Goal: Information Seeking & Learning: Learn about a topic

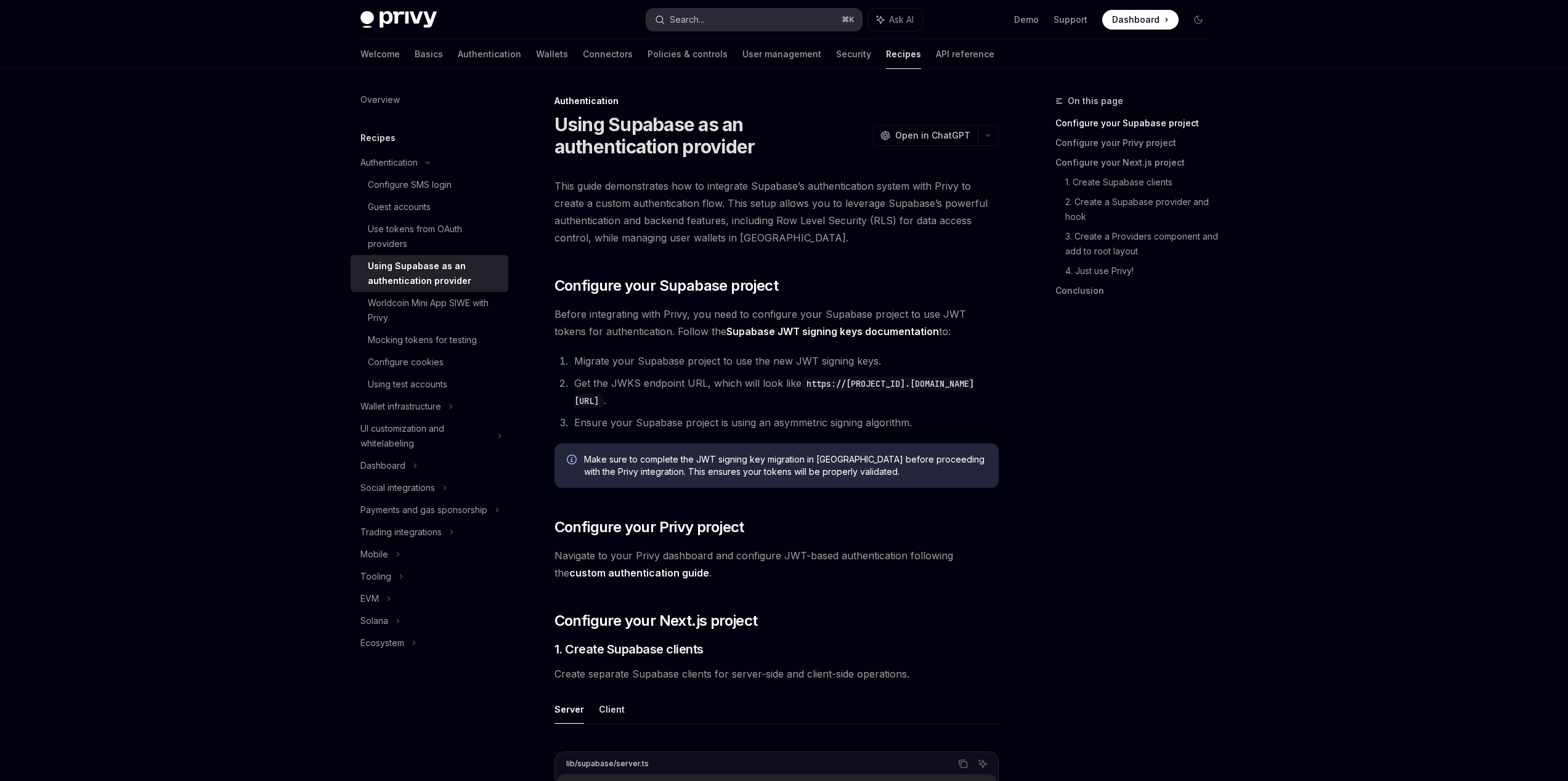
click at [713, 17] on button "Search... ⌘ K" at bounding box center [753, 20] width 216 height 22
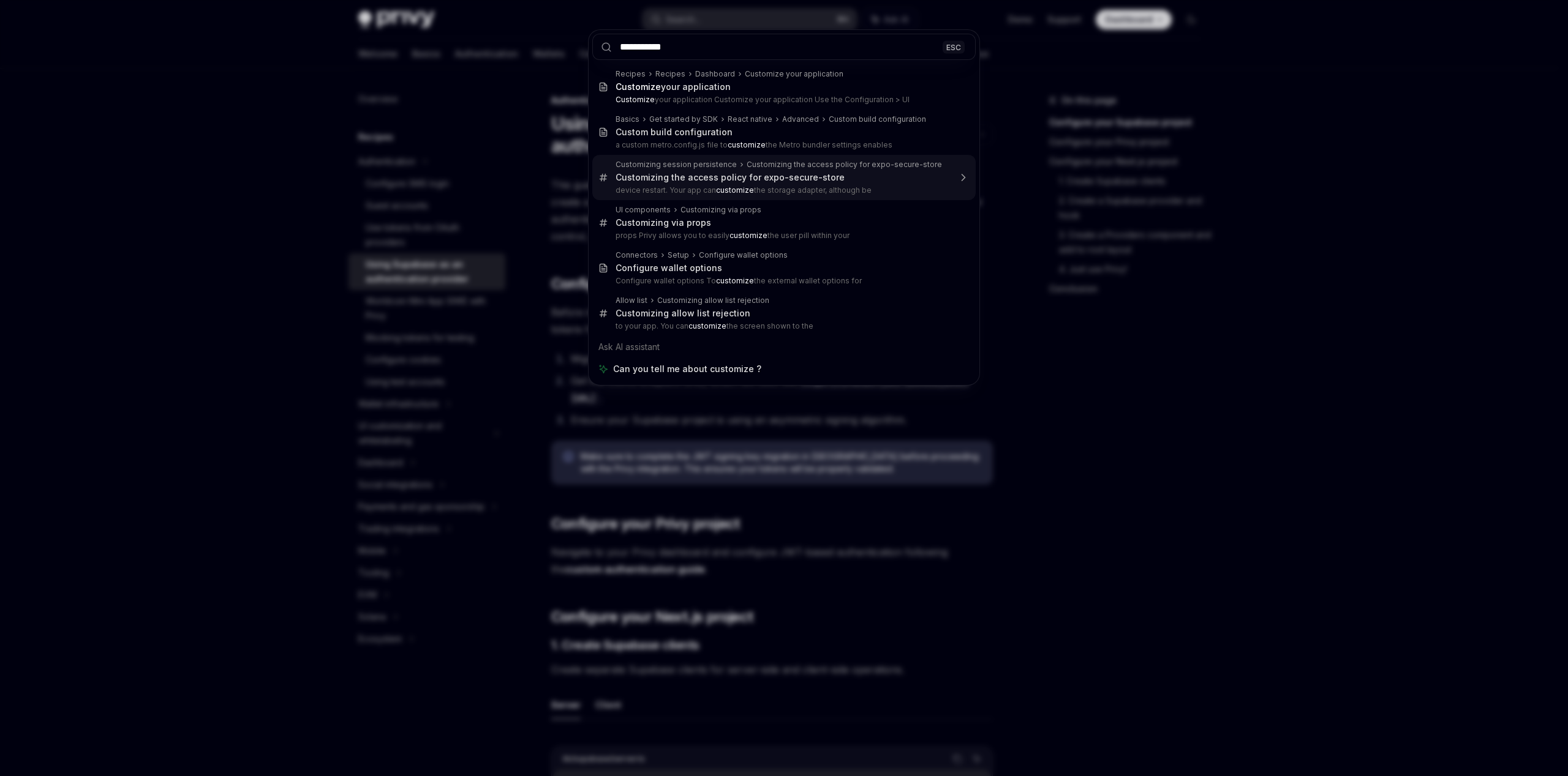
type input "**********"
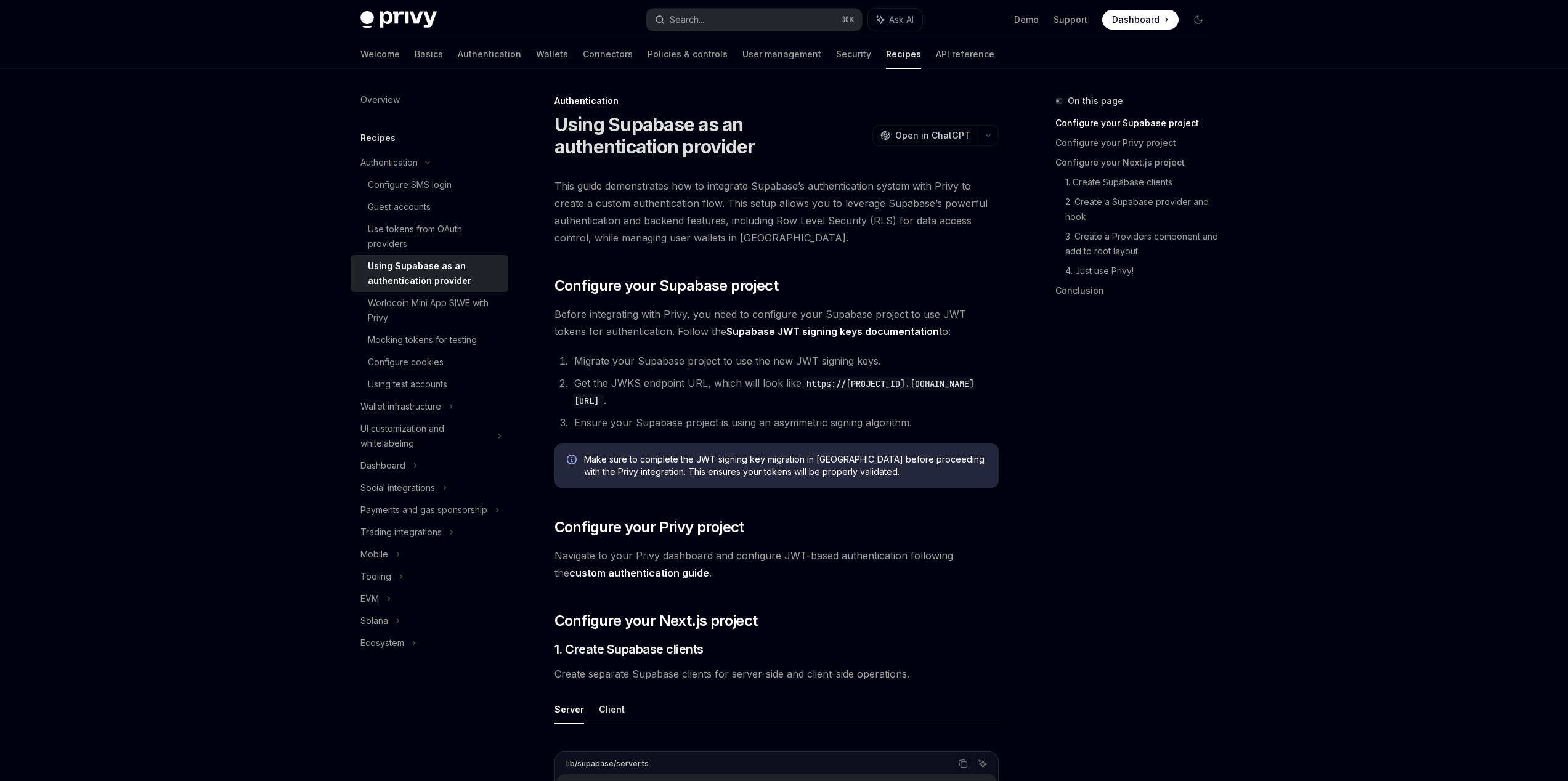
type textarea "*"
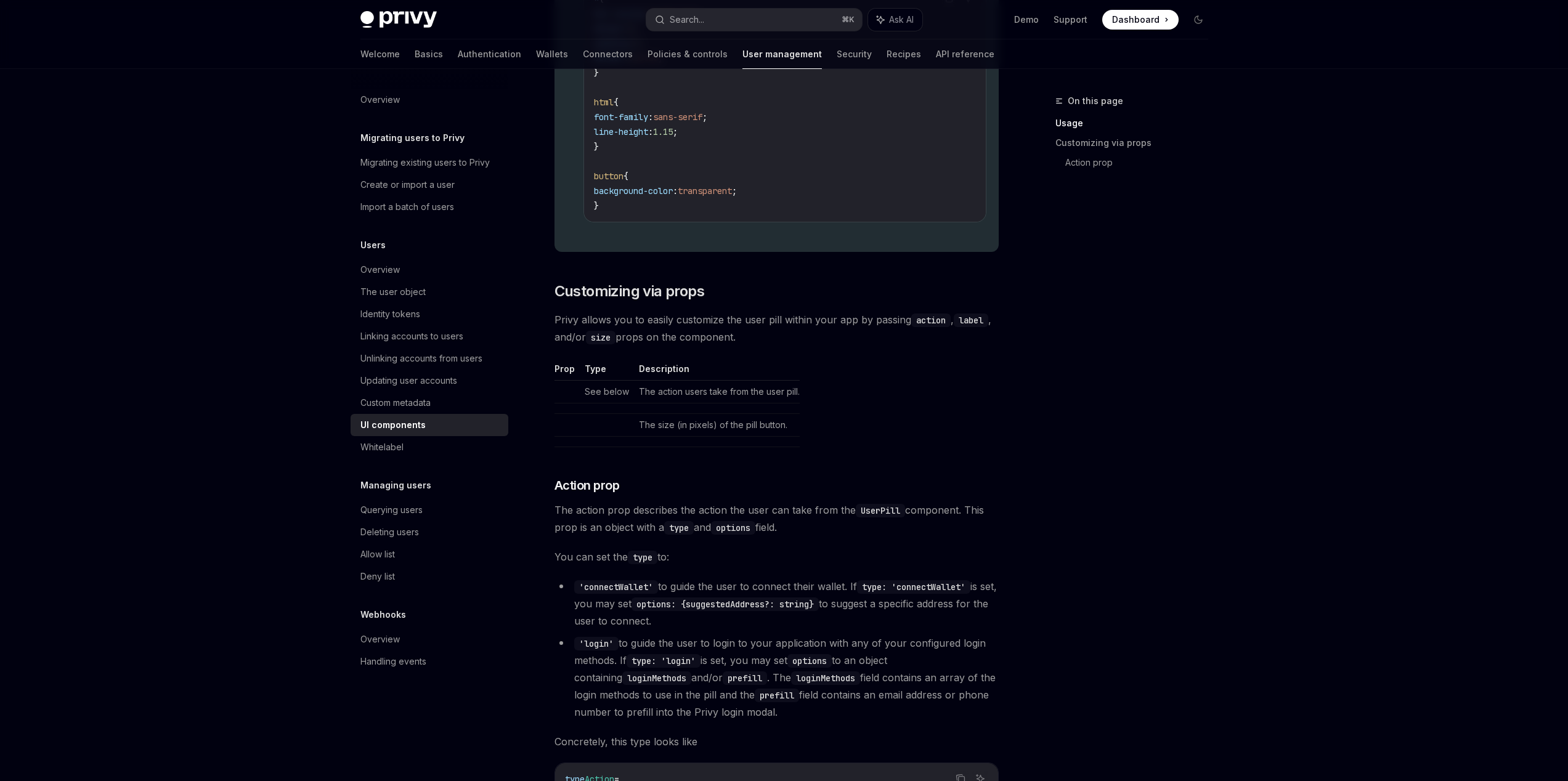
scroll to position [1178, 0]
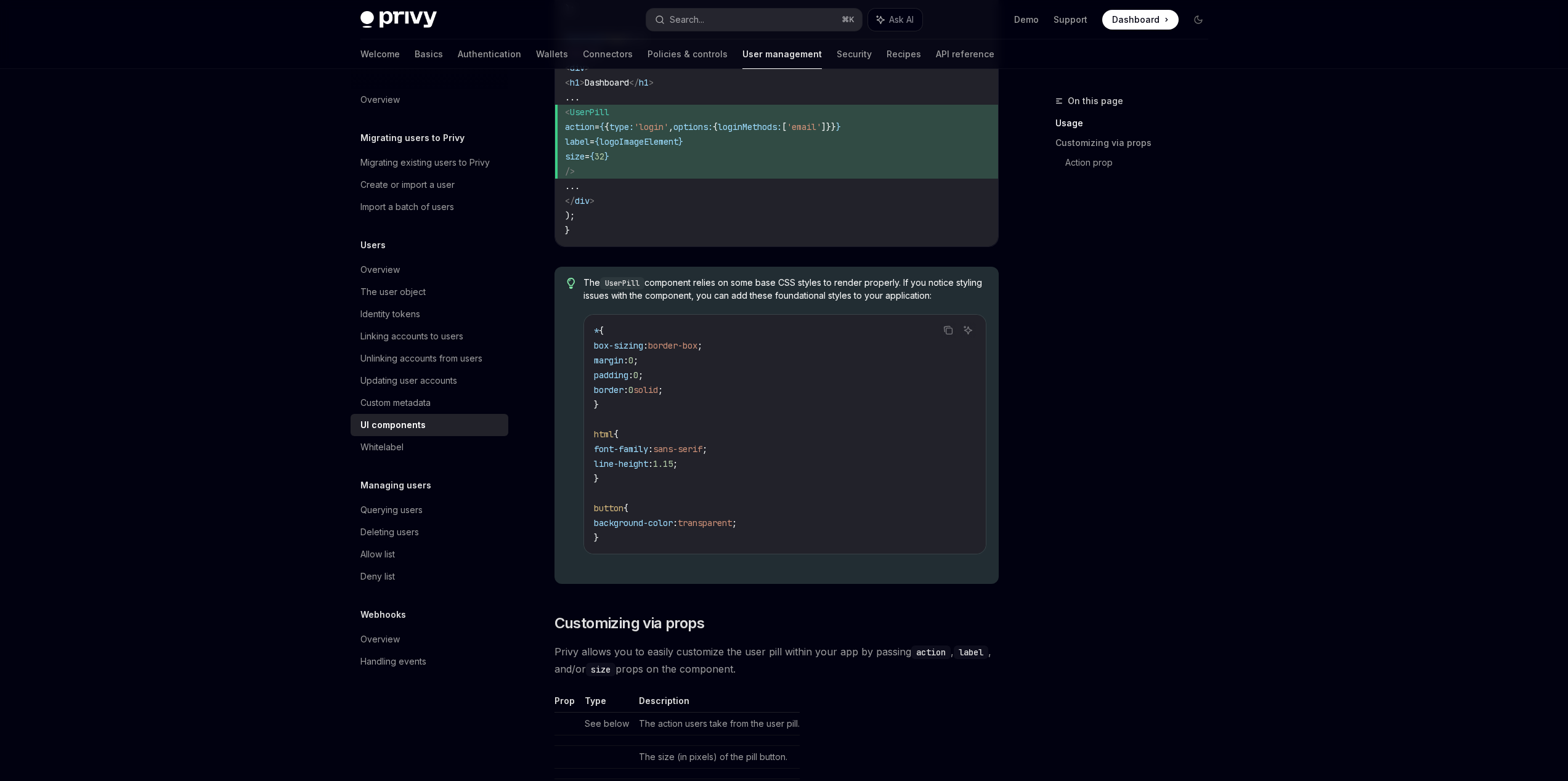
click at [1254, 240] on div "Privy Docs home page Search... ⌘ K Ask AI Demo Support Dashboard Dashboard Sear…" at bounding box center [784, 195] width 1568 height 2746
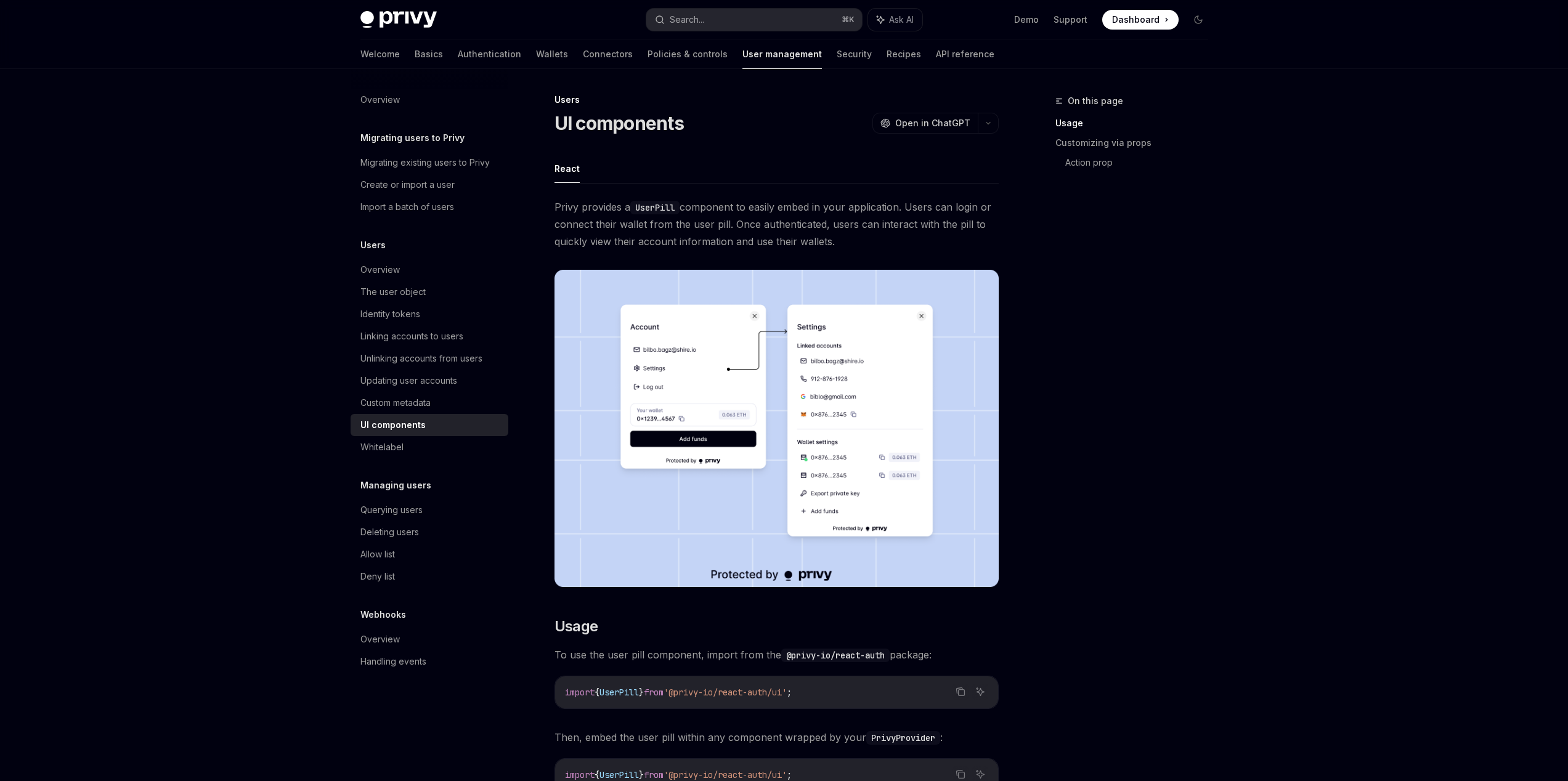
scroll to position [0, 0]
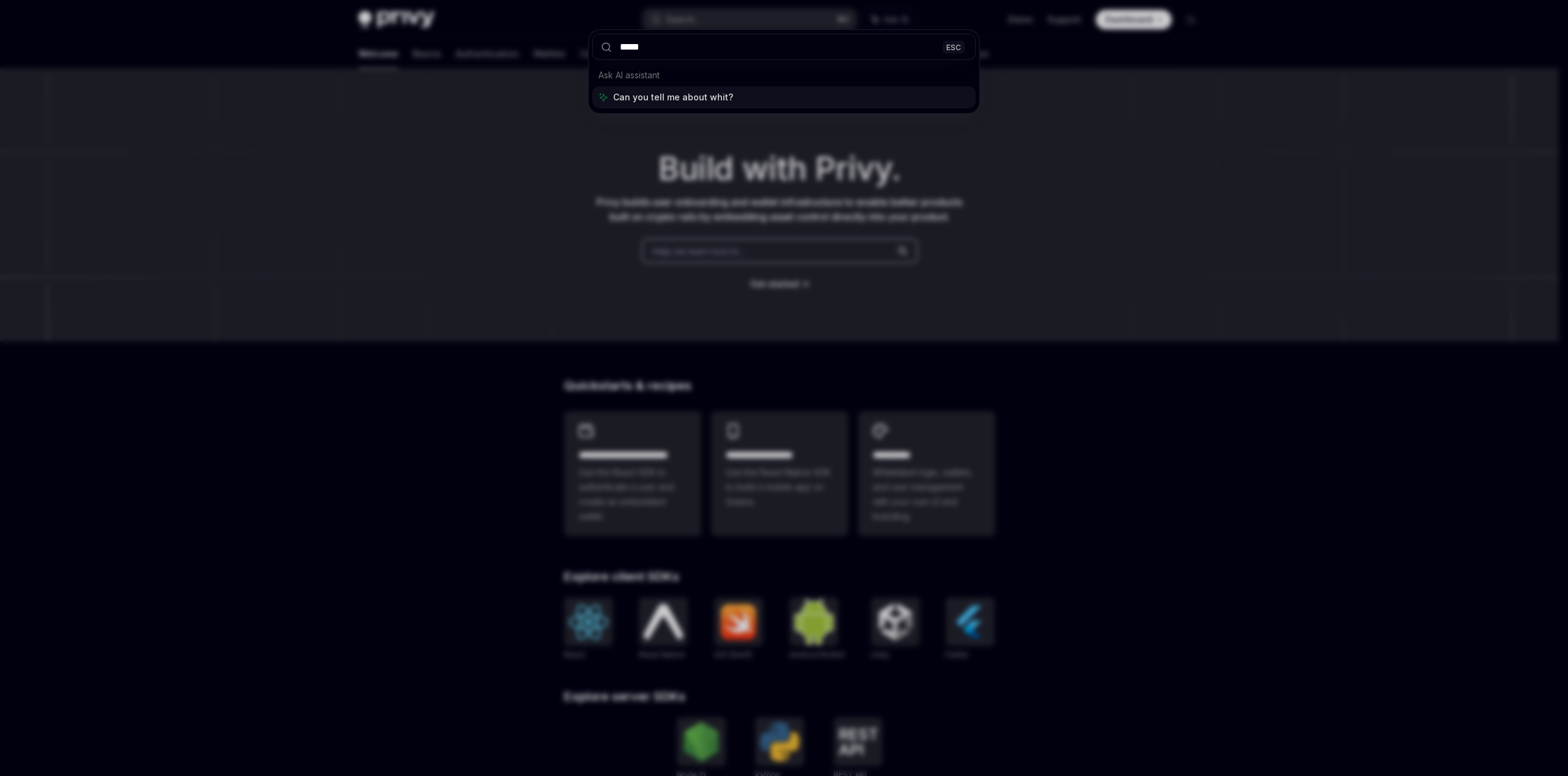
type input "******"
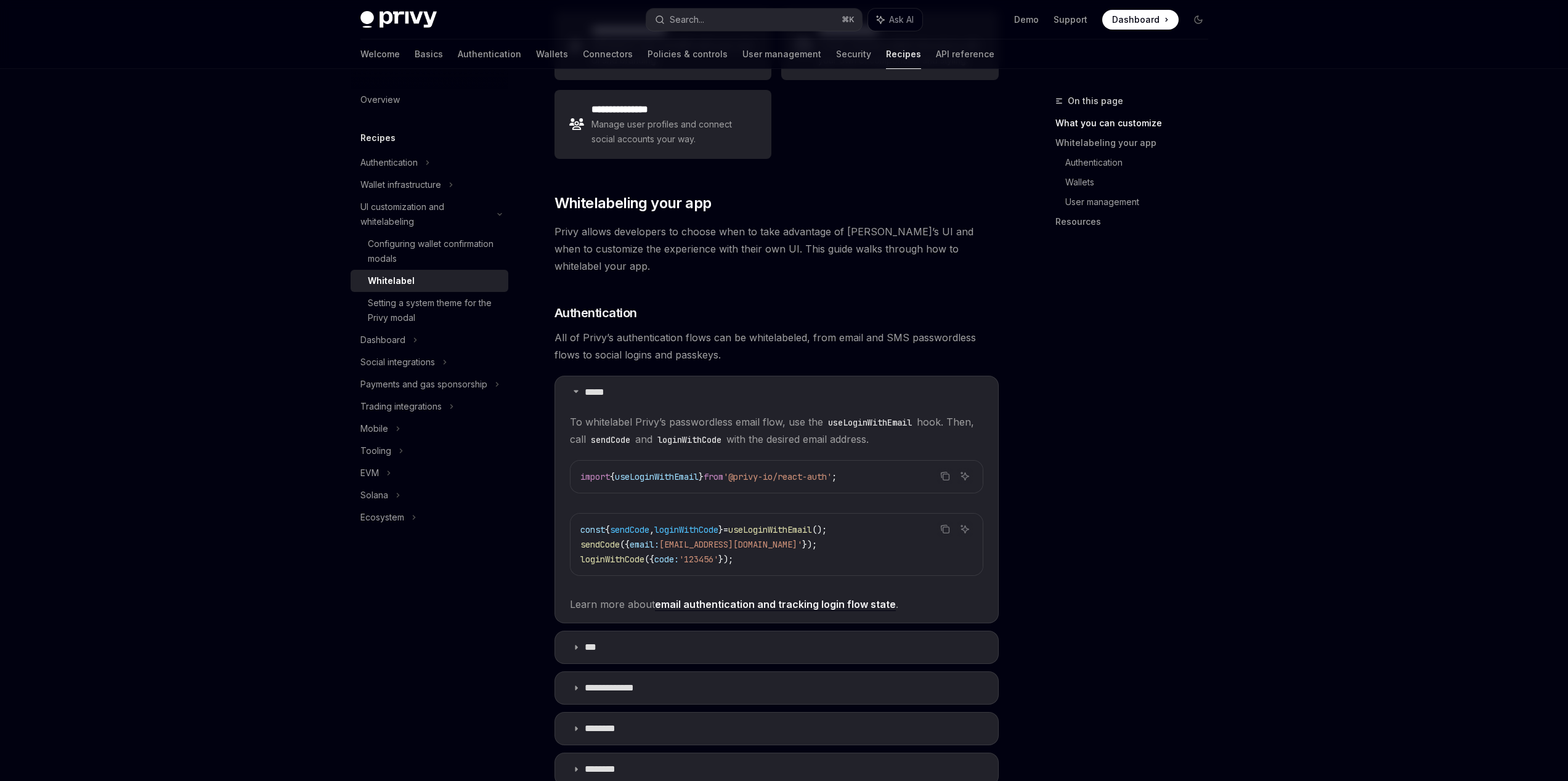
scroll to position [365, 0]
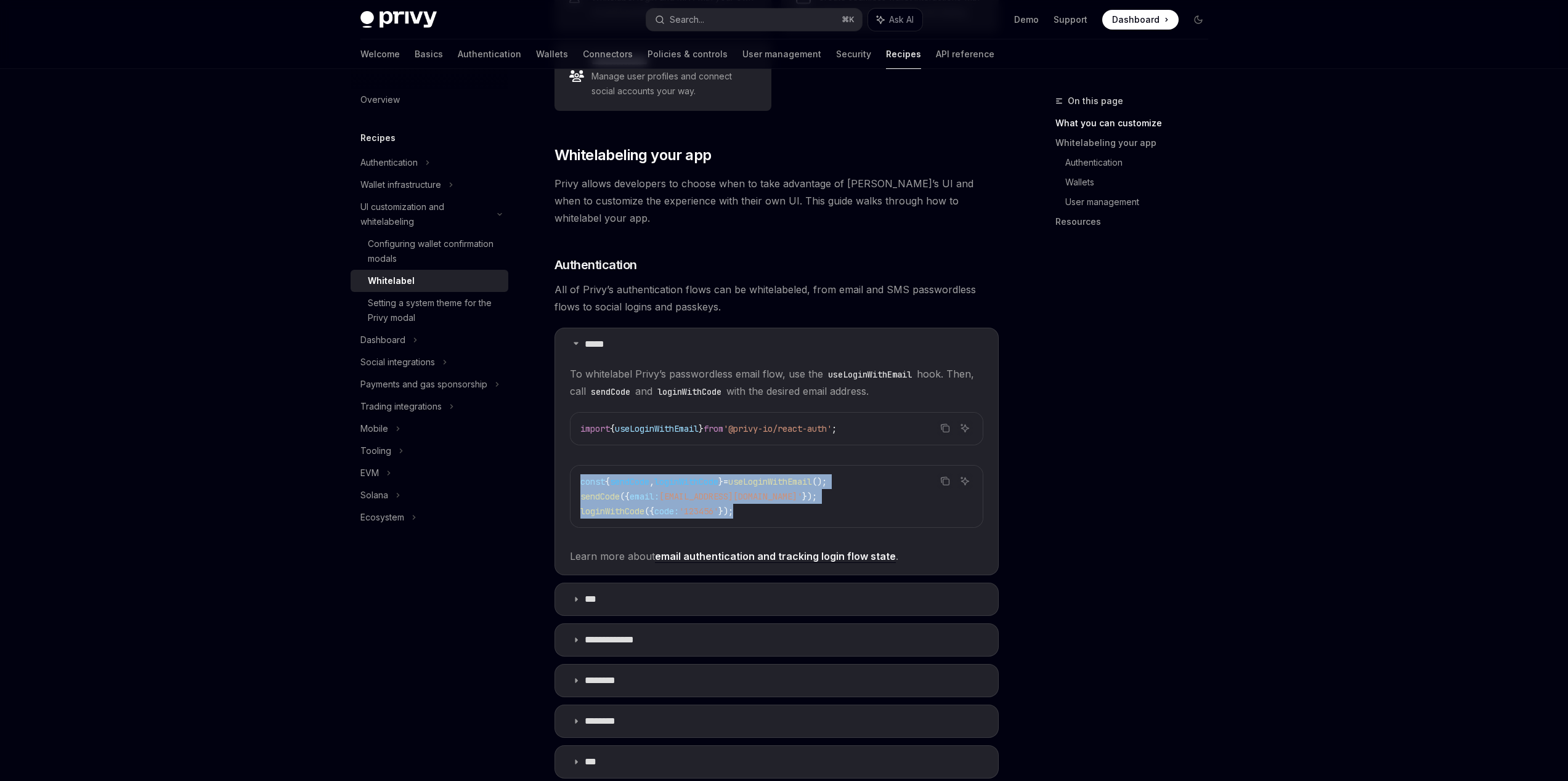
drag, startPoint x: 803, startPoint y: 493, endPoint x: 571, endPoint y: 470, distance: 233.1
click at [571, 470] on div "const { sendCode , loginWithCode } = useLoginWithEmail (); sendCode ({ email: '…" at bounding box center [776, 496] width 412 height 62
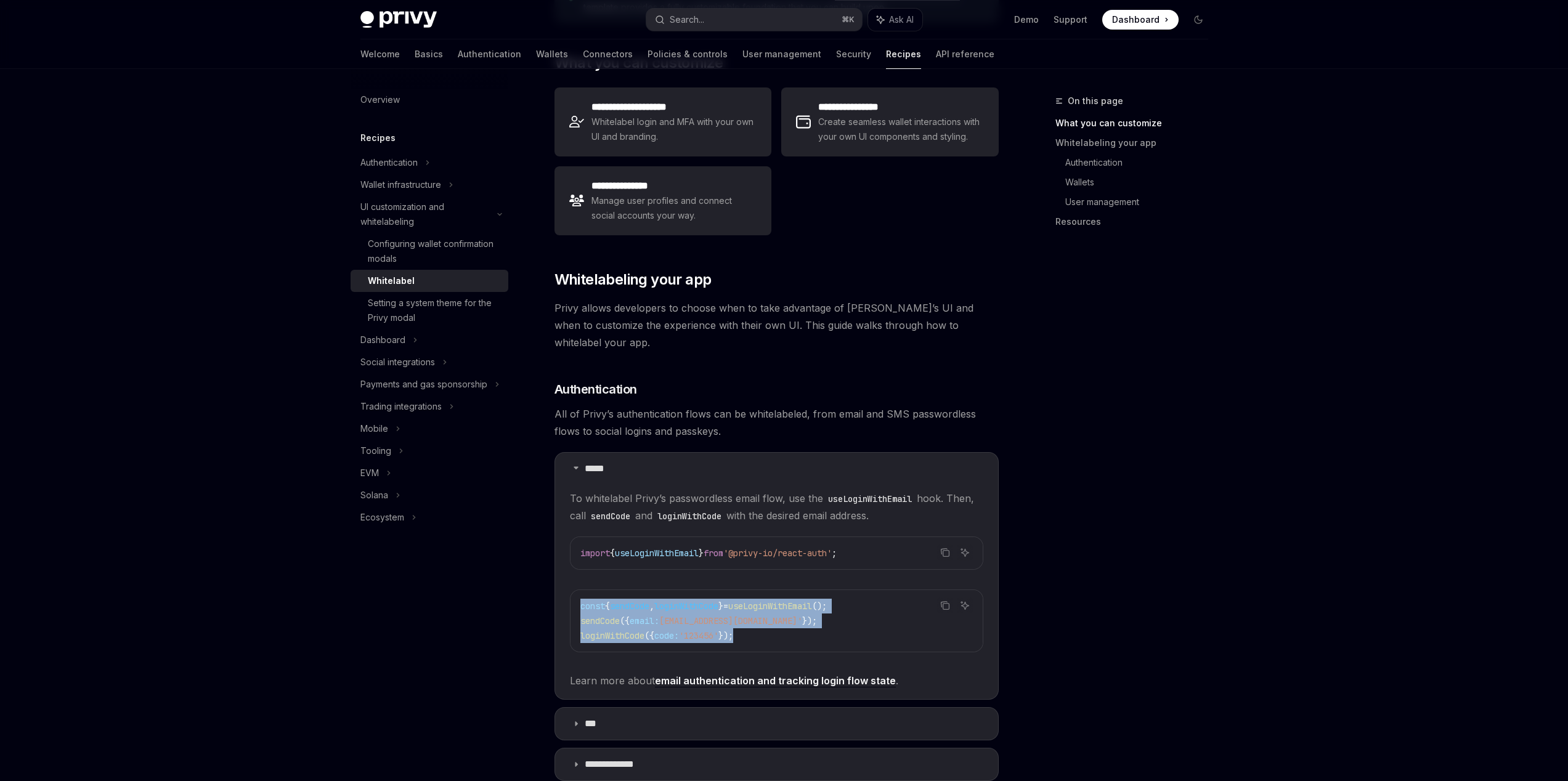
scroll to position [0, 0]
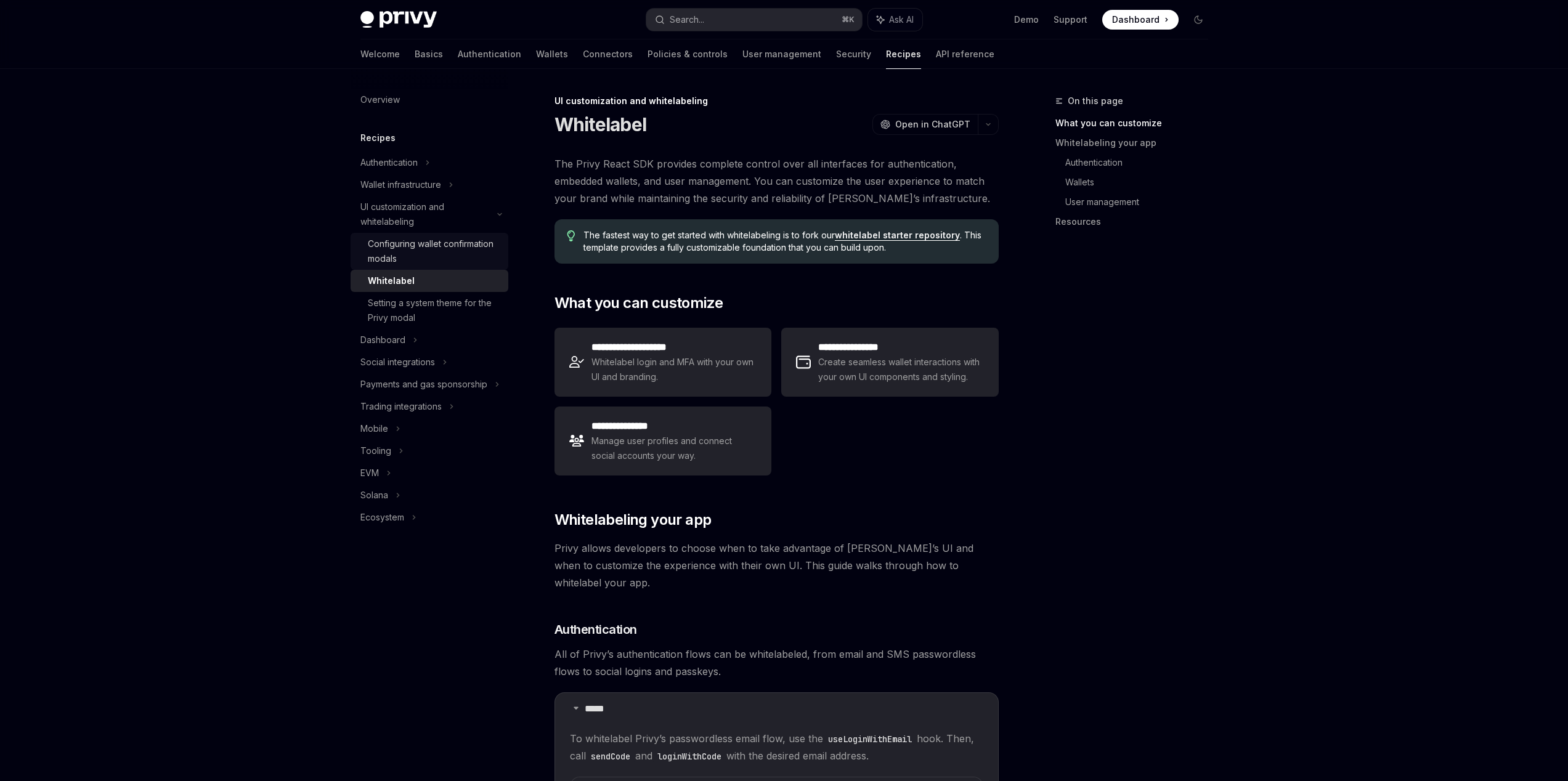
click at [422, 244] on div "Configuring wallet confirmation modals" at bounding box center [434, 251] width 133 height 29
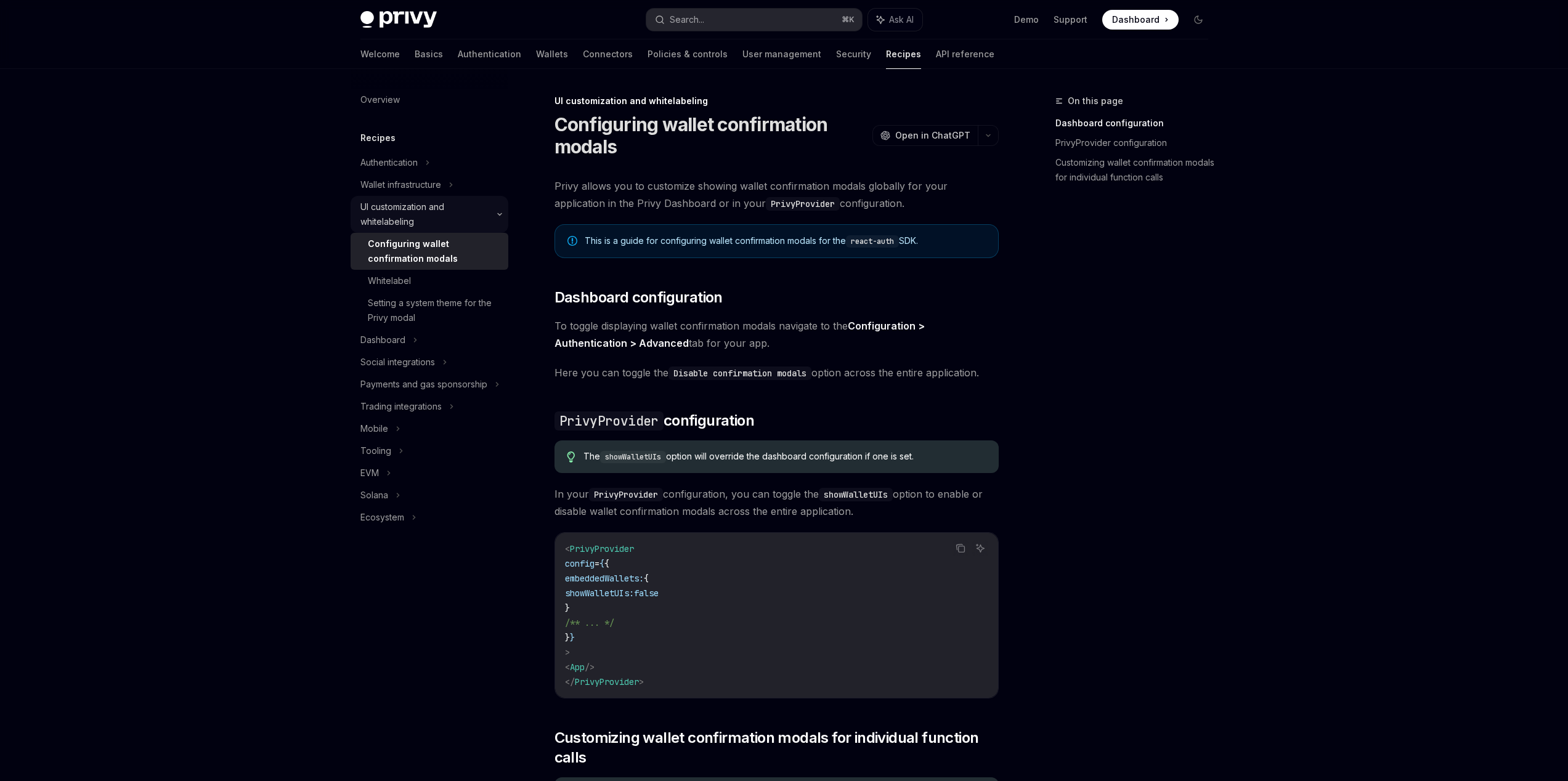
click at [411, 218] on div "UI customization and whitelabeling" at bounding box center [425, 214] width 129 height 29
click at [411, 212] on div "UI customization and whitelabeling" at bounding box center [425, 214] width 129 height 29
click at [409, 281] on div "Whitelabel" at bounding box center [390, 280] width 43 height 15
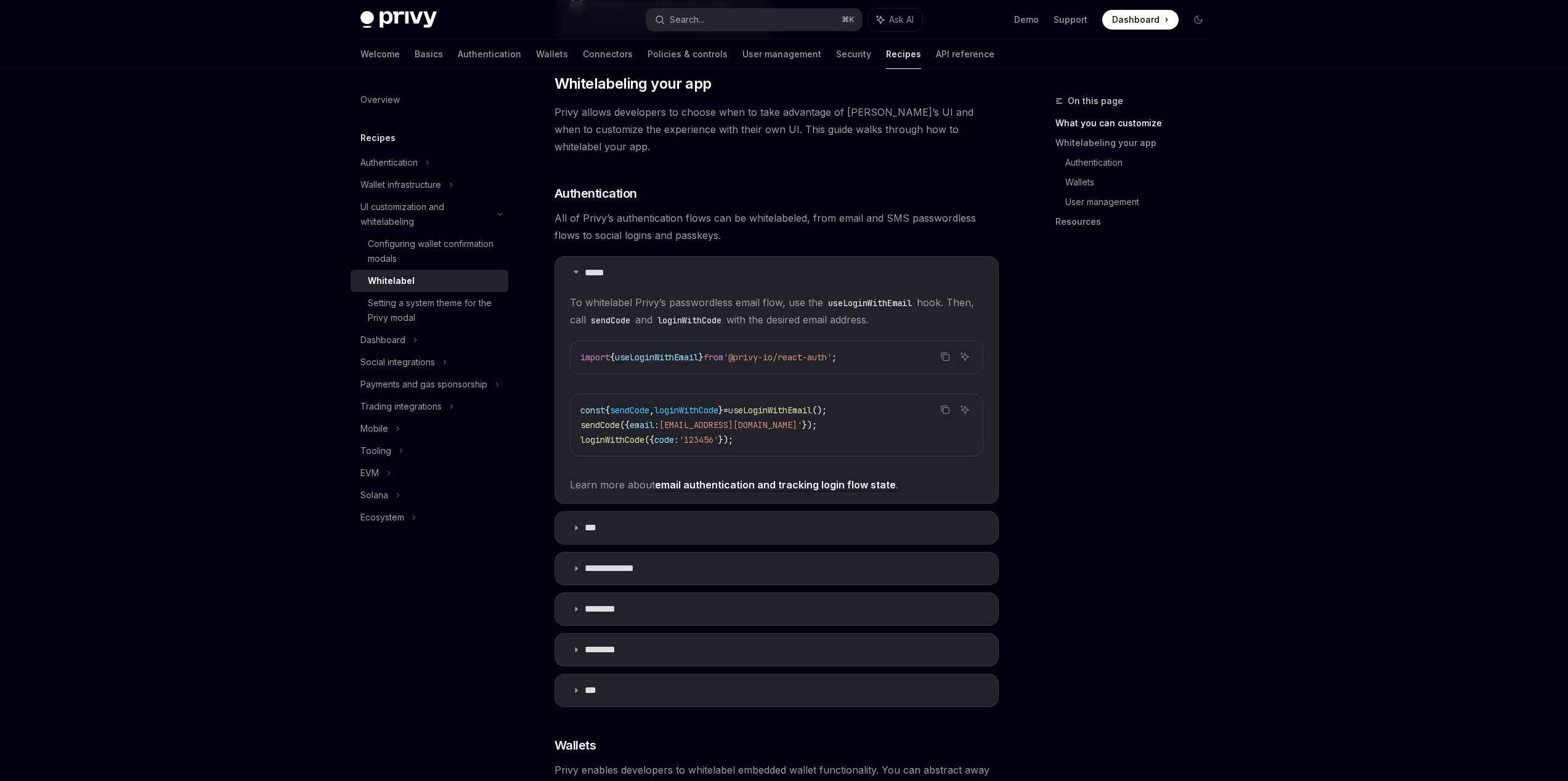
scroll to position [444, 0]
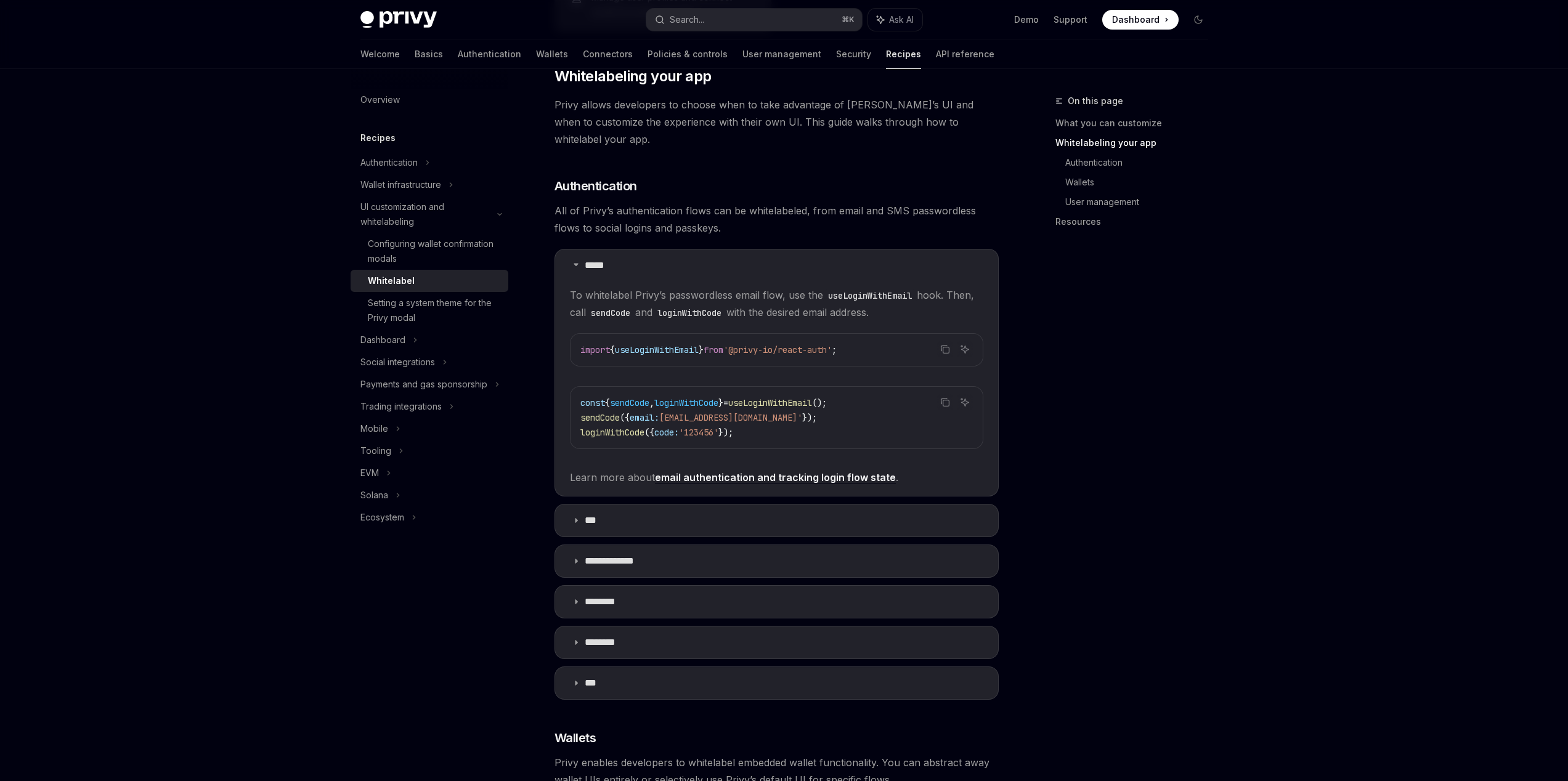
click at [1128, 327] on div "On this page What you can customize Whitelabeling your app Authentication Walle…" at bounding box center [1124, 437] width 188 height 687
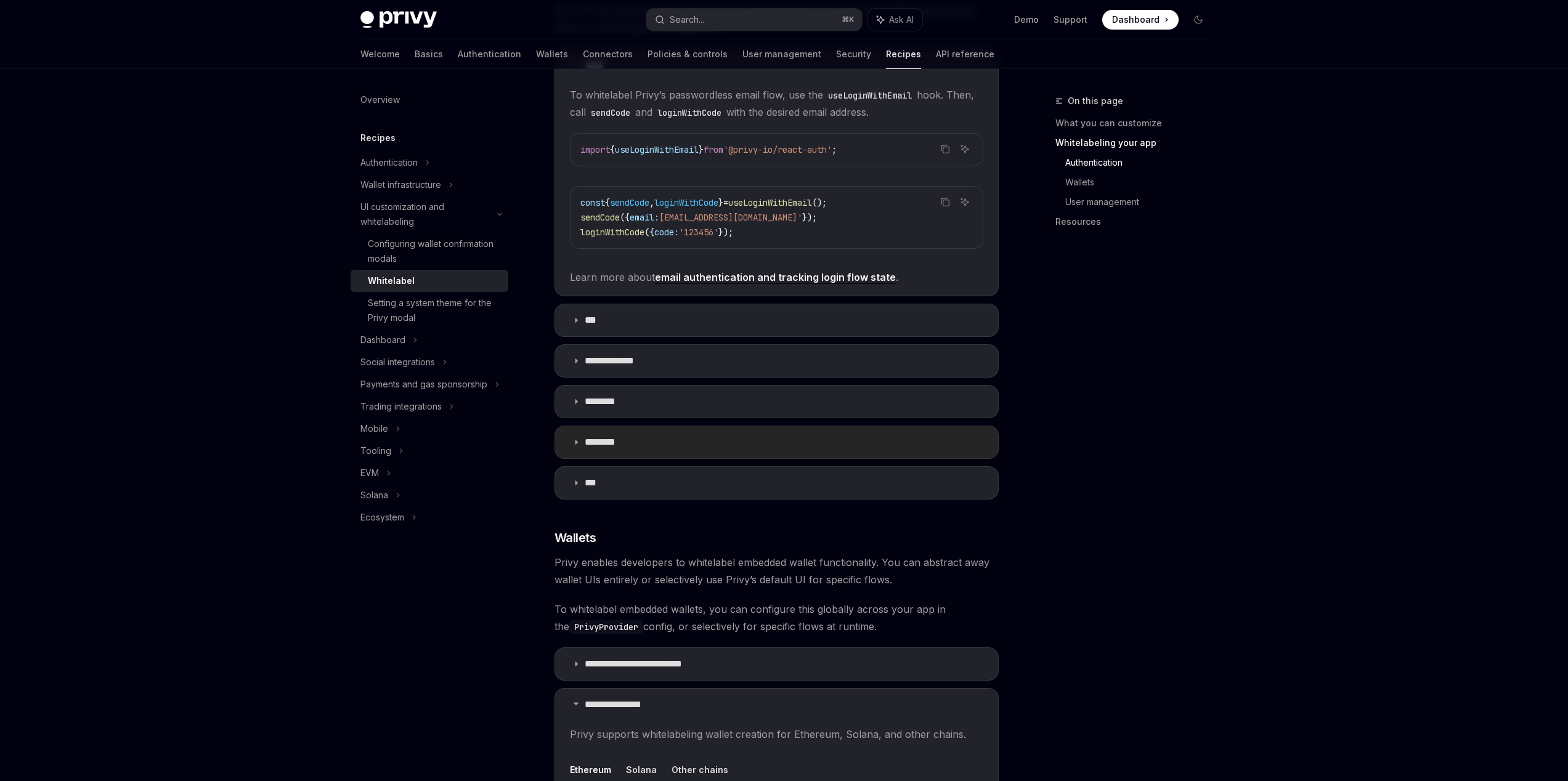
scroll to position [666, 0]
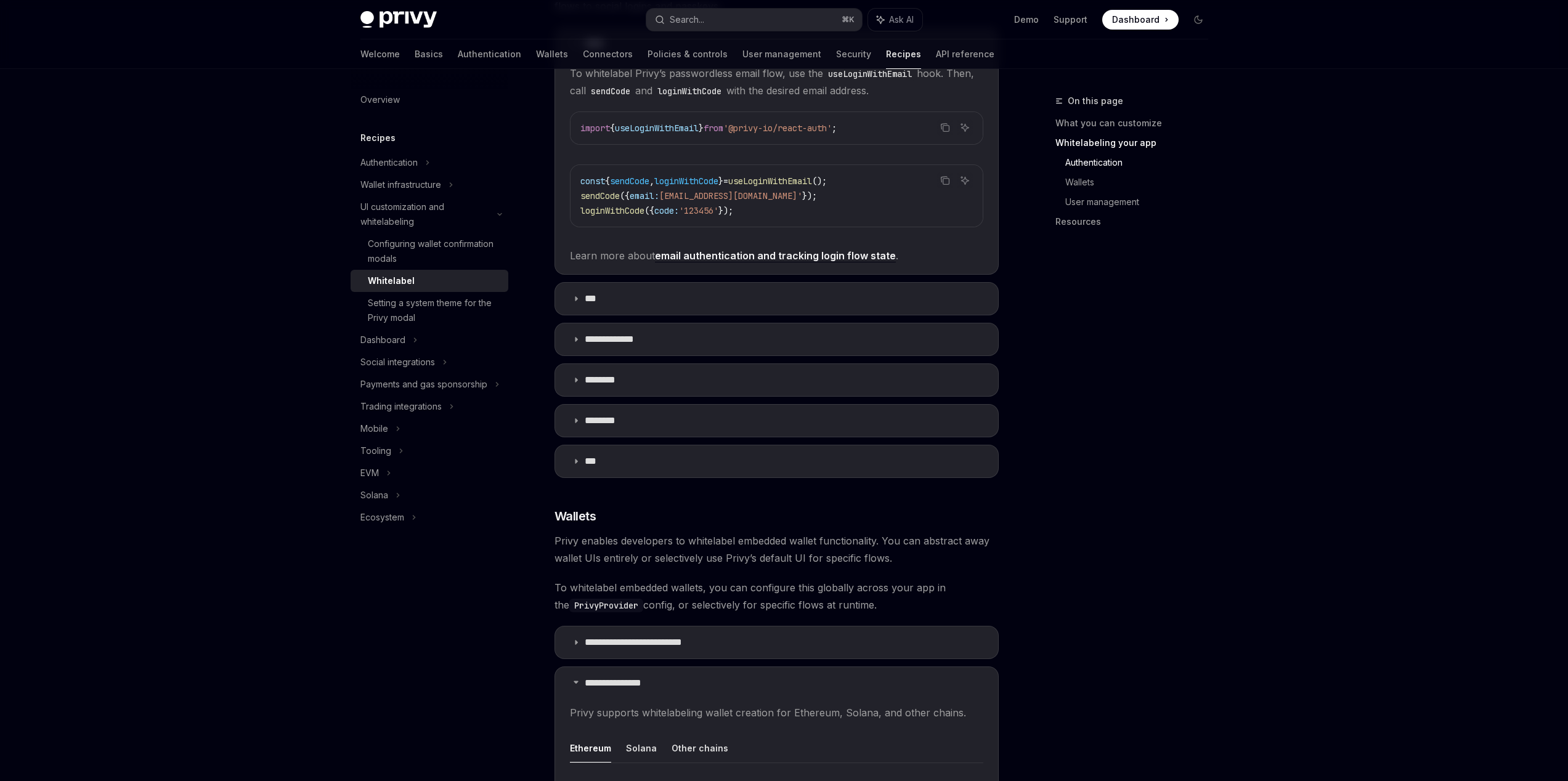
click at [1189, 289] on div "On this page What you can customize Whitelabeling your app Authentication Walle…" at bounding box center [1124, 437] width 188 height 687
click at [416, 203] on div "UI customization and whitelabeling" at bounding box center [425, 214] width 129 height 29
click at [407, 236] on div "Dashboard" at bounding box center [429, 244] width 157 height 22
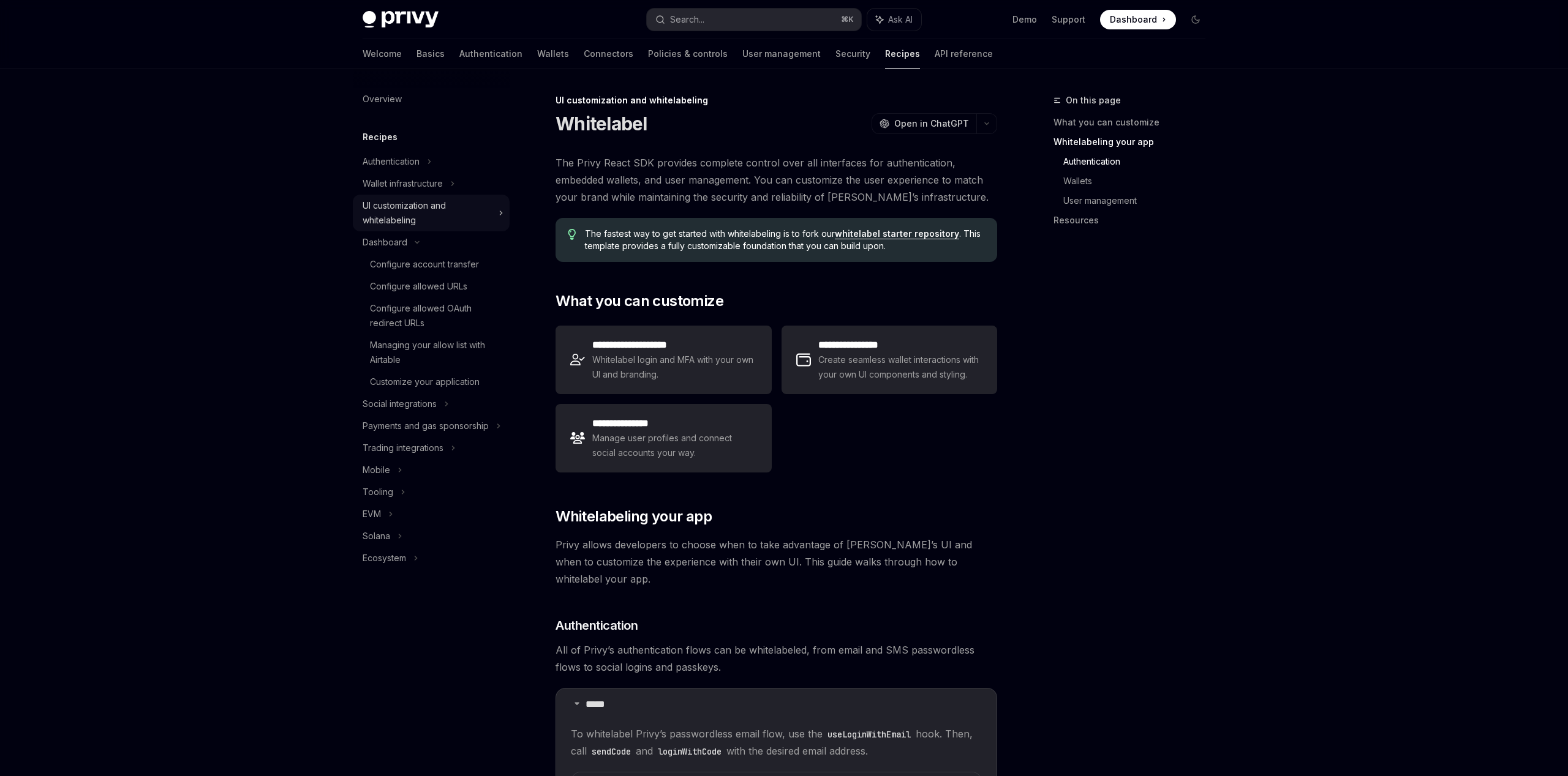
click at [407, 204] on div "UI customization and whitelabeling" at bounding box center [427, 213] width 128 height 29
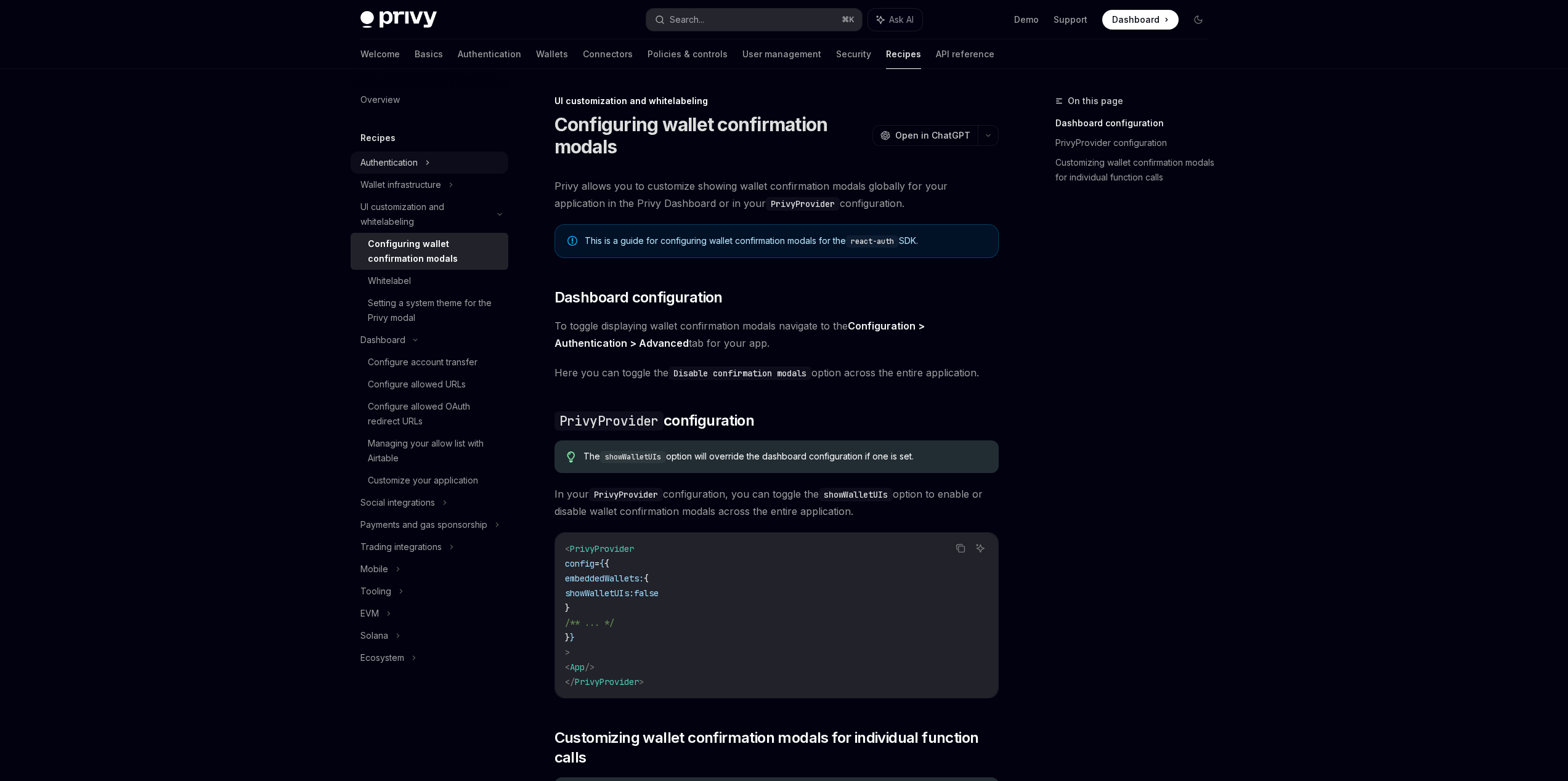
click at [398, 169] on div "Authentication" at bounding box center [389, 162] width 58 height 15
type textarea "*"
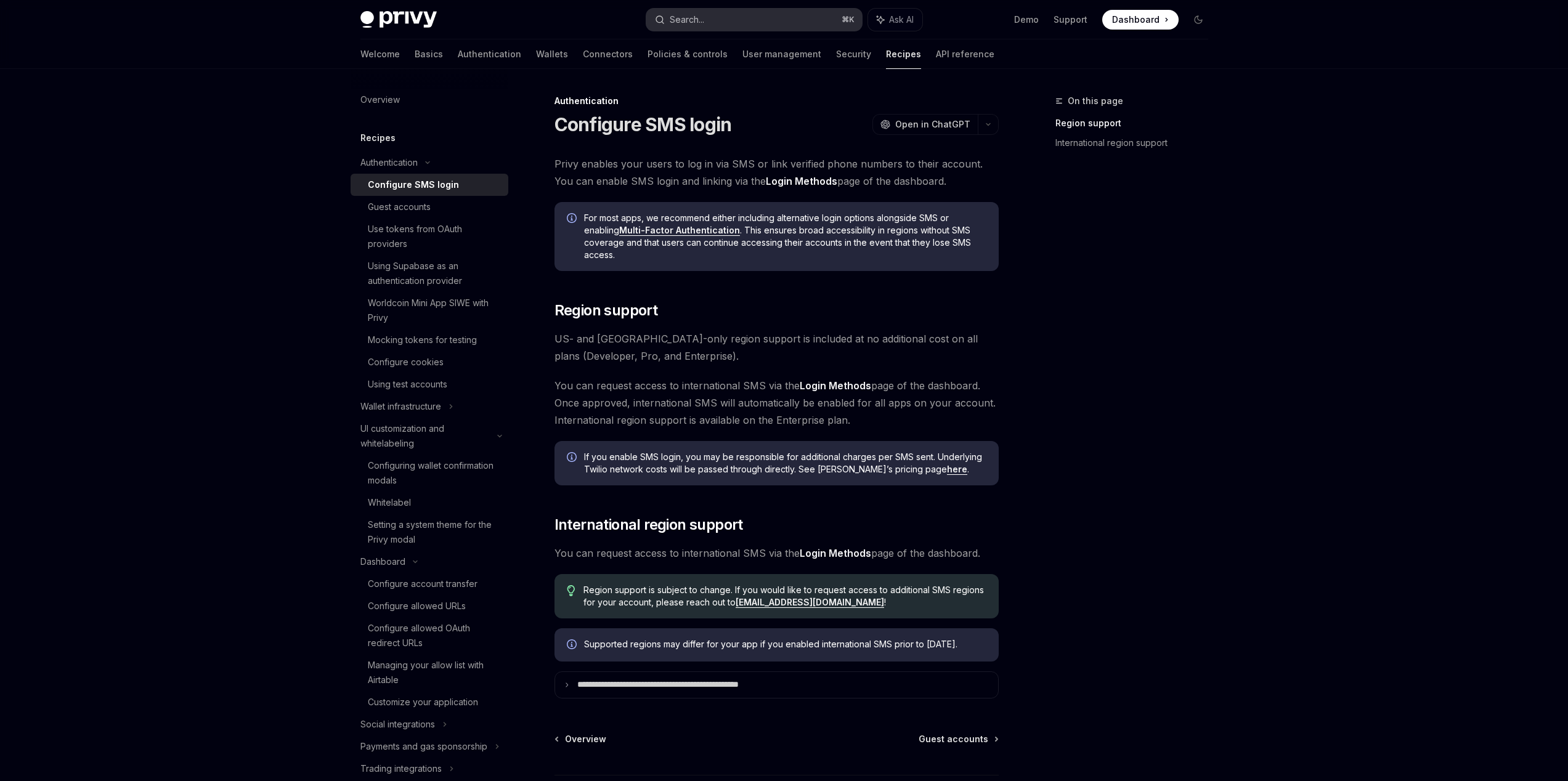
click at [689, 15] on div "Search..." at bounding box center [687, 19] width 34 height 15
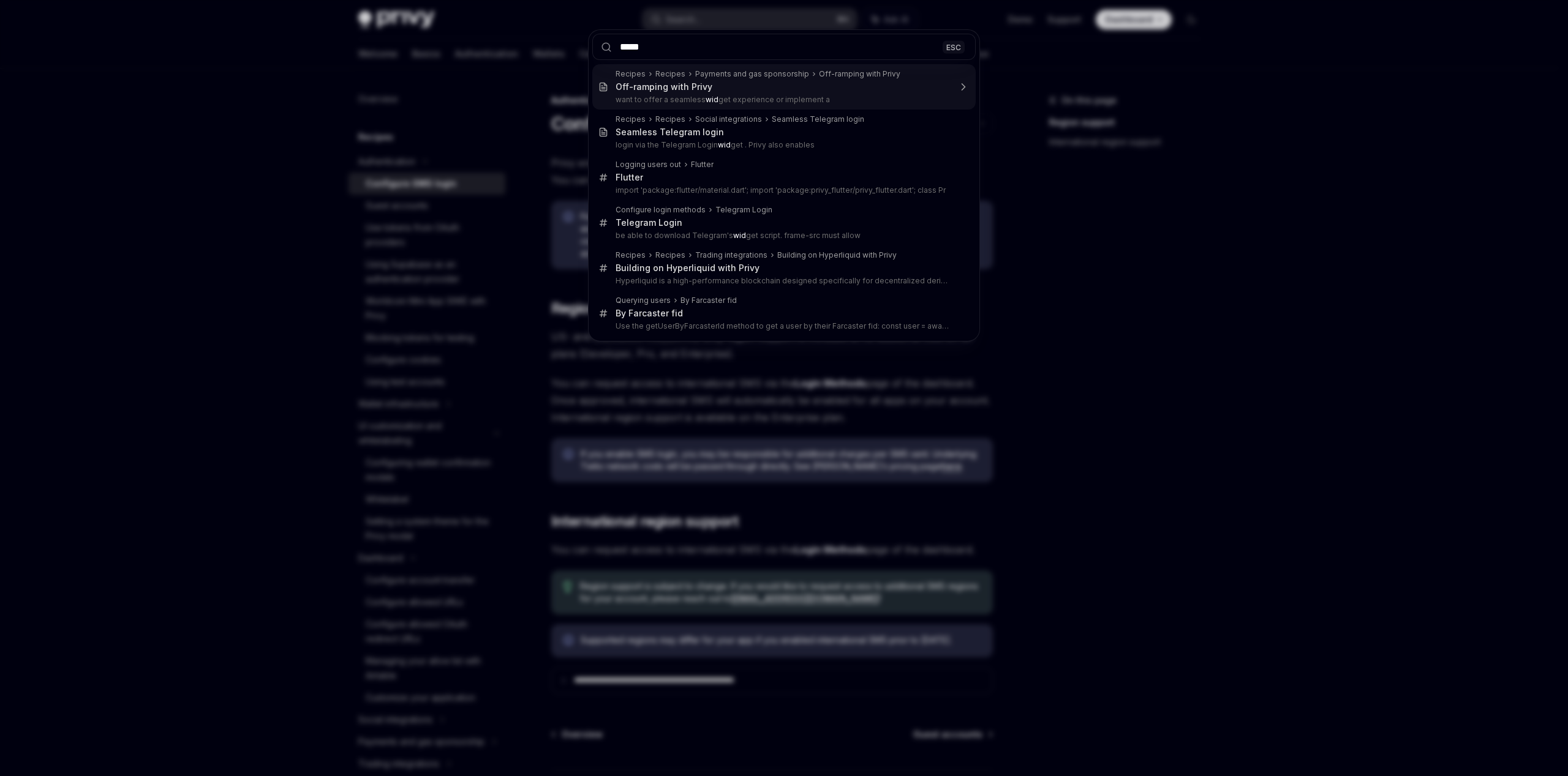
type input "******"
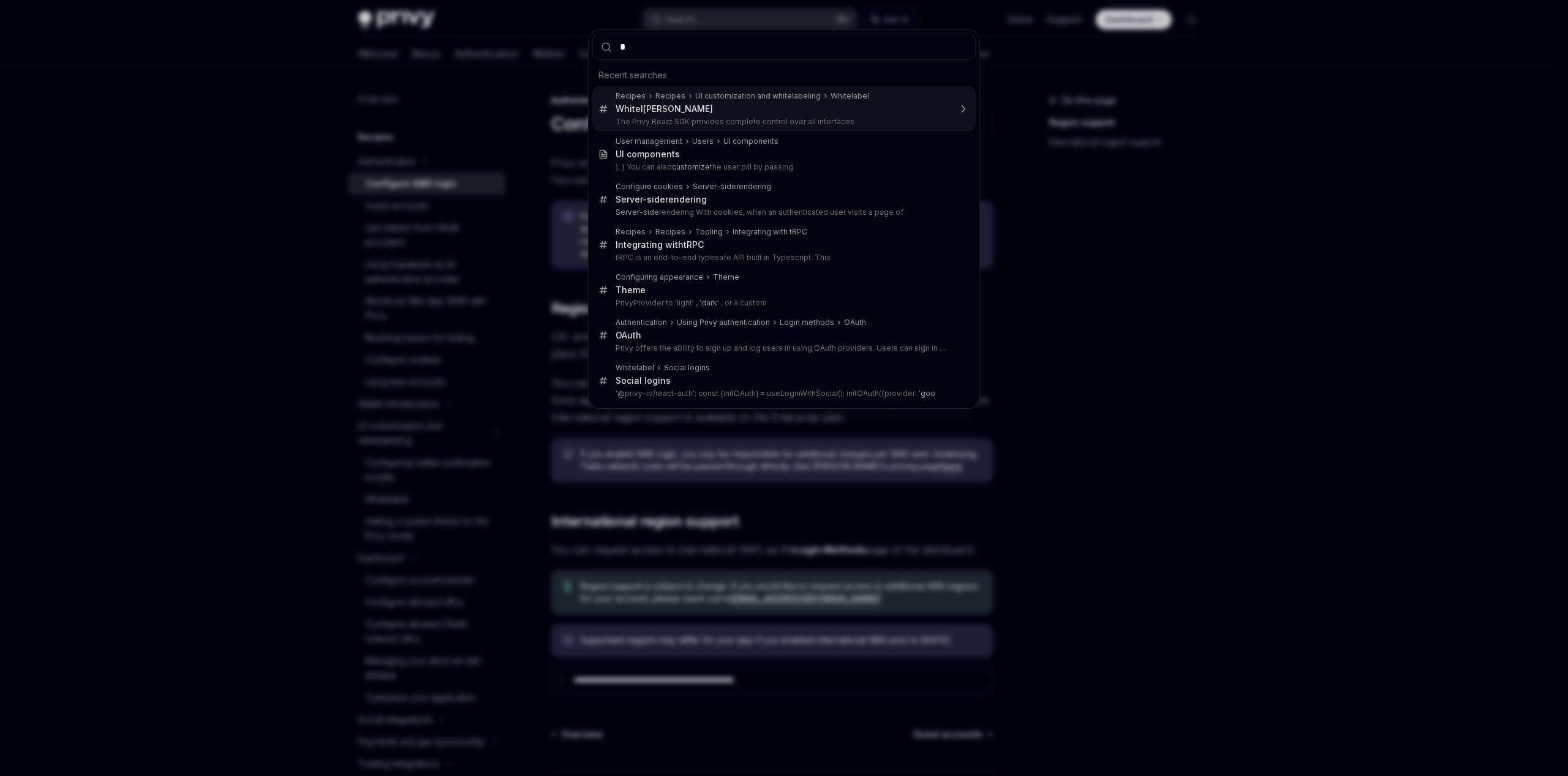
type input "**"
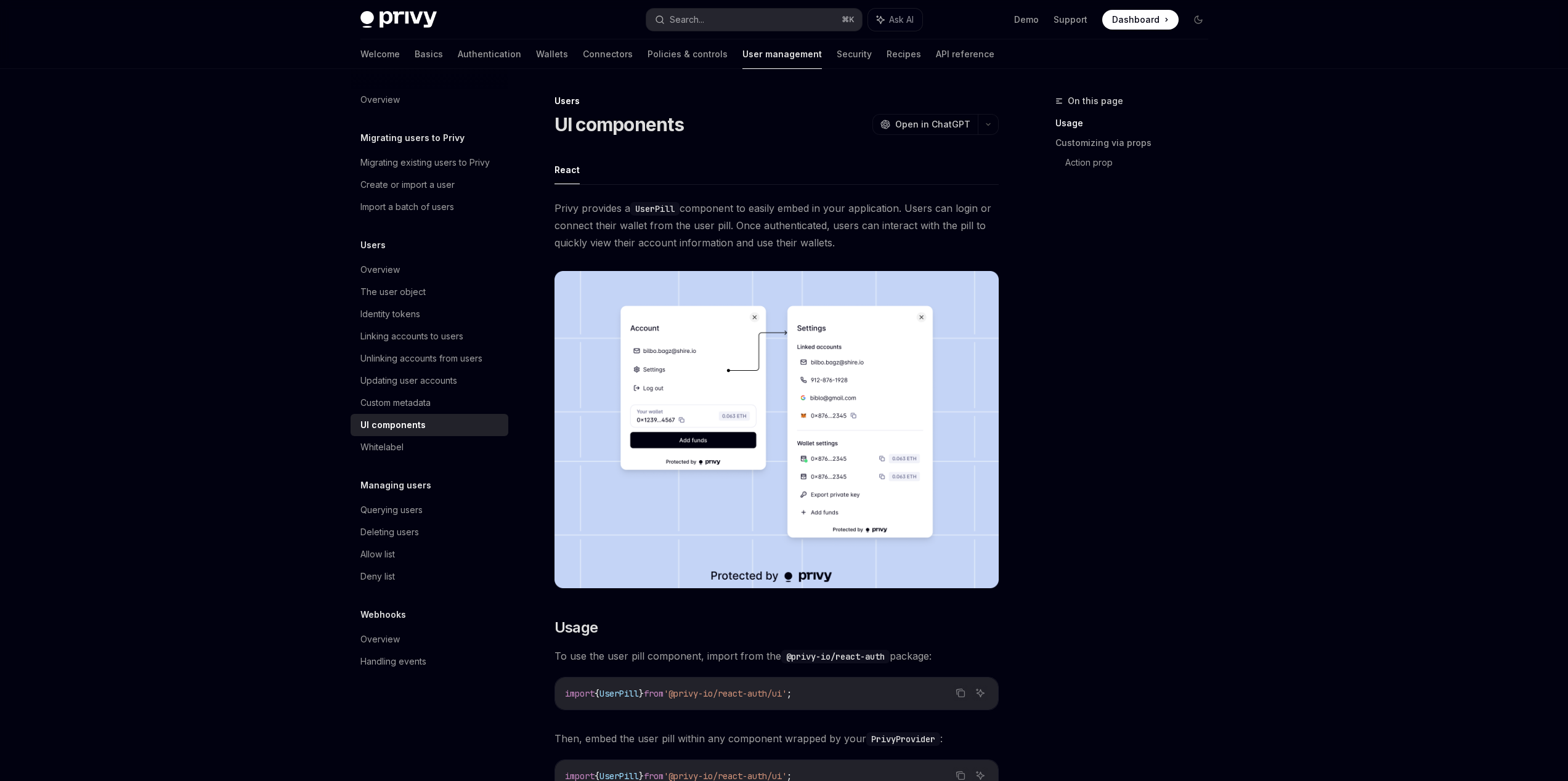
click at [655, 203] on code "UserPill" at bounding box center [655, 209] width 49 height 14
click at [724, 9] on button "Search... ⌘ K" at bounding box center [753, 20] width 216 height 22
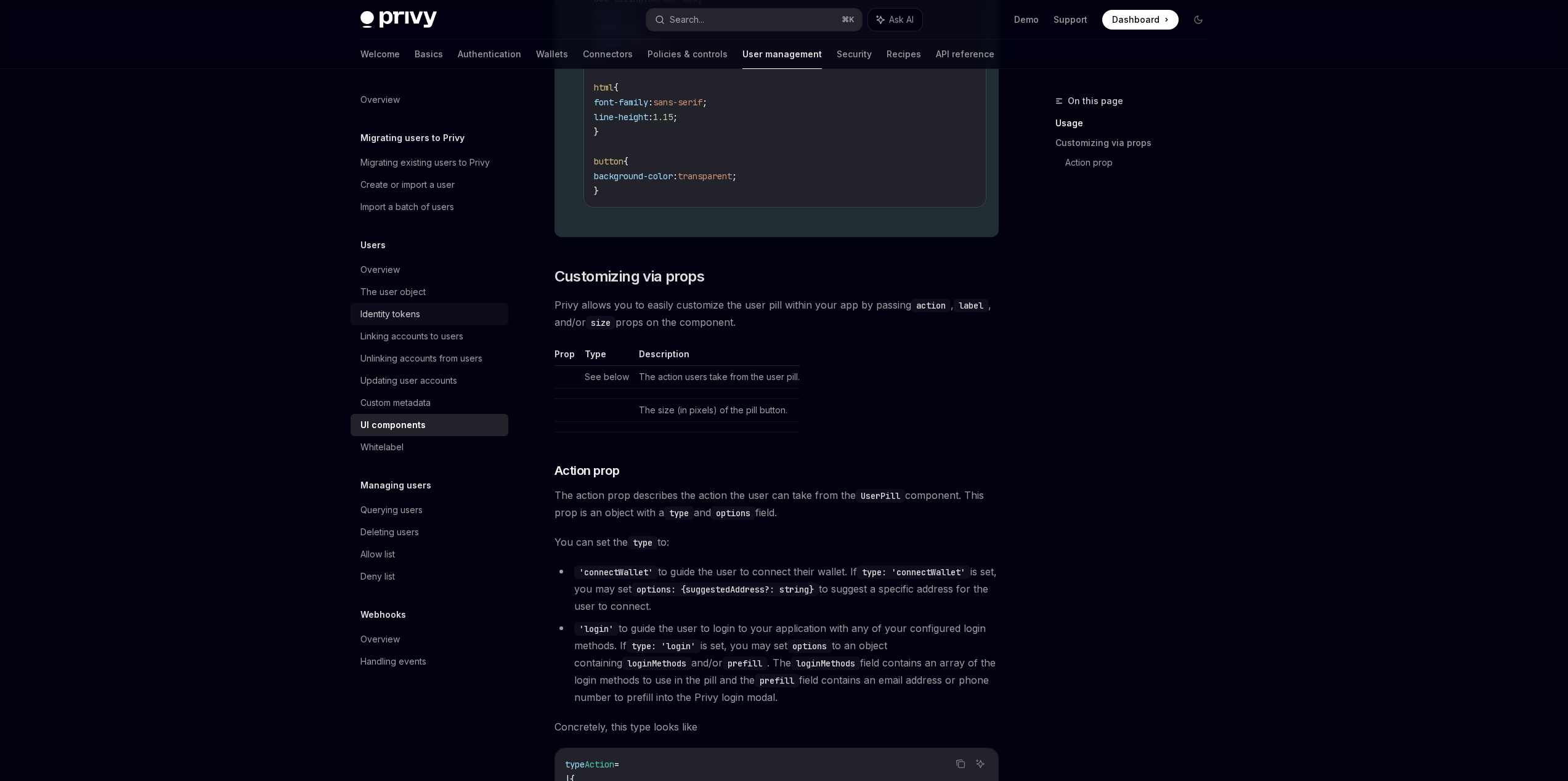
scroll to position [1521, 0]
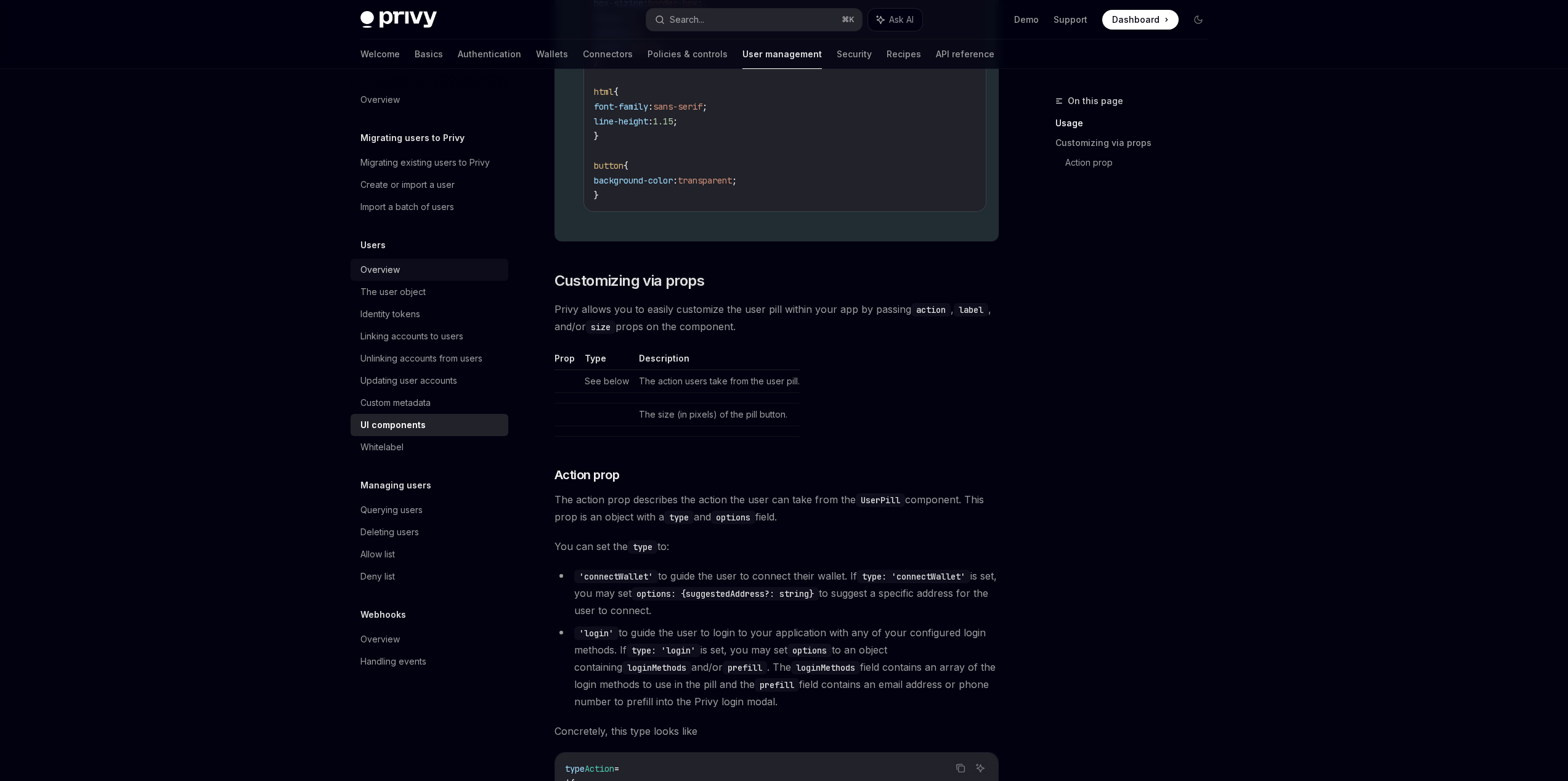
click at [428, 262] on div "Overview" at bounding box center [430, 269] width 140 height 15
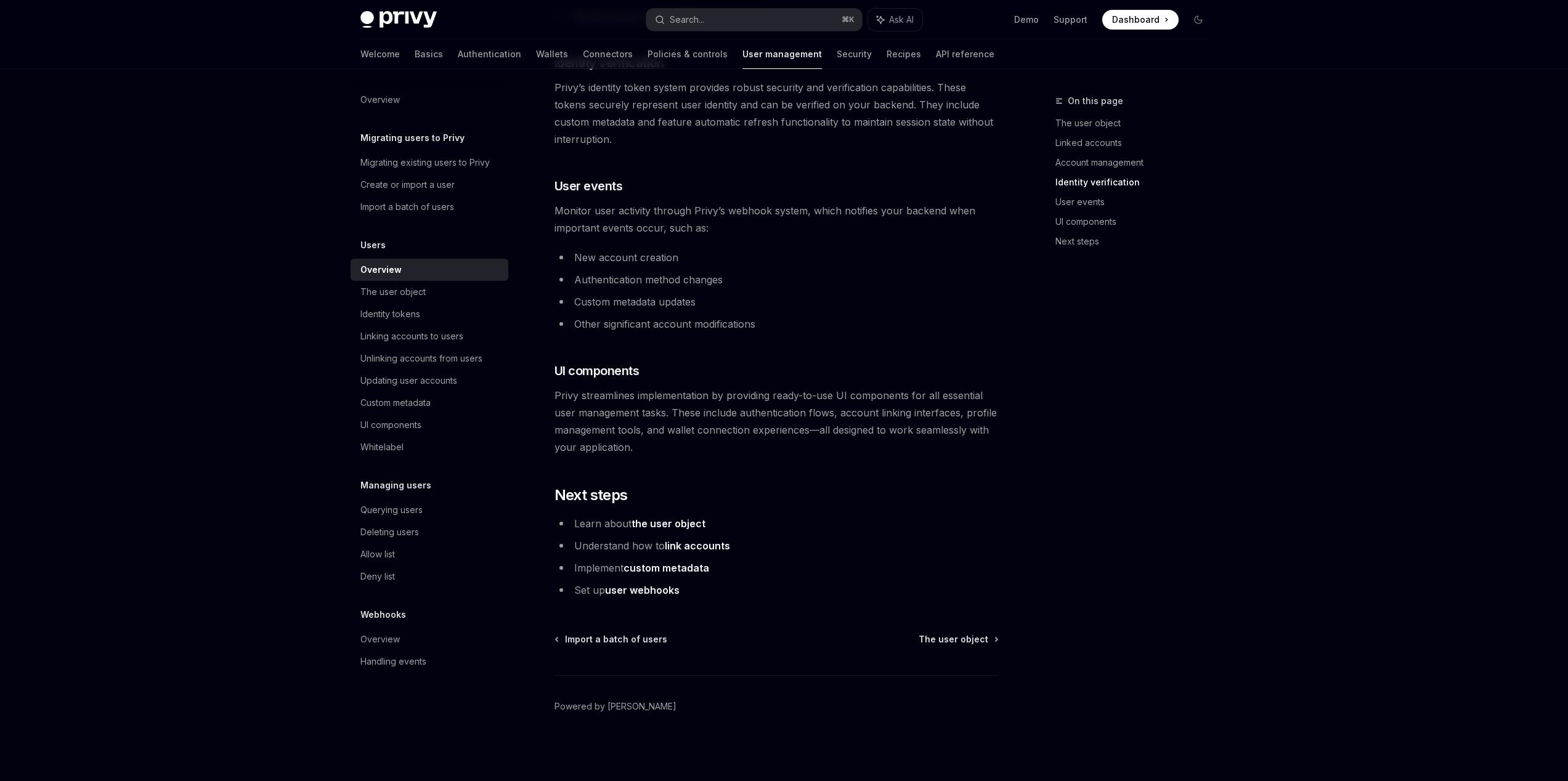
scroll to position [1065, 0]
click at [401, 423] on div "UI components" at bounding box center [390, 425] width 61 height 15
type textarea "*"
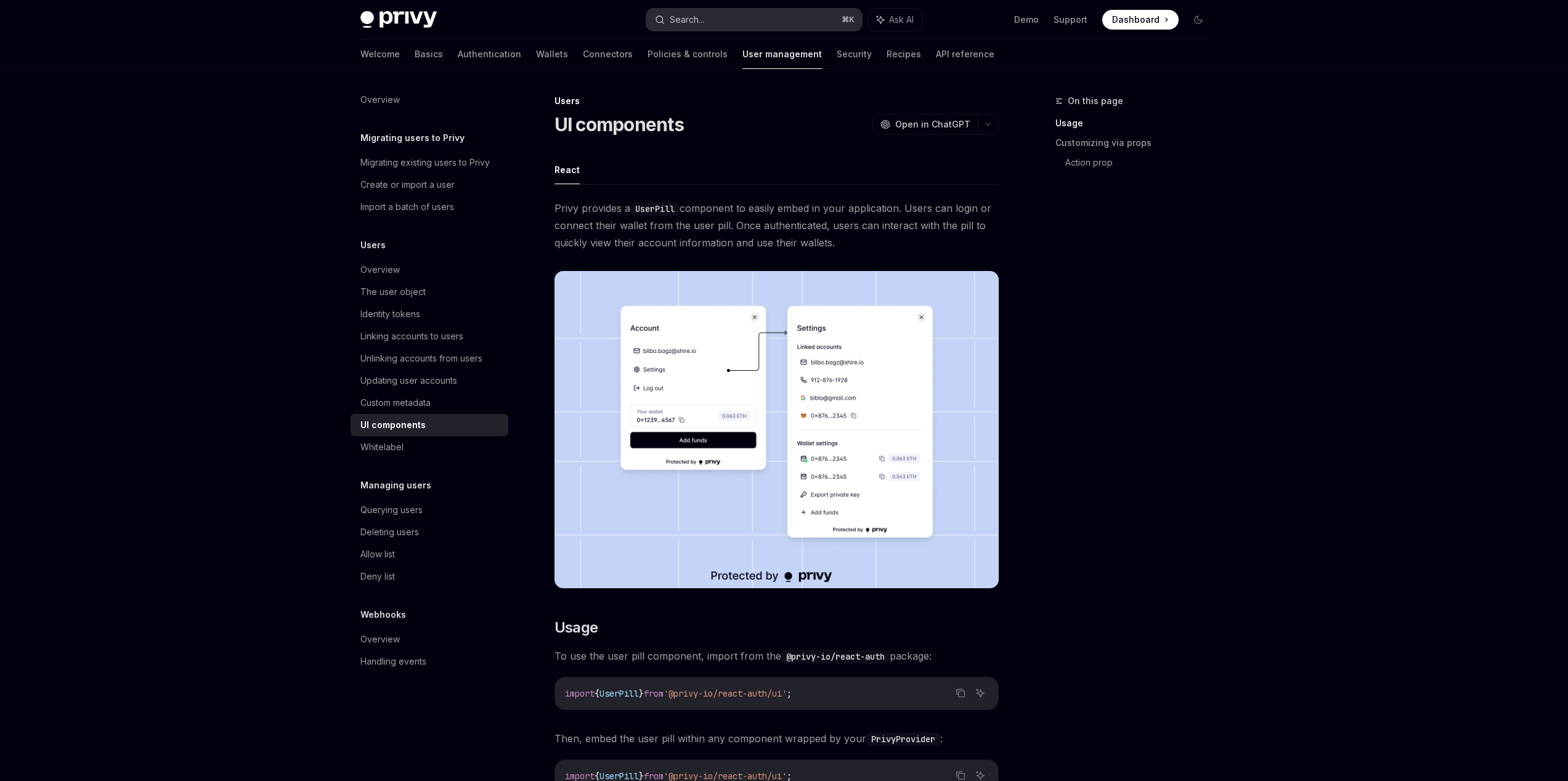
click at [718, 19] on button "Search... ⌘ K" at bounding box center [753, 20] width 216 height 22
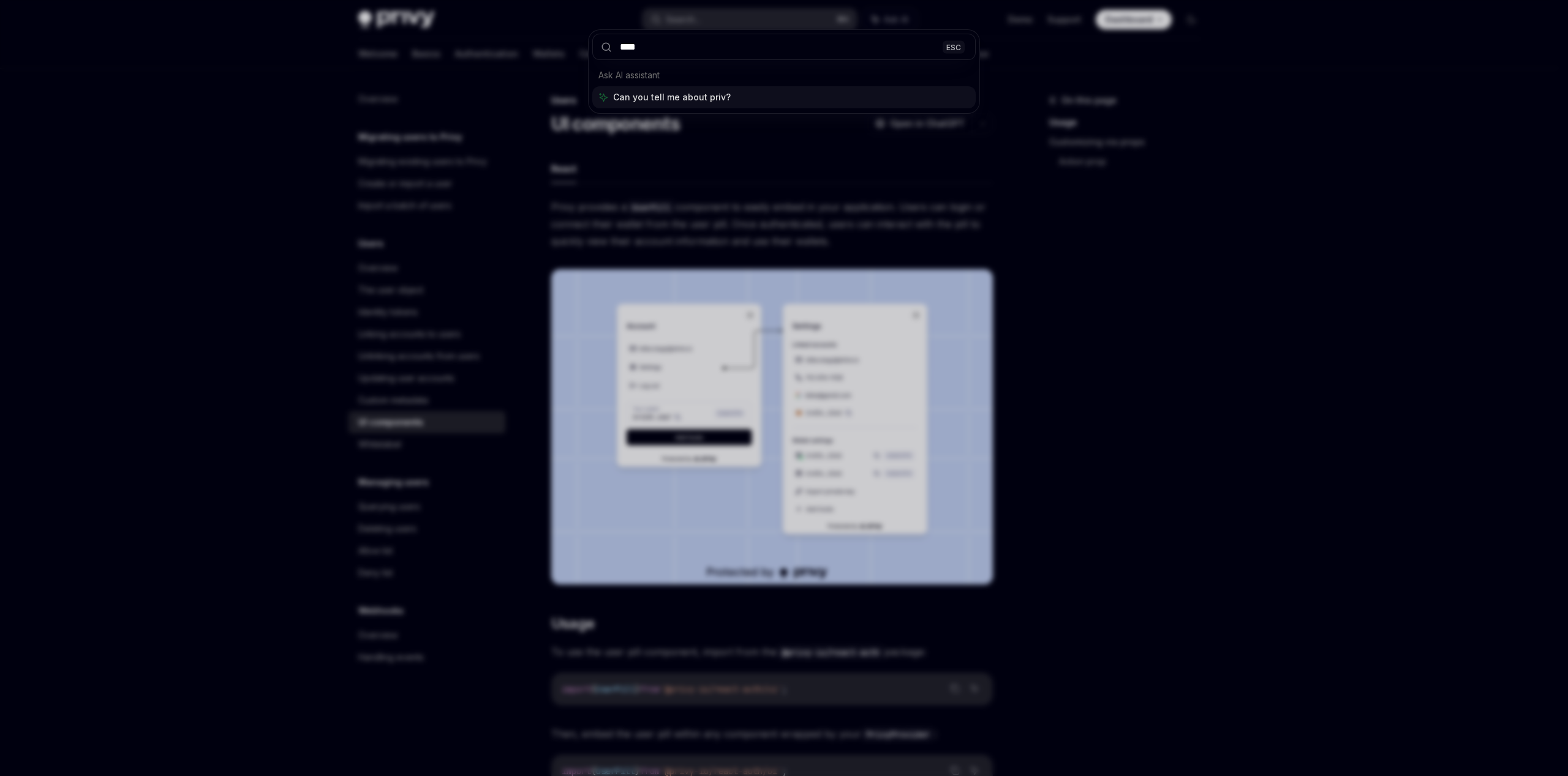
type input "*****"
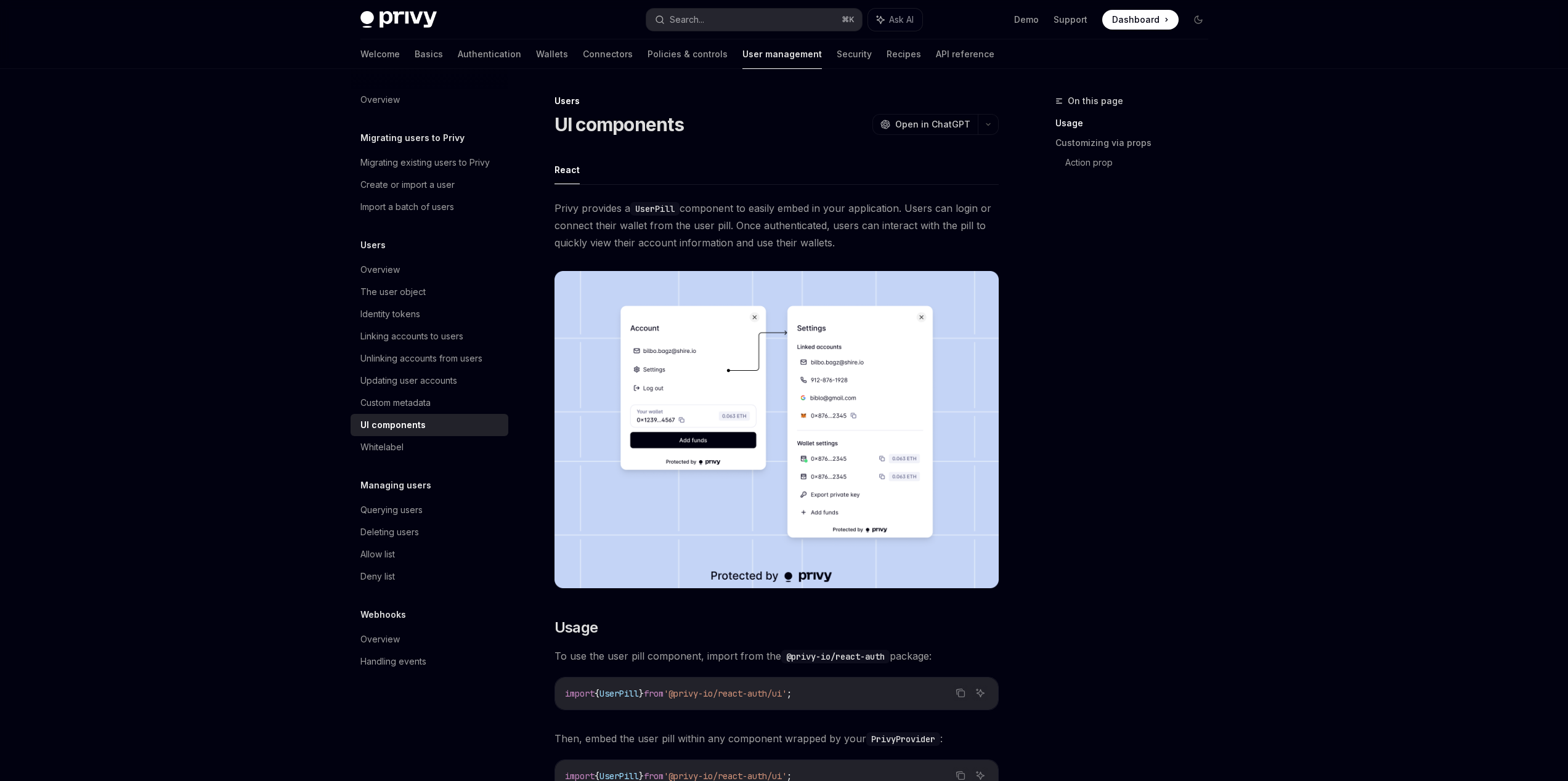
click at [398, 17] on img at bounding box center [398, 20] width 77 height 17
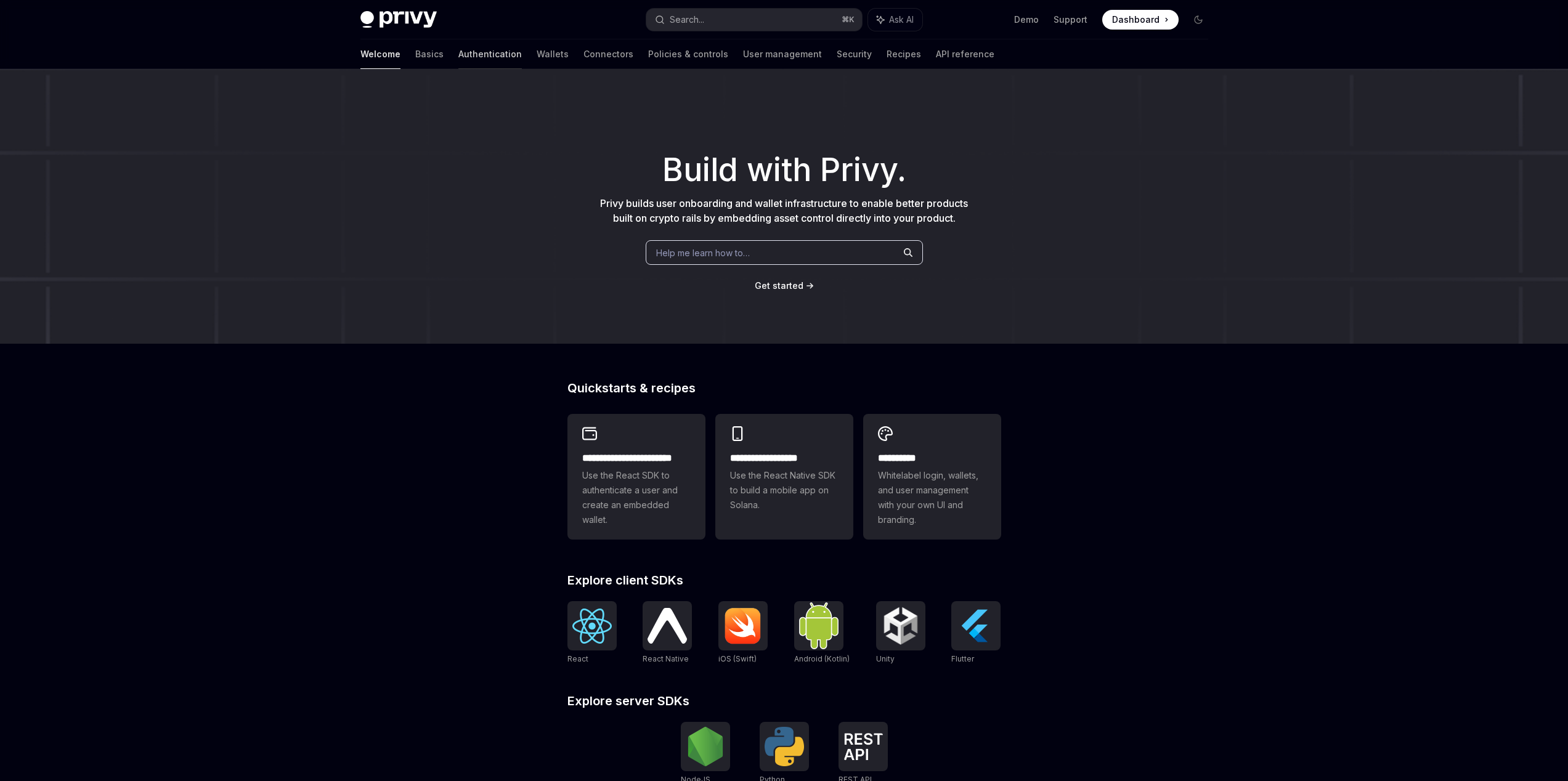
click at [458, 57] on link "Authentication" at bounding box center [490, 54] width 64 height 29
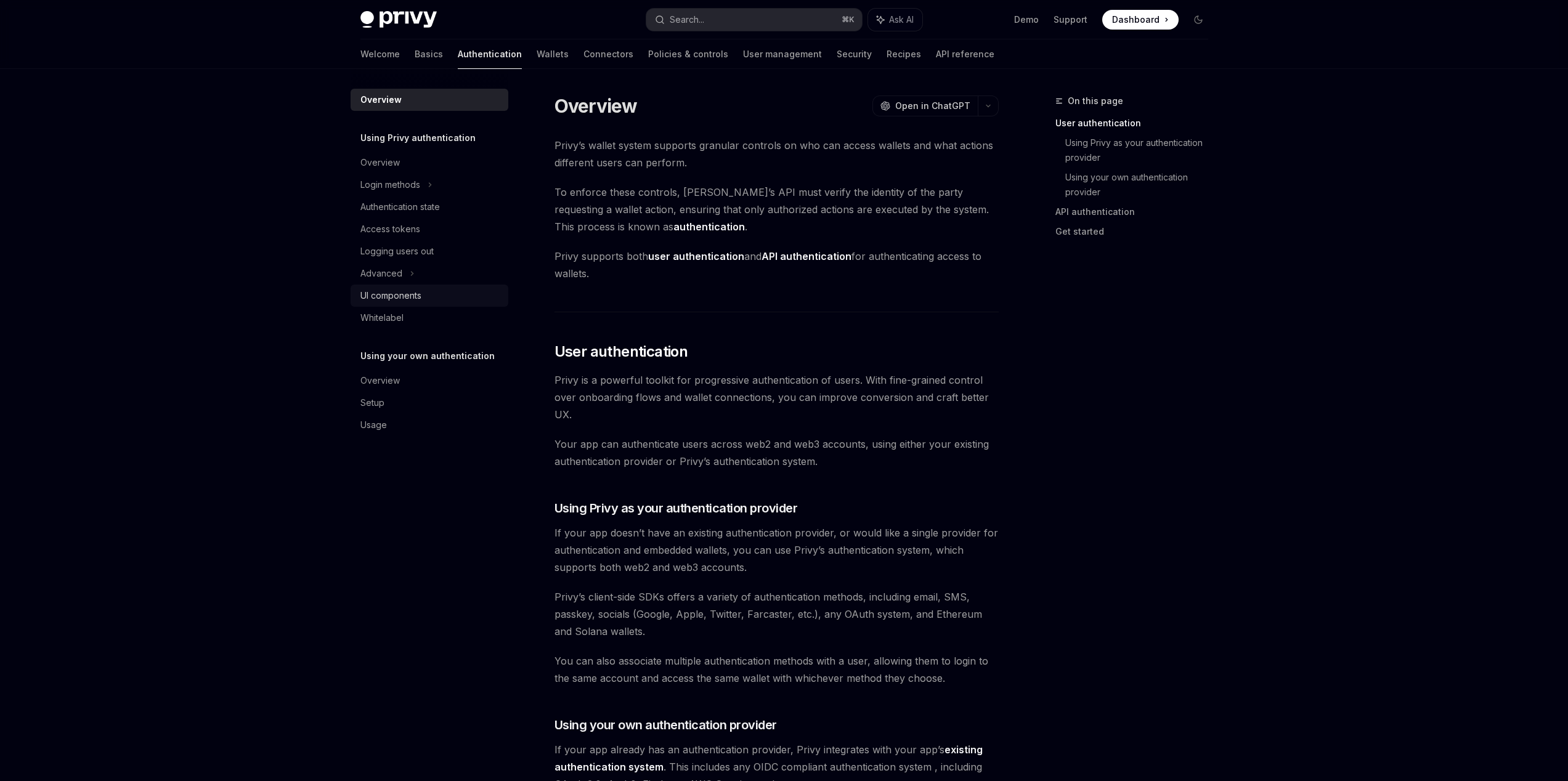
click at [401, 291] on div "UI components" at bounding box center [390, 295] width 61 height 15
type textarea "*"
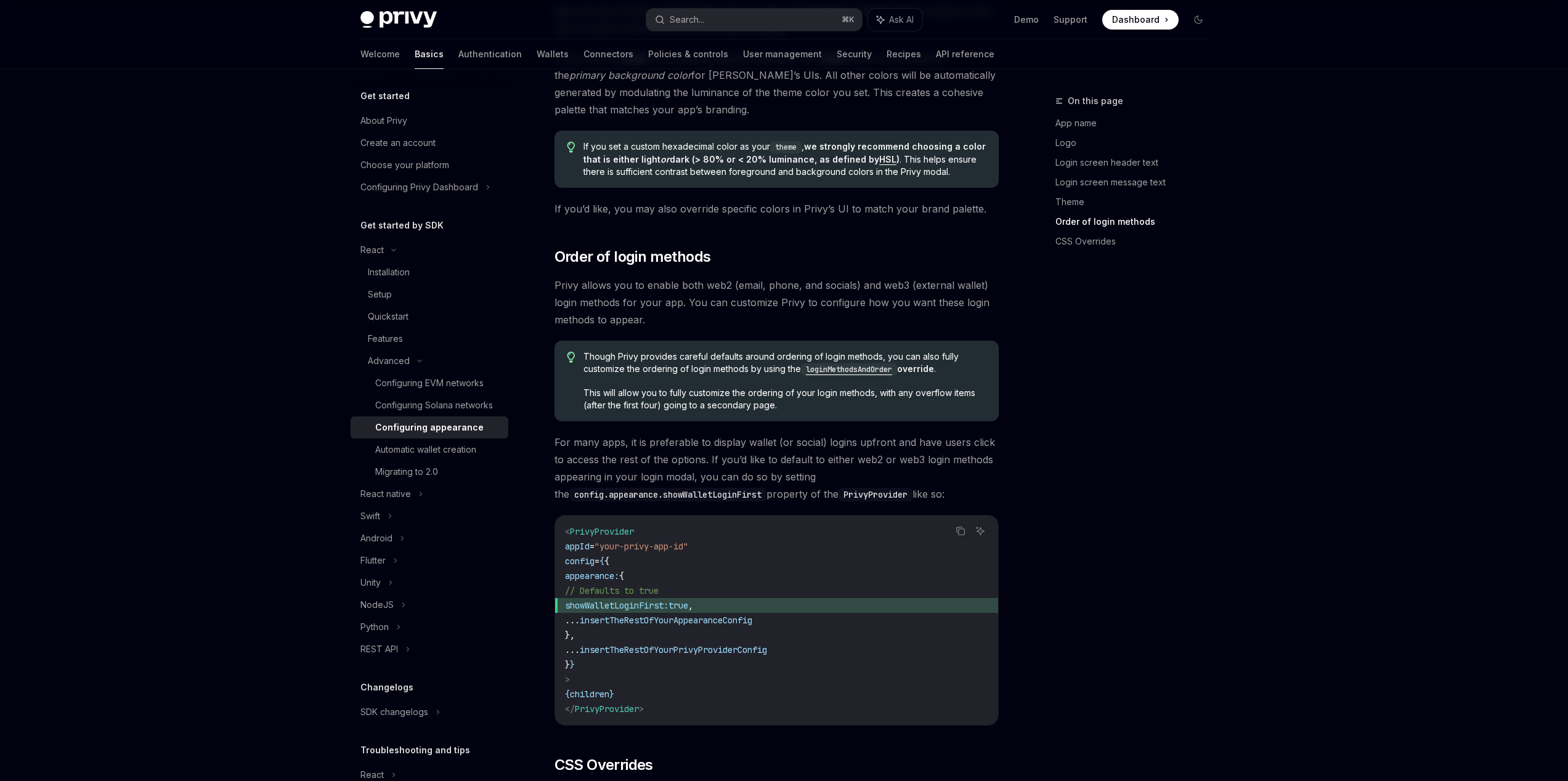
scroll to position [2893, 0]
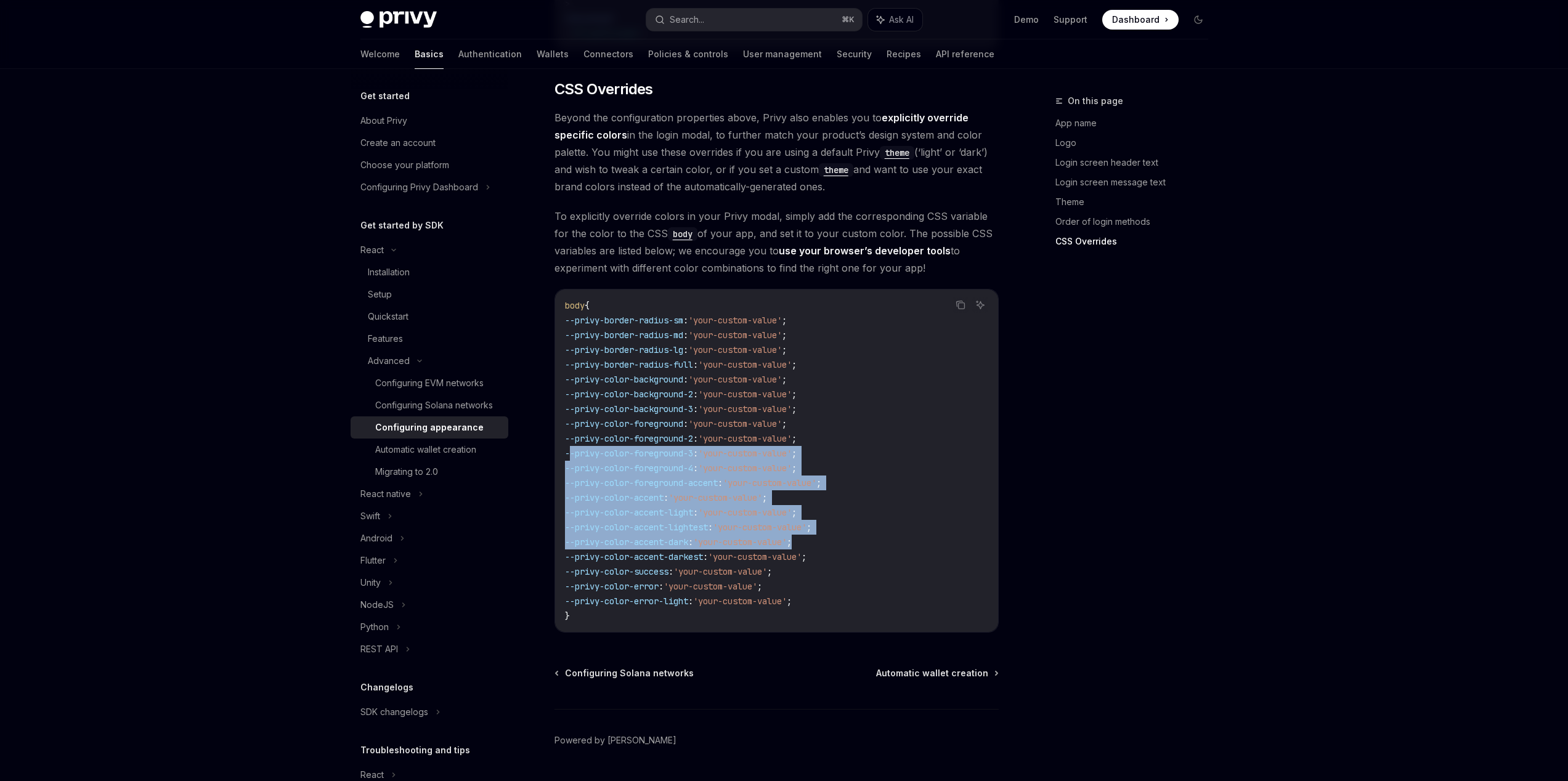
drag, startPoint x: 911, startPoint y: 509, endPoint x: 568, endPoint y: 423, distance: 353.6
click at [568, 423] on code "body { --privy-border-radius-sm : 'your-custom-value' ; --privy-border-radius-m…" at bounding box center [777, 461] width 423 height 325
copy code "--privy-color-foreground-3 : 'your-custom-value' ; --privy-color-foreground-4 :…"
click at [996, 448] on div "body { --privy-border-radius-sm : 'your-custom-value' ; --privy-border-radius-m…" at bounding box center [776, 461] width 443 height 342
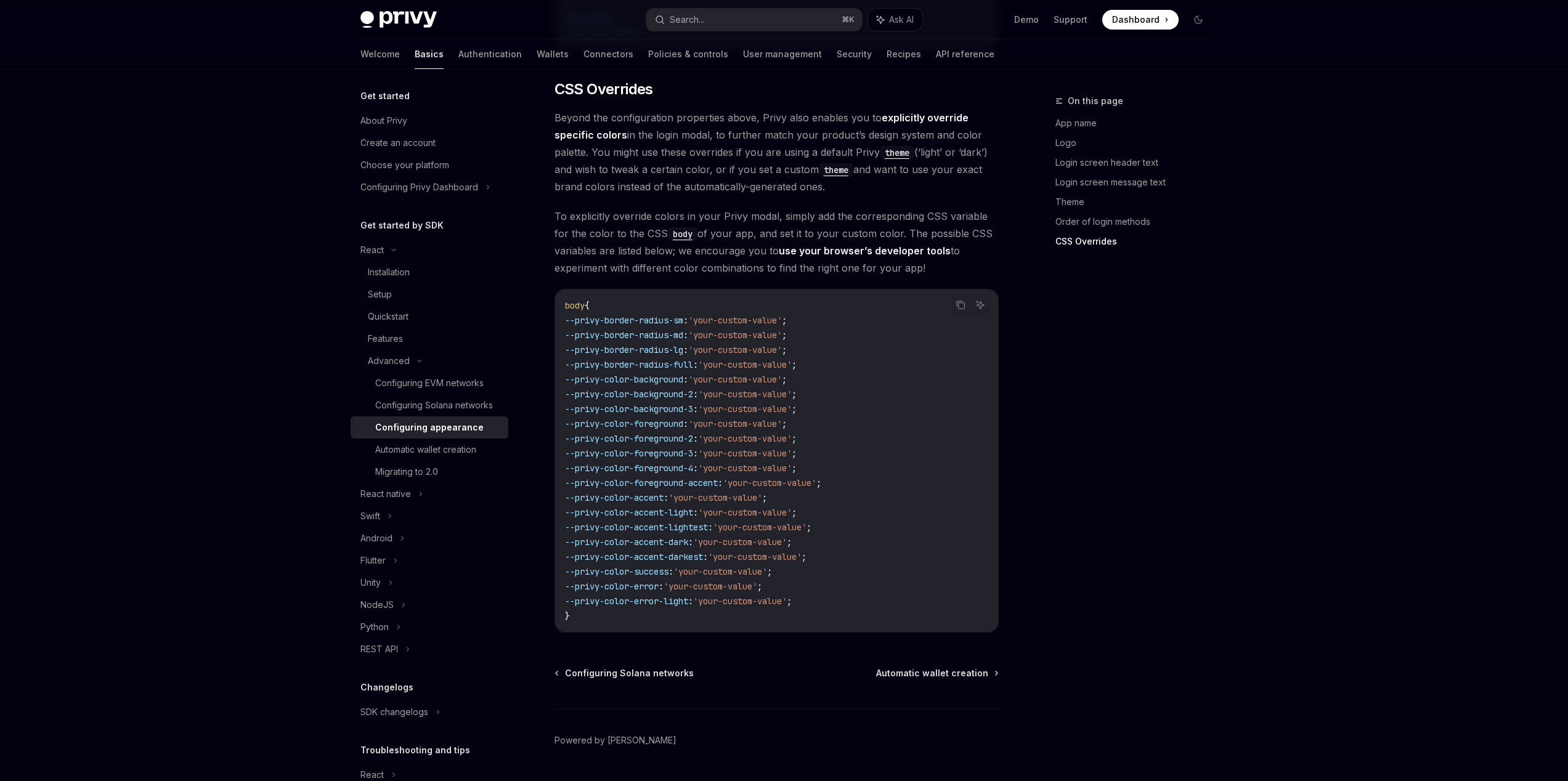
click at [635, 298] on code "body { --privy-border-radius-sm : 'your-custom-value' ; --privy-border-radius-m…" at bounding box center [777, 461] width 423 height 325
drag, startPoint x: 618, startPoint y: 281, endPoint x: 783, endPoint y: 531, distance: 299.5
click at [811, 563] on code "body { --privy-border-radius-sm : 'your-custom-value' ; --privy-border-radius-m…" at bounding box center [777, 461] width 423 height 325
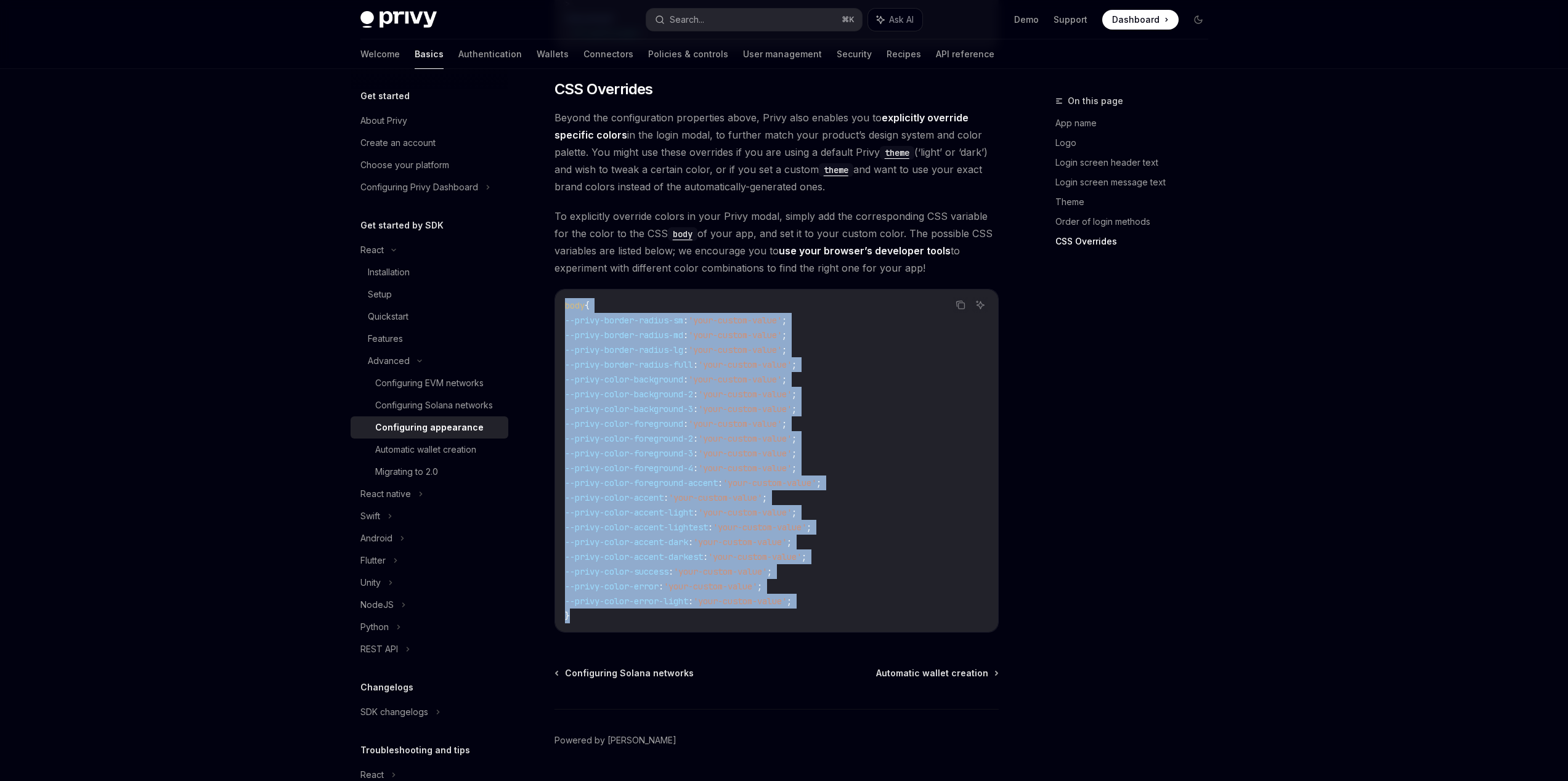
drag, startPoint x: 805, startPoint y: 581, endPoint x: 559, endPoint y: 264, distance: 401.3
click at [559, 290] on div "body { --privy-border-radius-sm : 'your-custom-value' ; --privy-border-radius-m…" at bounding box center [776, 461] width 443 height 342
click at [741, 18] on button "Search... ⌘ K" at bounding box center [753, 20] width 216 height 22
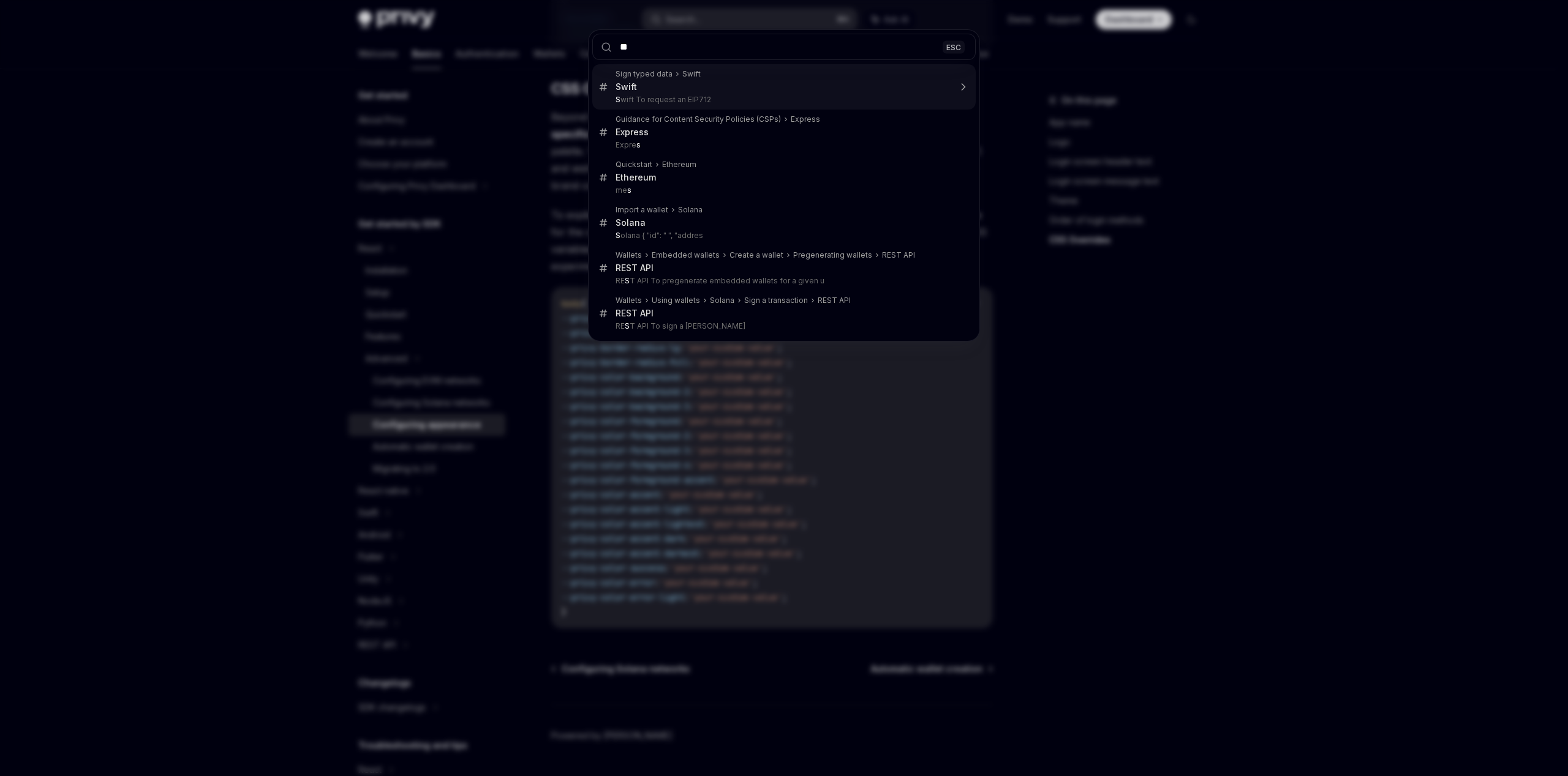
type input "***"
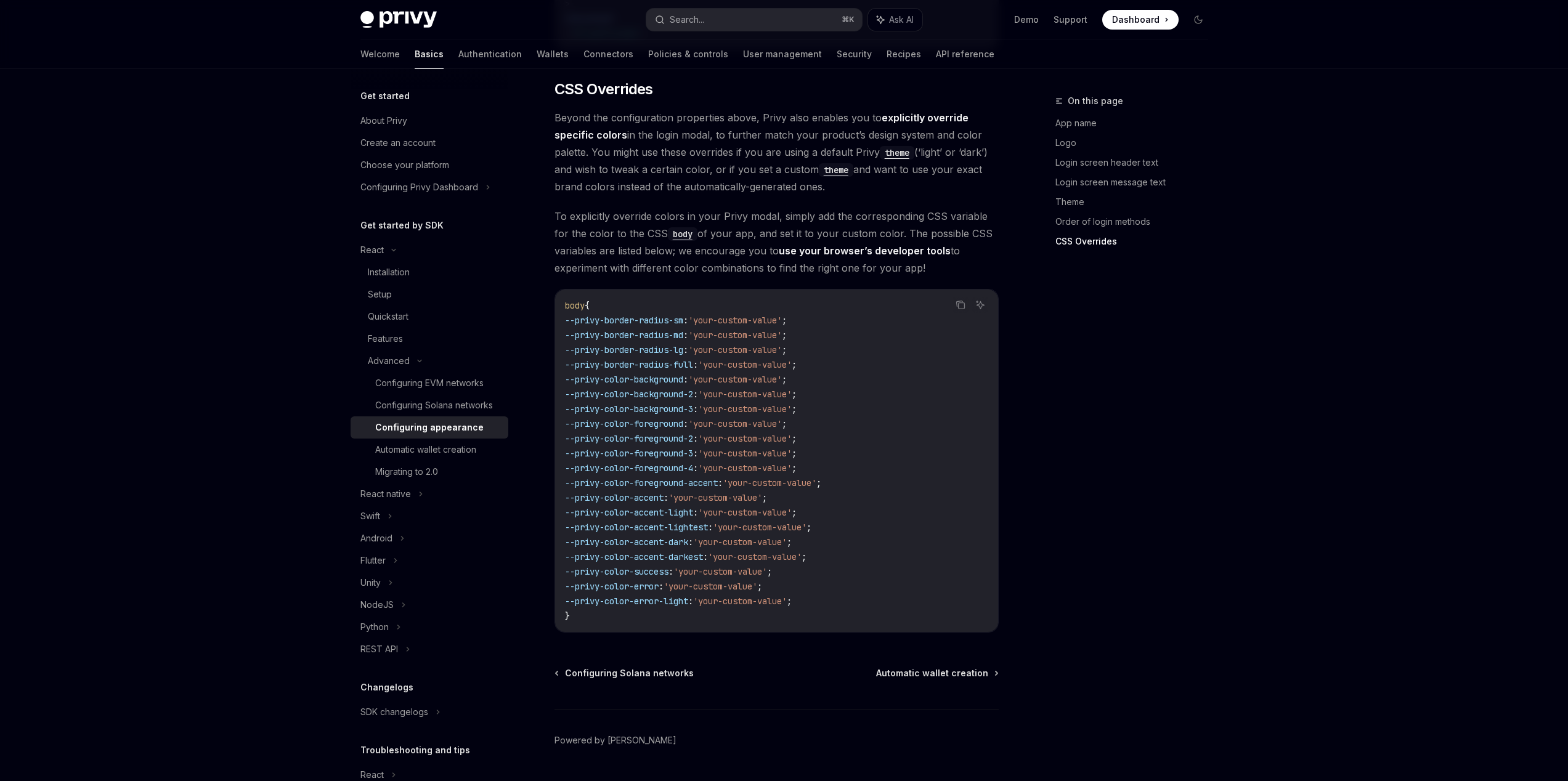
type textarea "*"
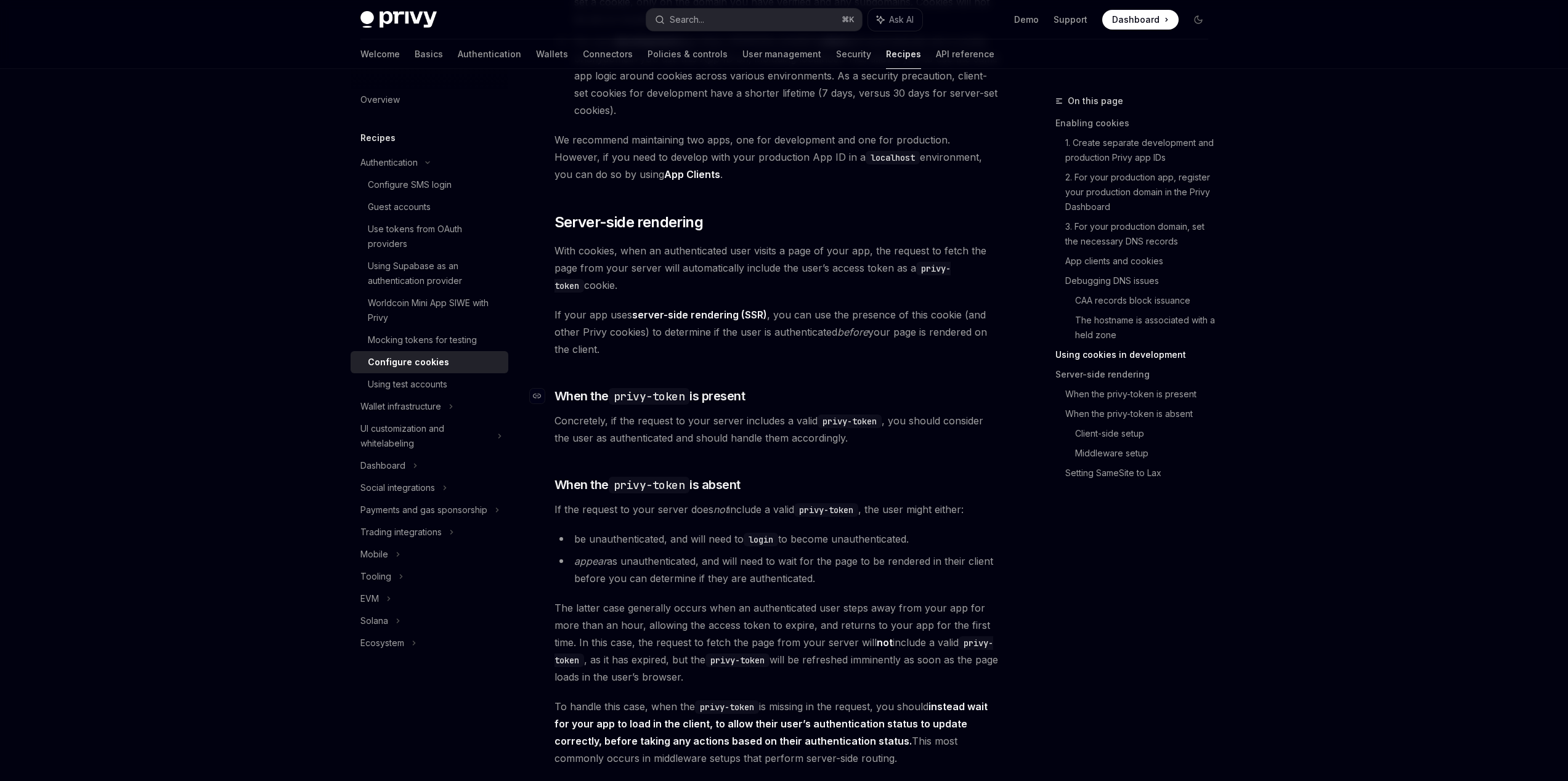
scroll to position [2271, 0]
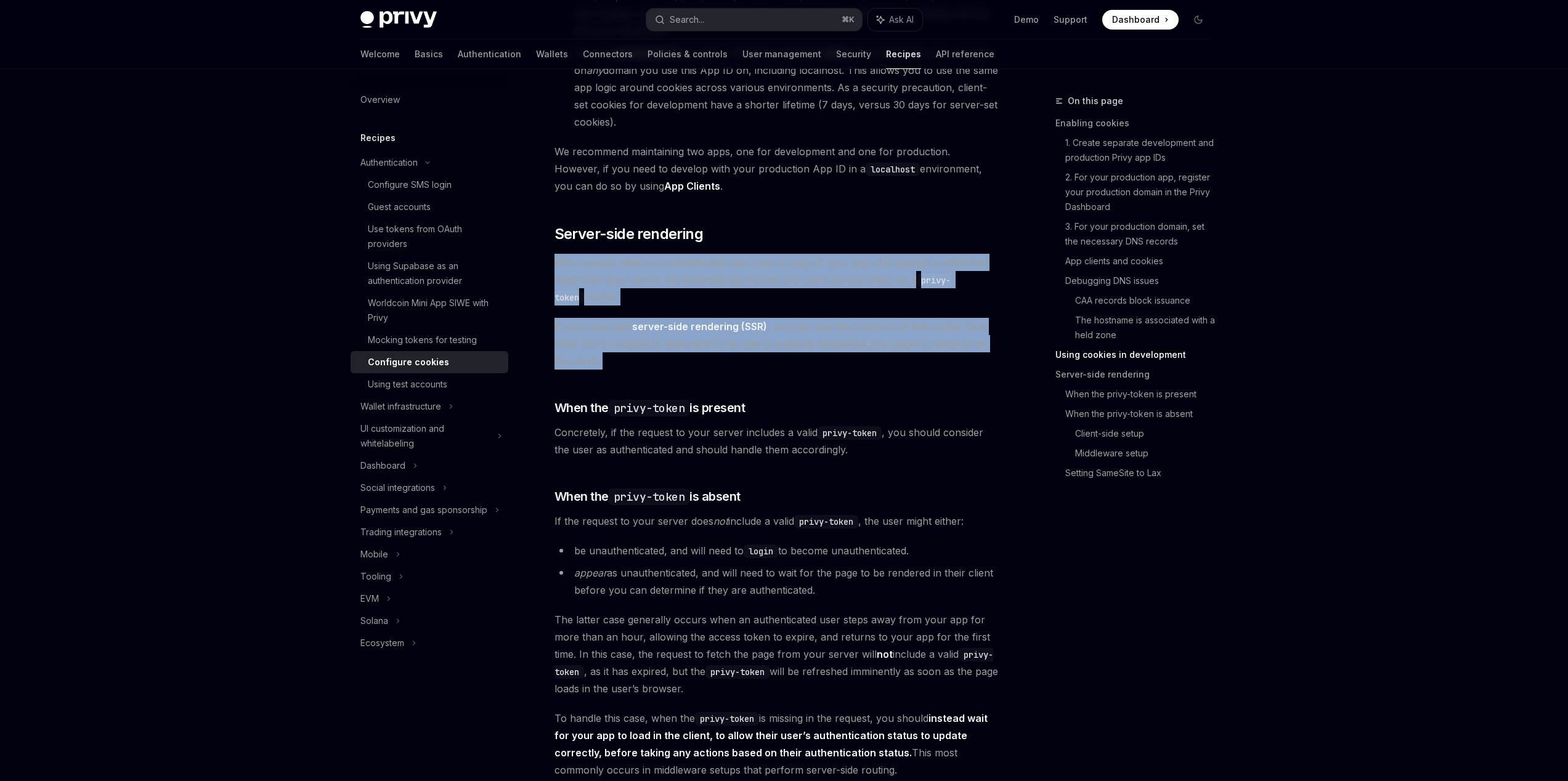
drag, startPoint x: 677, startPoint y: 400, endPoint x: 542, endPoint y: 281, distance: 180.0
click at [542, 281] on div "Authentication Configure cookies OpenAI Open in ChatGPT OpenAI Open in ChatGPT …" at bounding box center [661, 191] width 680 height 4737
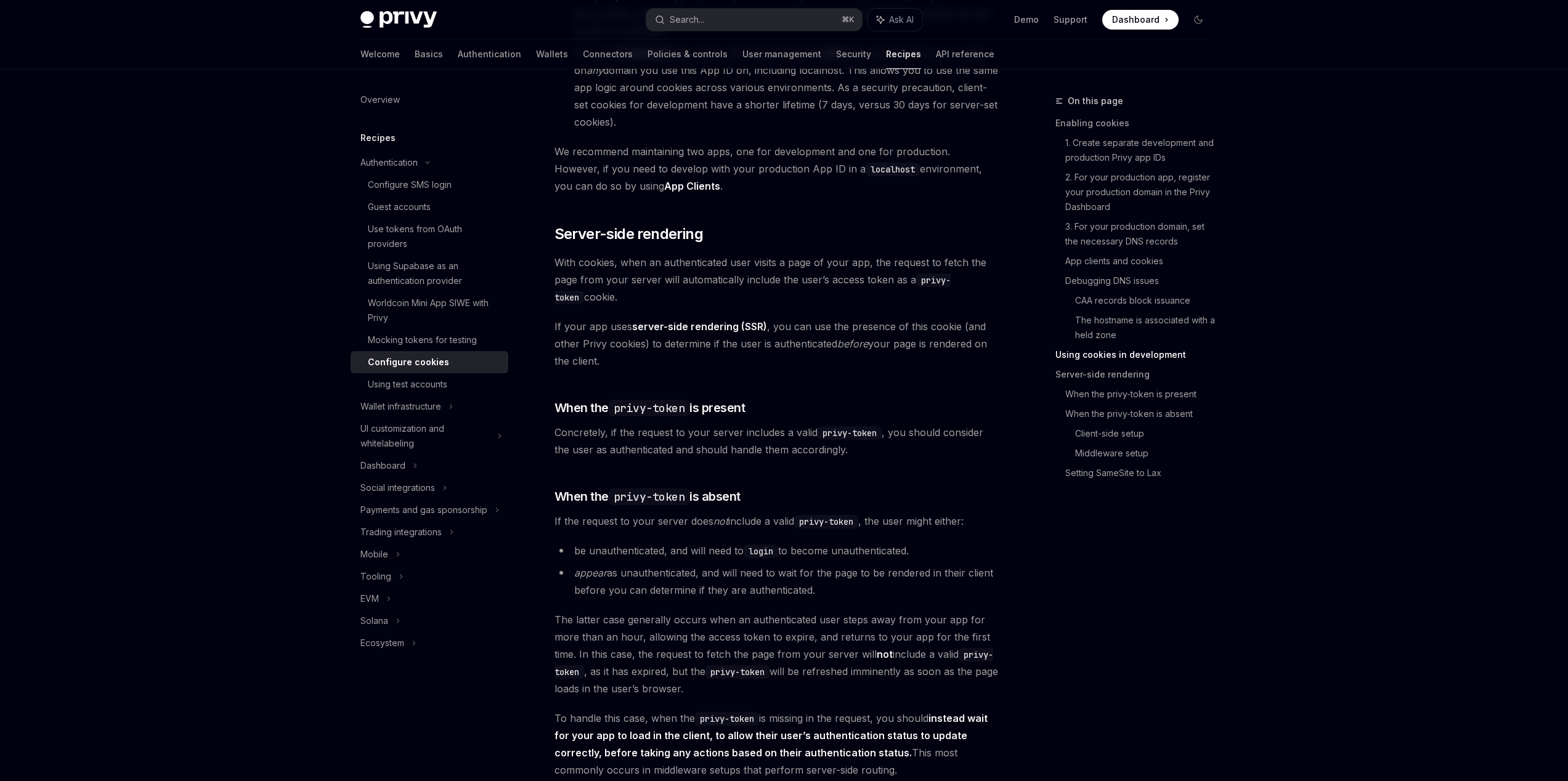
click at [726, 285] on span "With cookies, when an authenticated user visits a page of your app, the request…" at bounding box center [777, 280] width 444 height 52
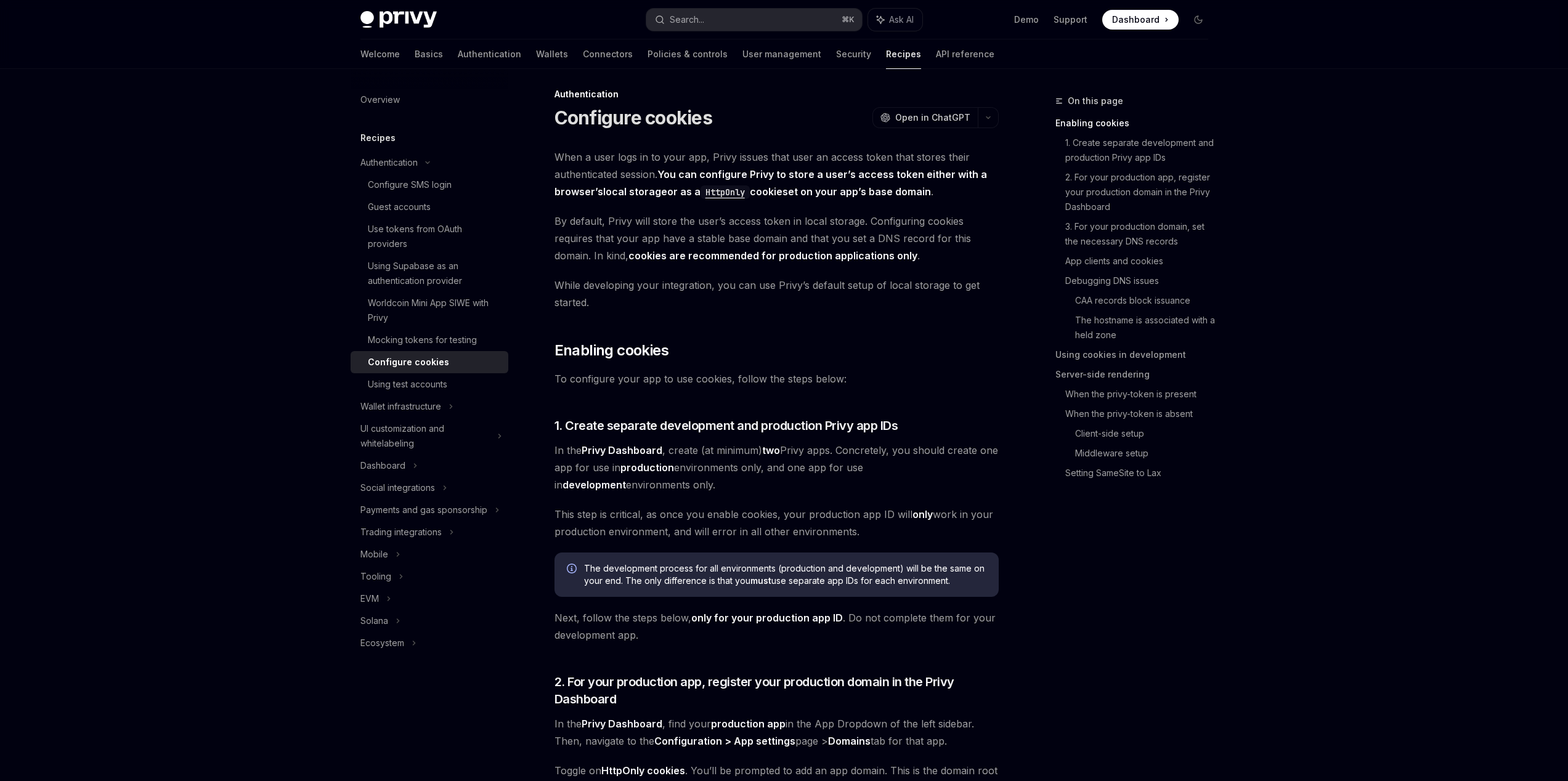
scroll to position [0, 0]
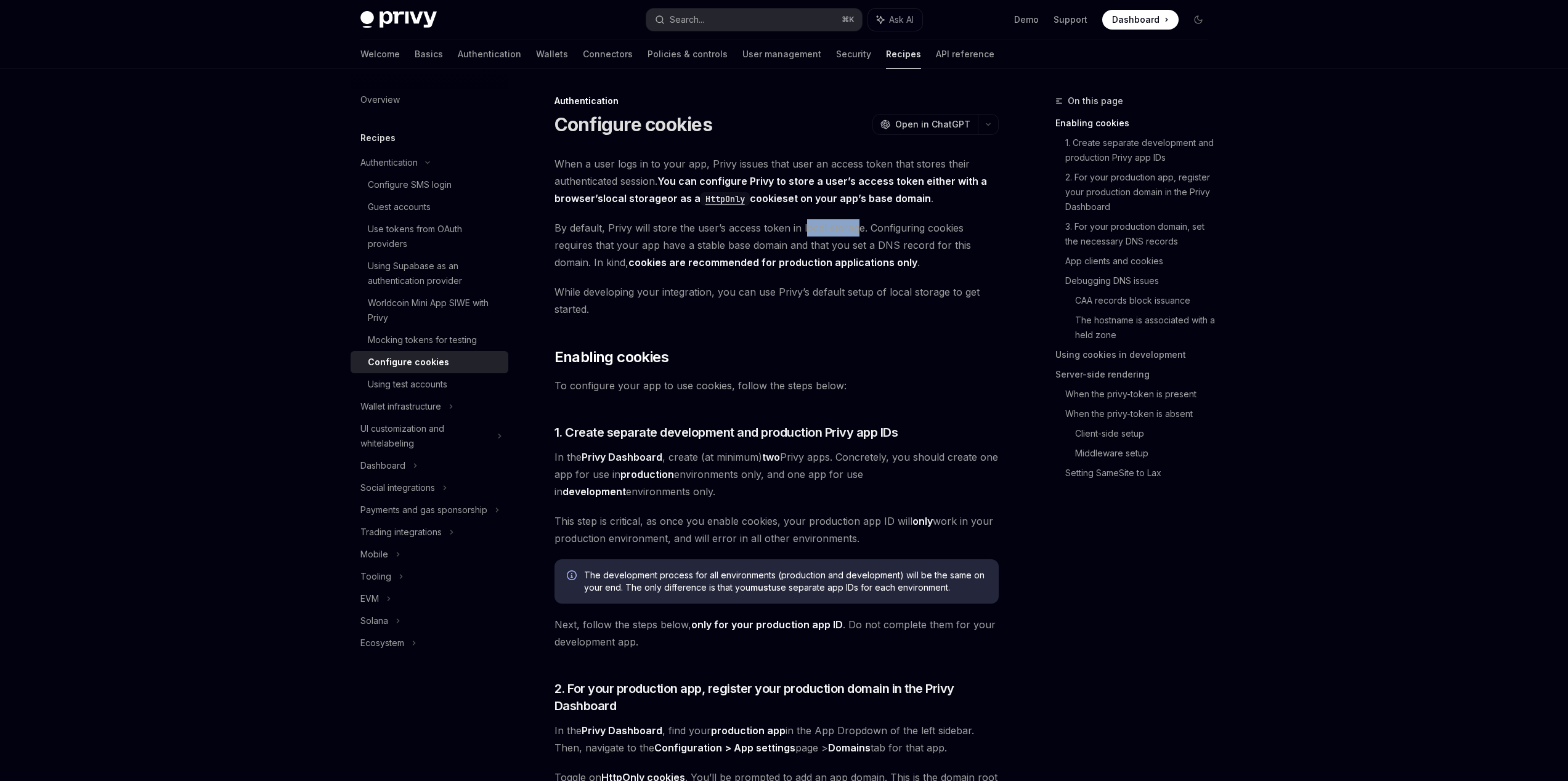
drag, startPoint x: 804, startPoint y: 227, endPoint x: 854, endPoint y: 229, distance: 50.0
click at [854, 229] on span "By default, Privy will store the user’s access token in local storage. Configur…" at bounding box center [777, 245] width 444 height 52
click at [836, 230] on span "By default, Privy will store the user’s access token in local storage. Configur…" at bounding box center [777, 245] width 444 height 52
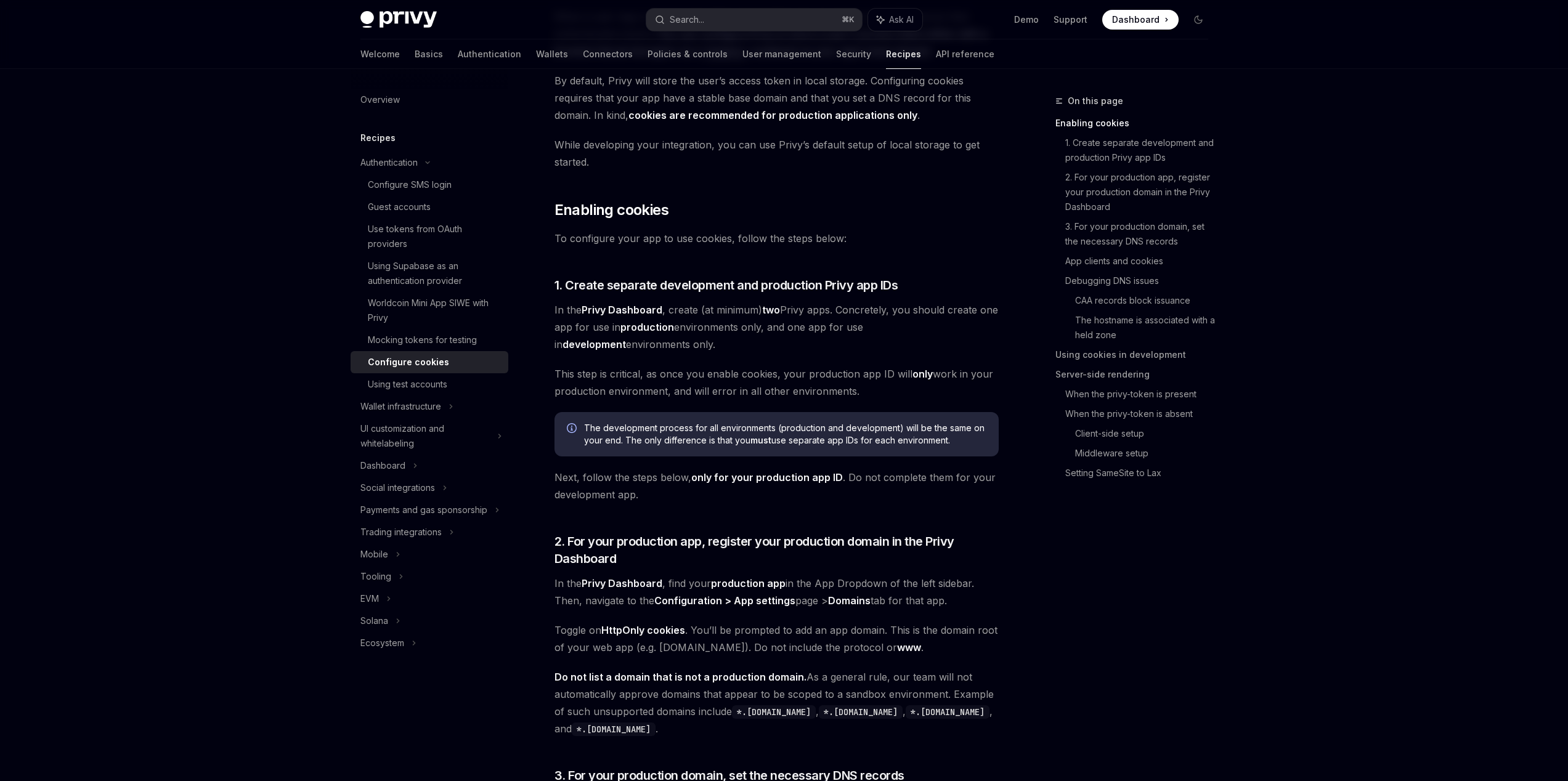
scroll to position [148, 0]
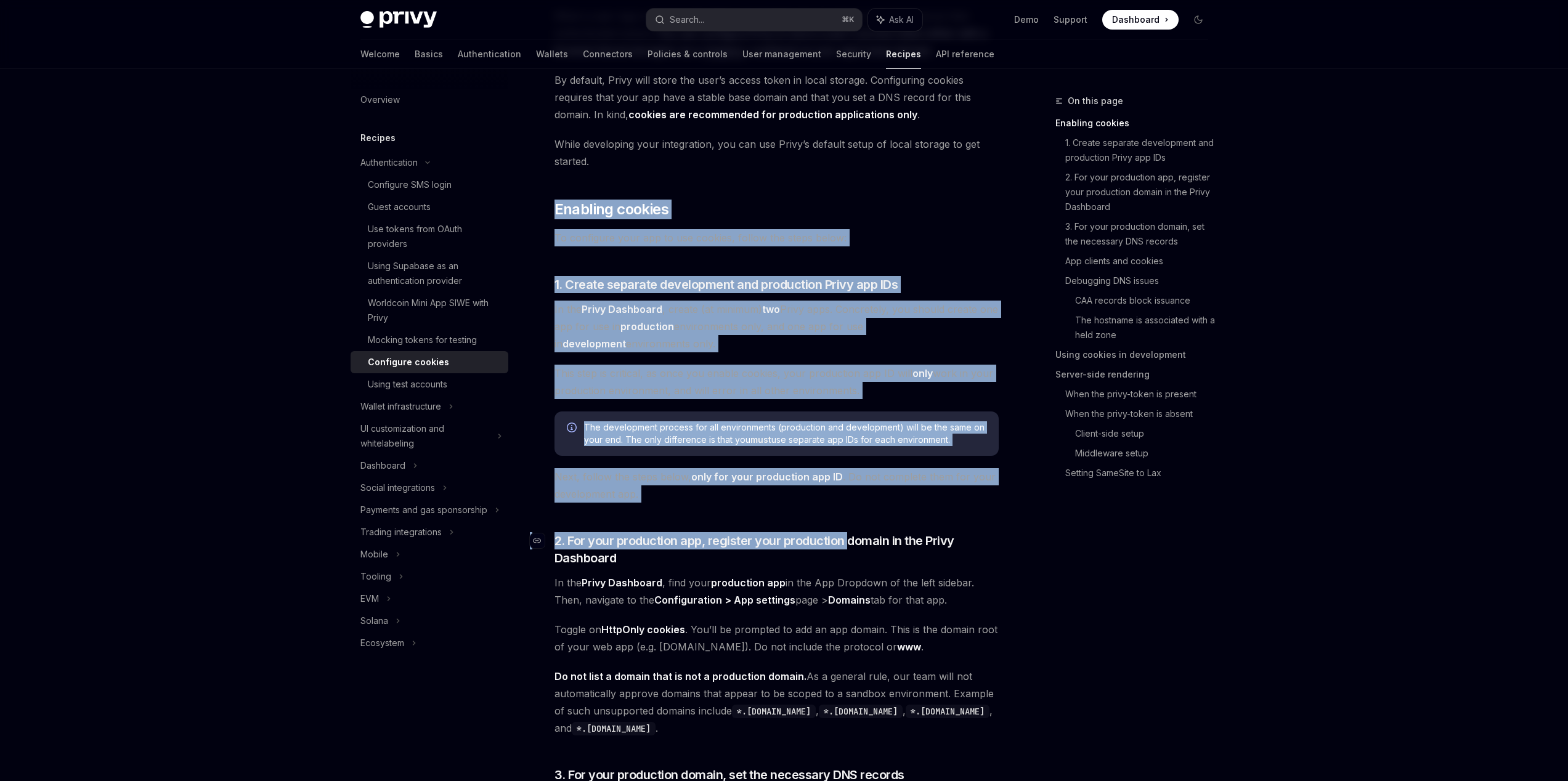
drag, startPoint x: 735, startPoint y: 190, endPoint x: 855, endPoint y: 542, distance: 371.9
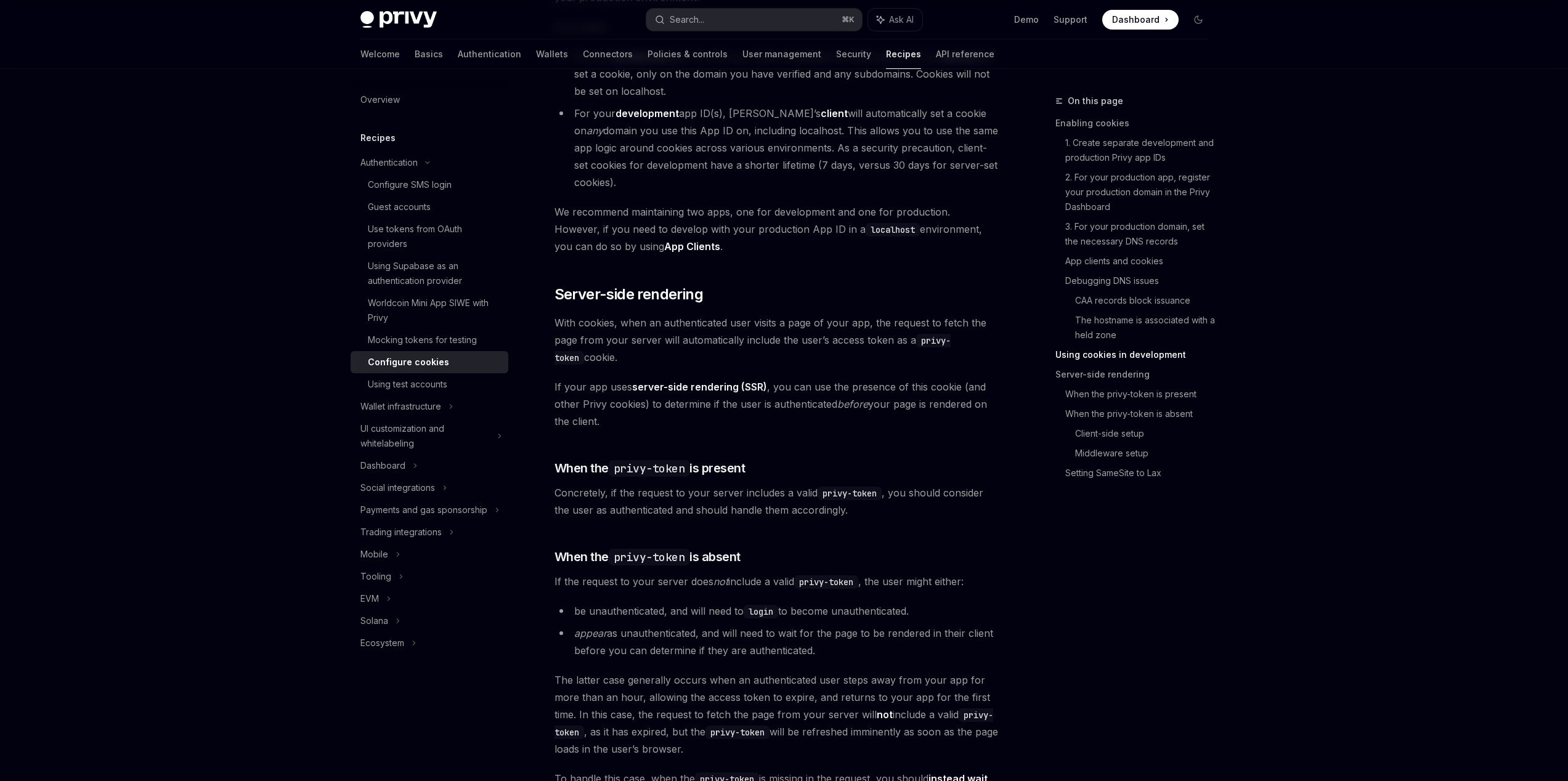
scroll to position [2218, 0]
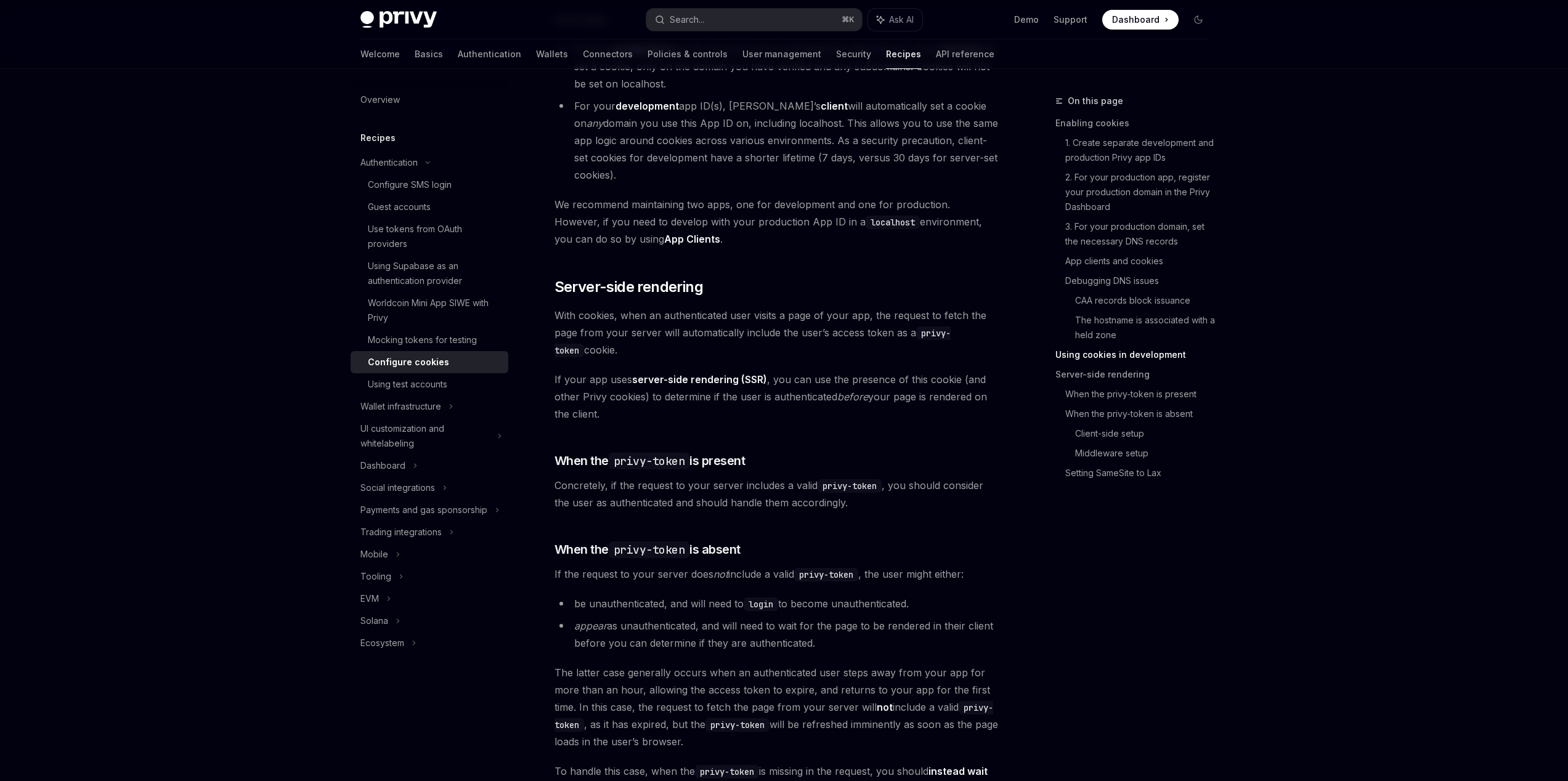
click at [767, 422] on span "If your app uses server-side rendering (SSR) , you can use the presence of this…" at bounding box center [777, 397] width 444 height 52
click at [823, 415] on span "If your app uses server-side rendering (SSR) , you can use the presence of this…" at bounding box center [777, 397] width 444 height 52
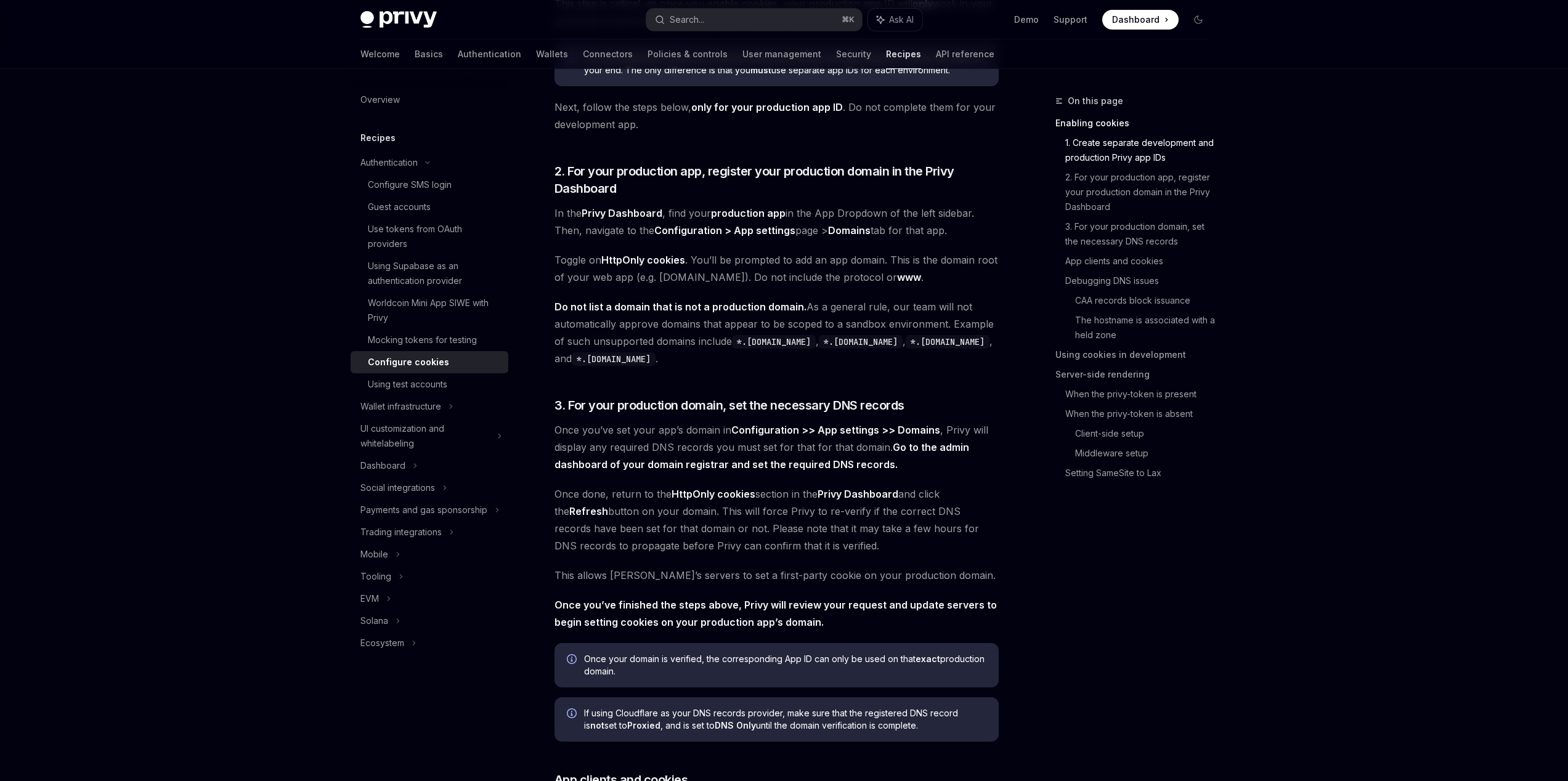
scroll to position [74, 0]
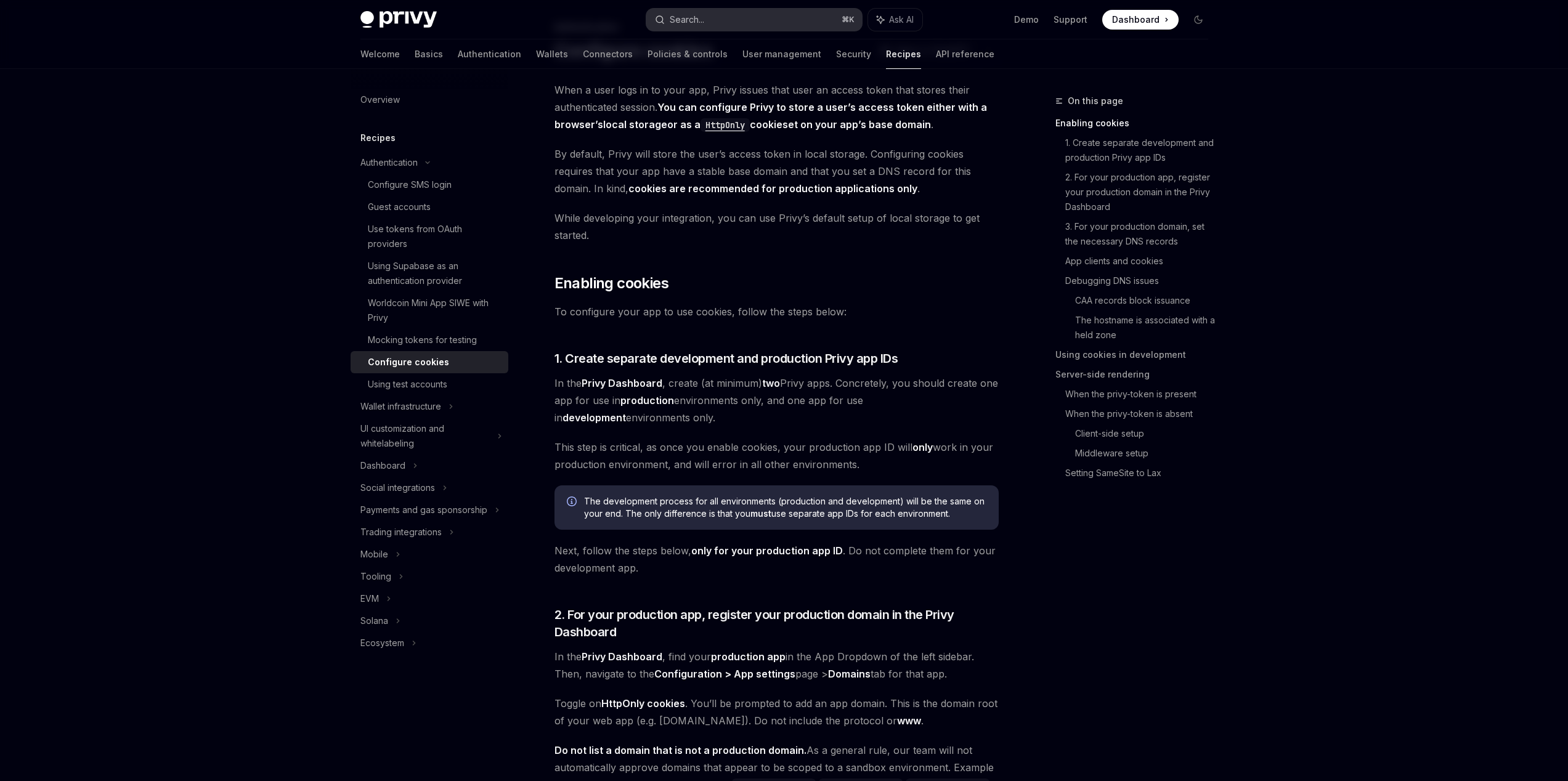
click at [743, 23] on button "Search... ⌘ K" at bounding box center [753, 20] width 216 height 22
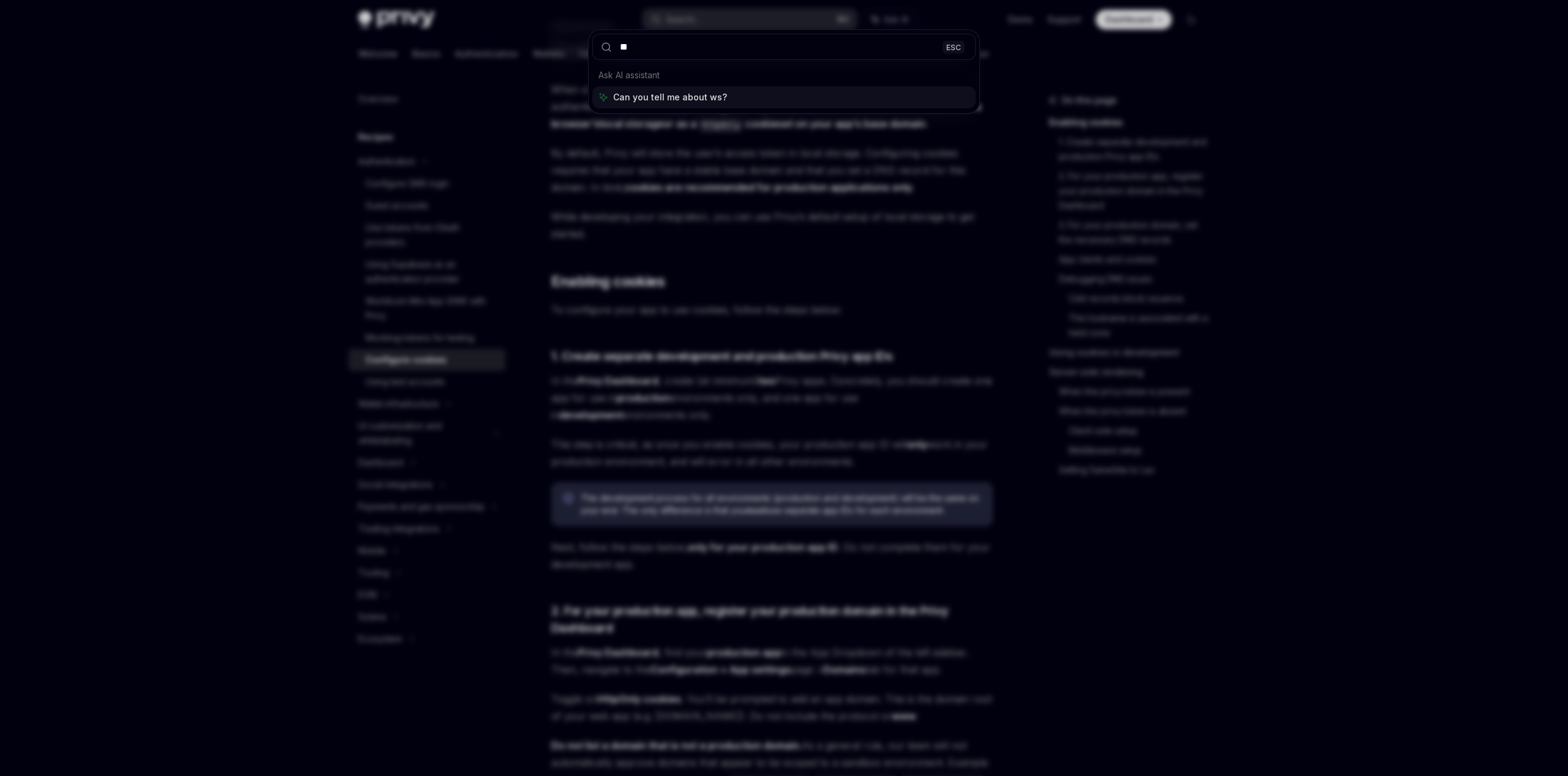
type input "*"
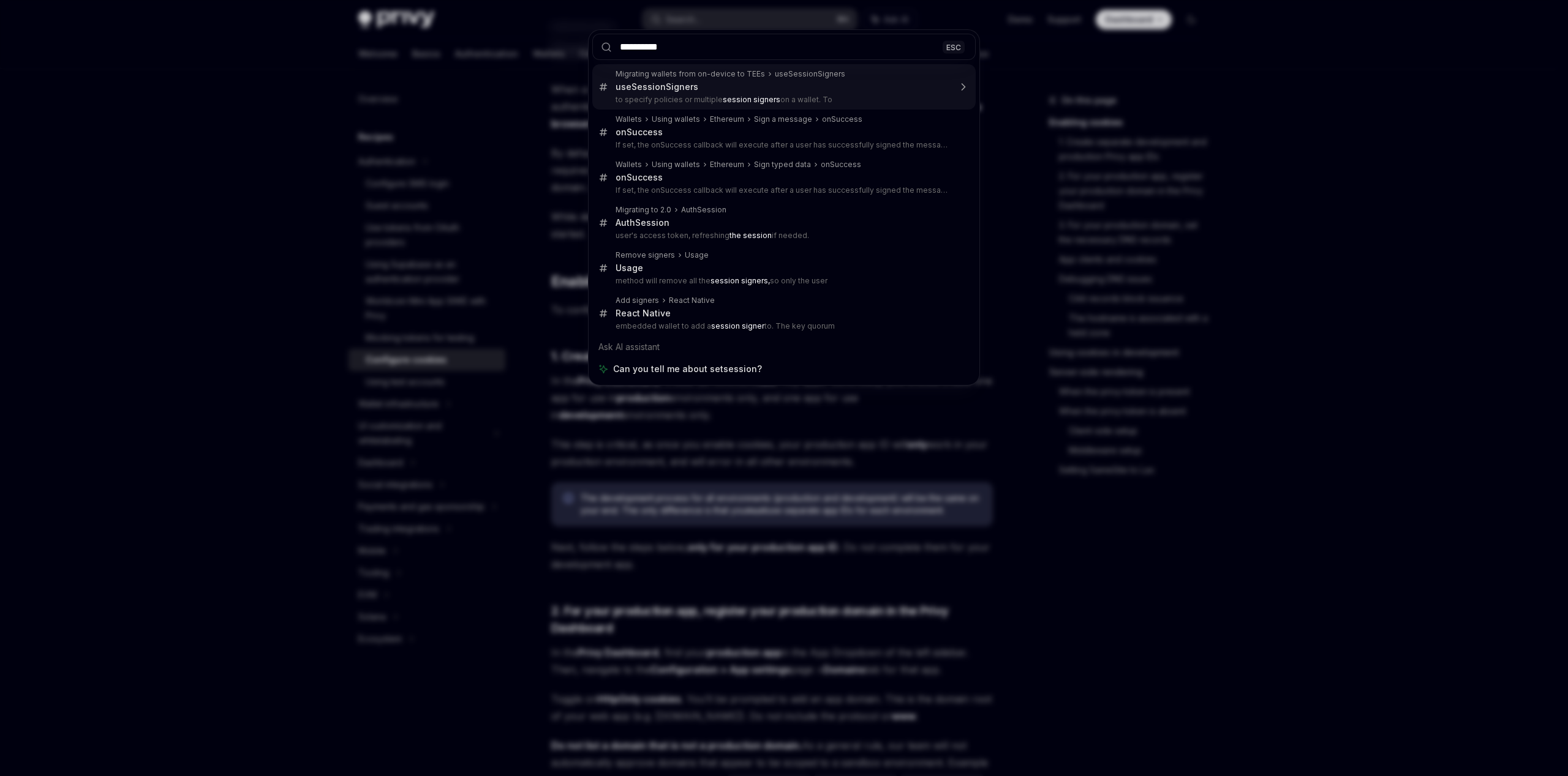
type input "**********"
click at [245, 565] on div "**********" at bounding box center [784, 388] width 1568 height 776
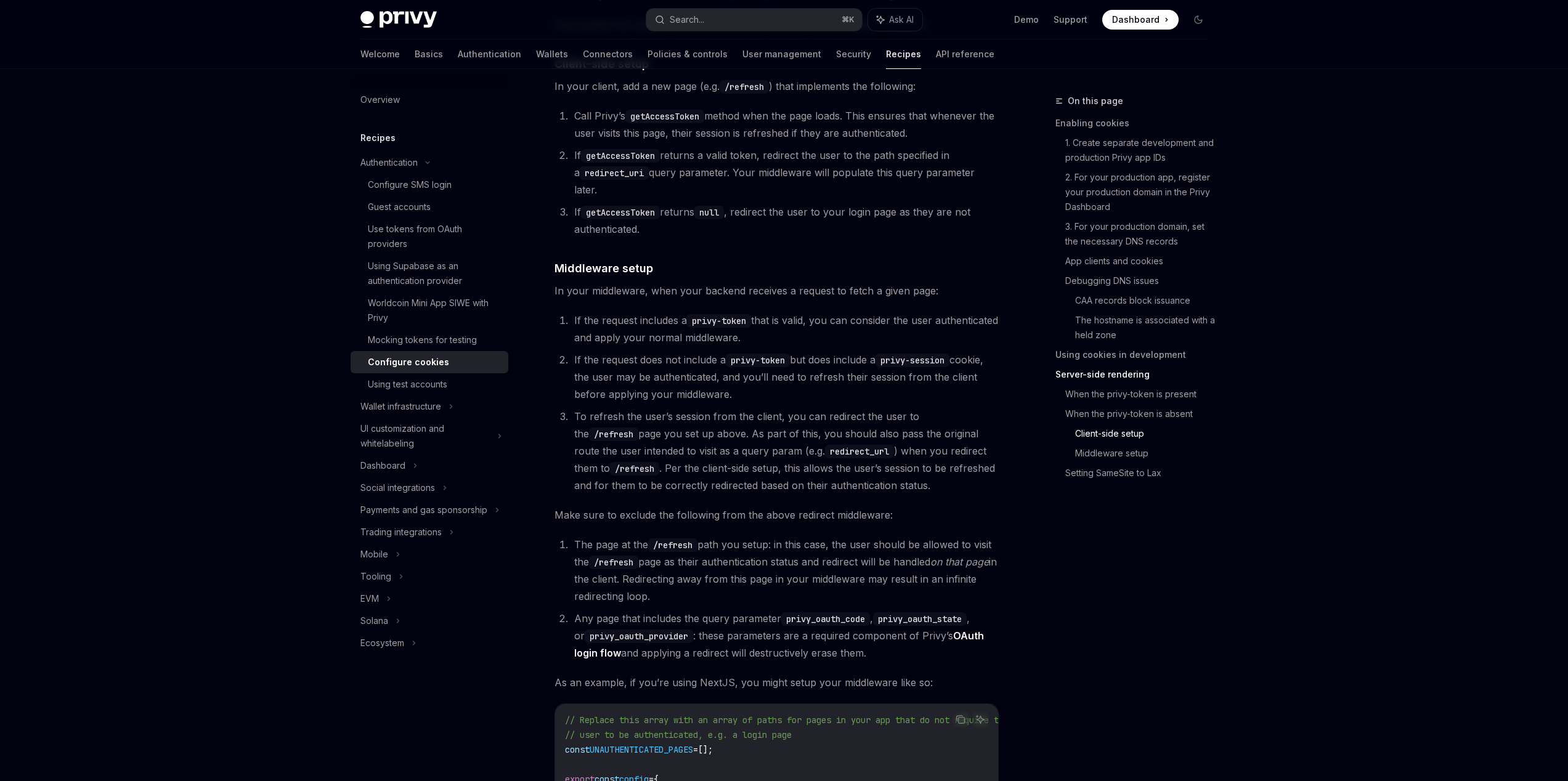
scroll to position [3036, 0]
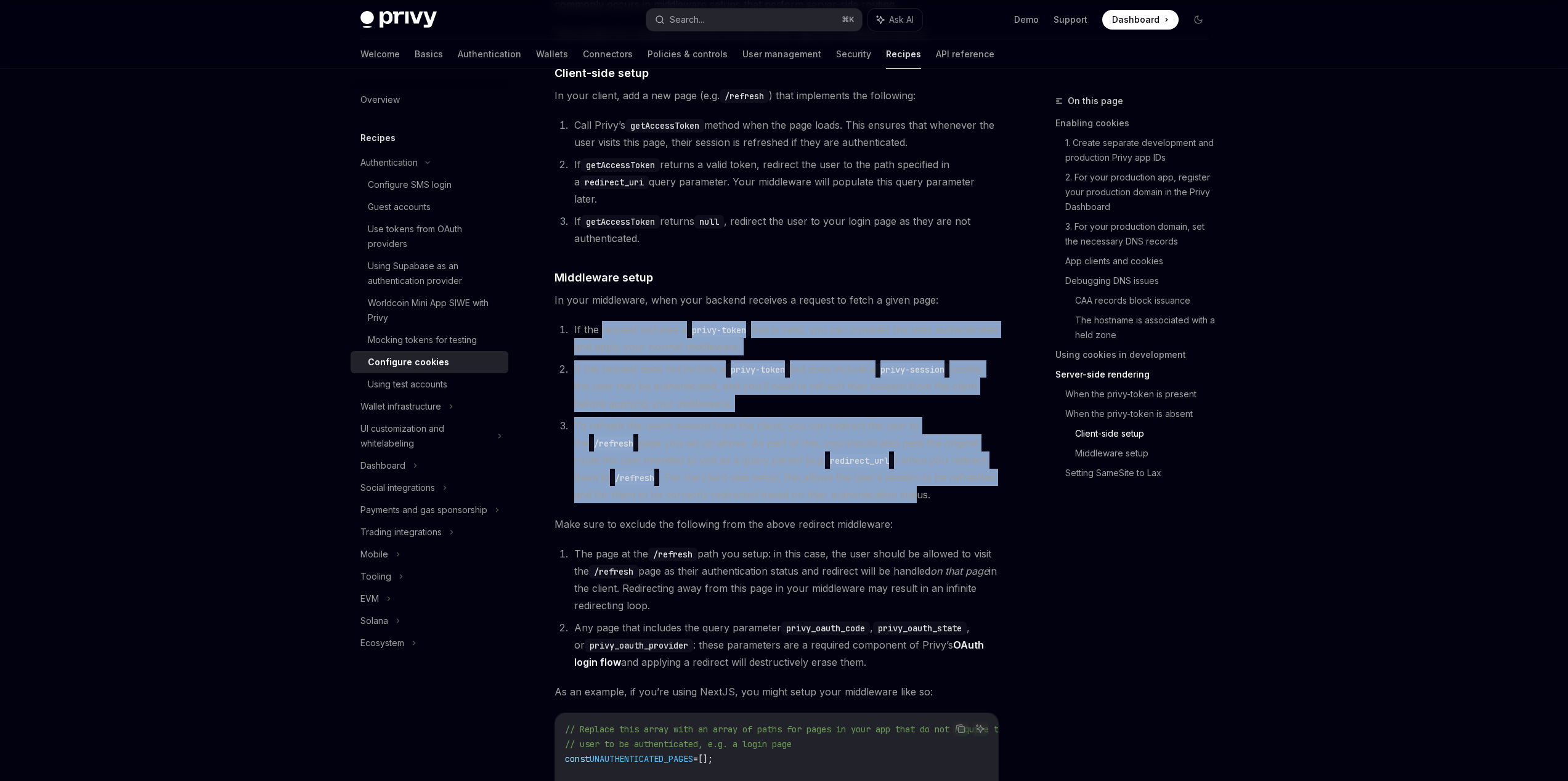
drag, startPoint x: 600, startPoint y: 321, endPoint x: 878, endPoint y: 502, distance: 331.7
click at [878, 502] on ol "If the request includes a privy-token that is valid, you can consider the user …" at bounding box center [777, 412] width 444 height 182
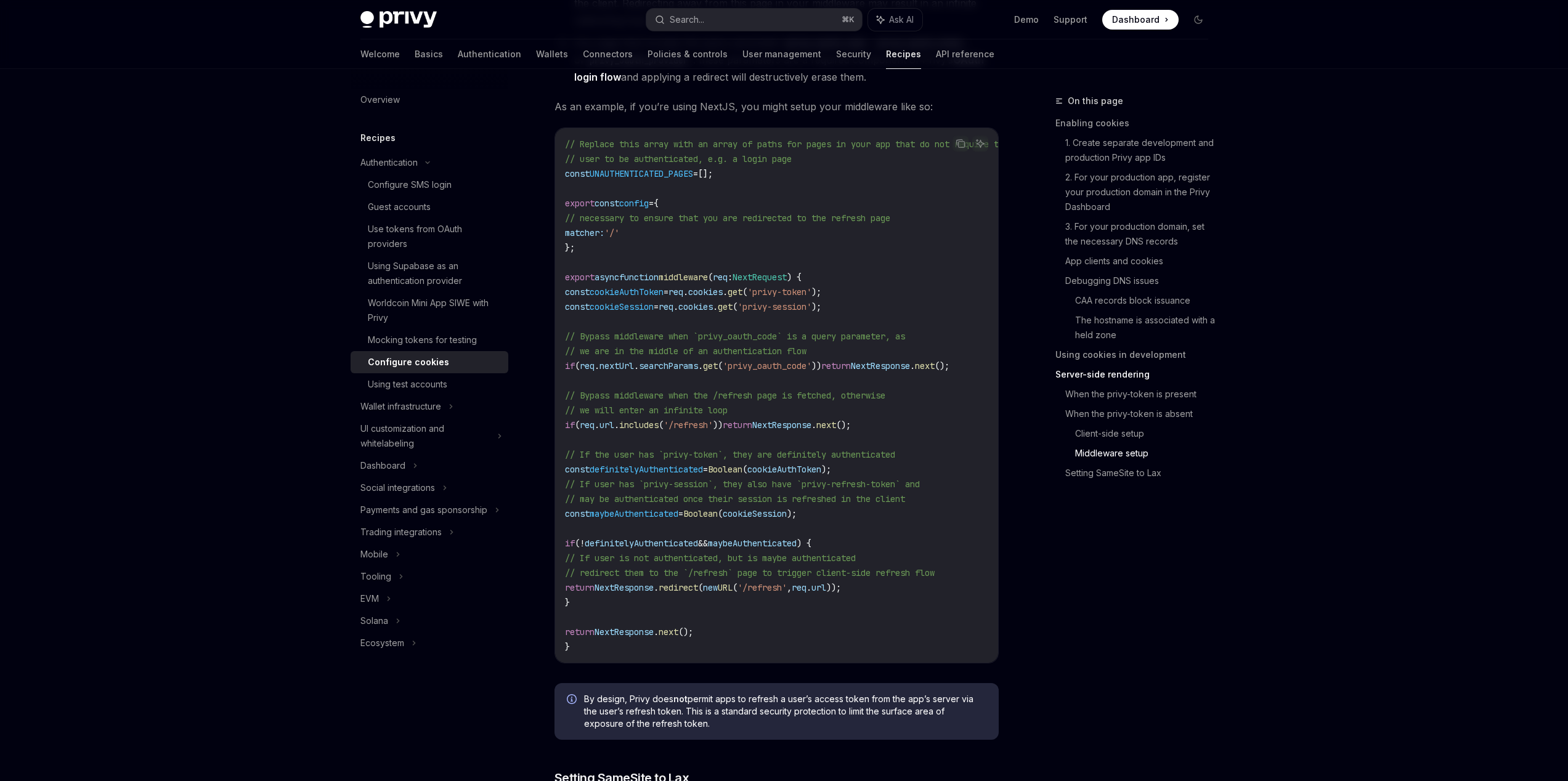
scroll to position [3628, 0]
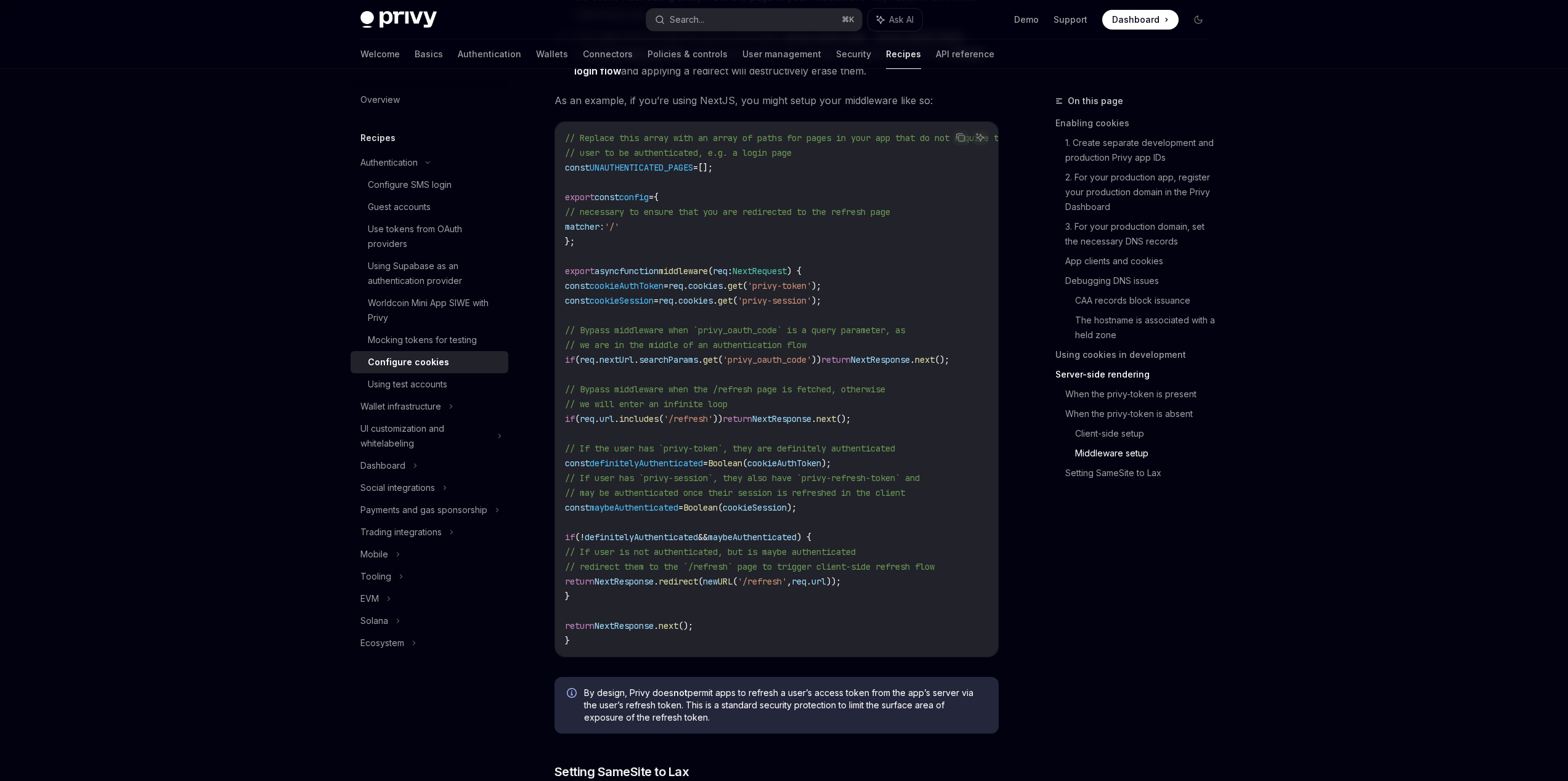
drag, startPoint x: 937, startPoint y: 596, endPoint x: 547, endPoint y: 289, distance: 496.3
click at [908, 258] on code "// Replace this array with an array of paths for pages in your app that do not …" at bounding box center [802, 390] width 473 height 518
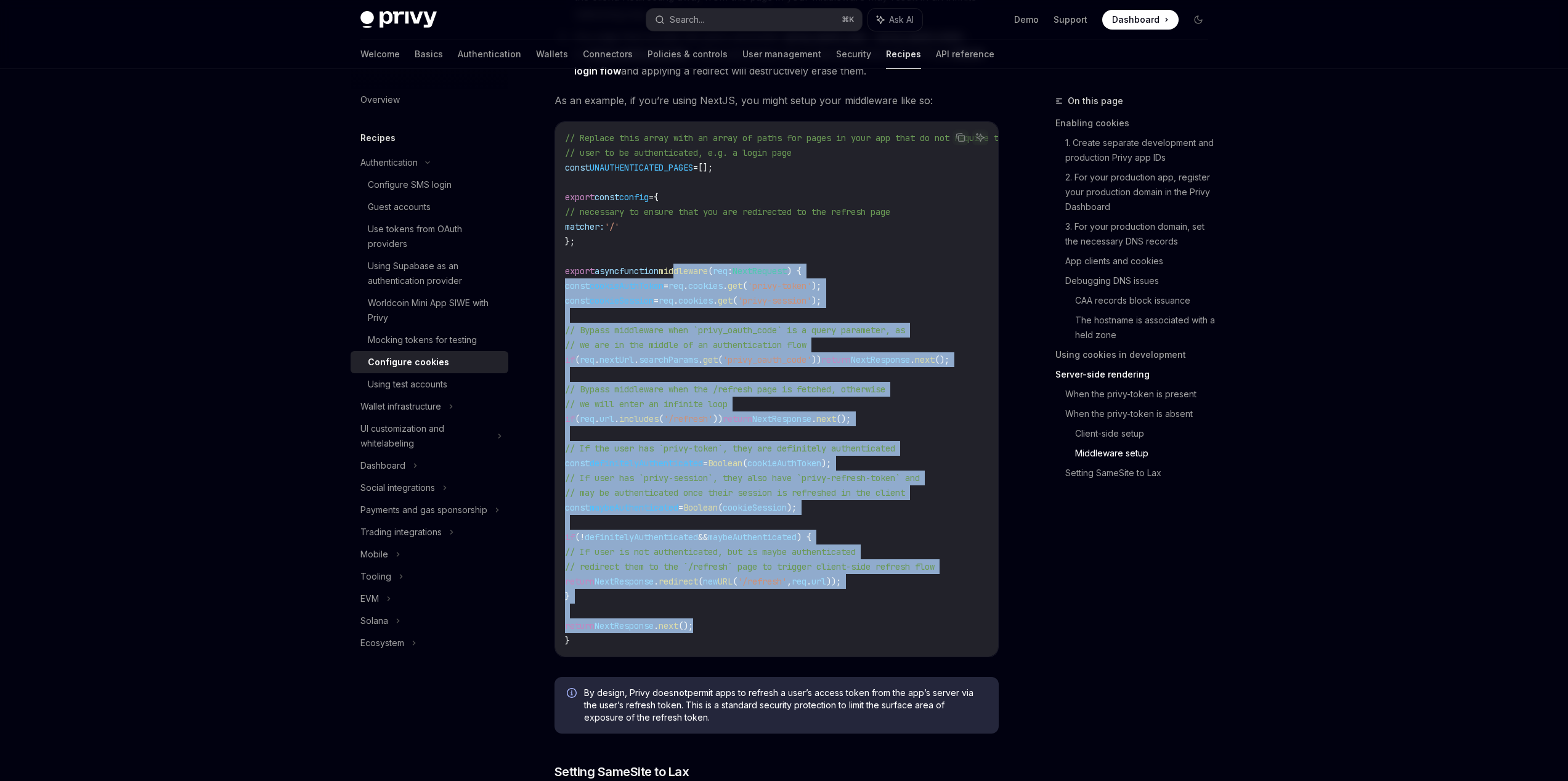
drag, startPoint x: 689, startPoint y: 277, endPoint x: 842, endPoint y: 605, distance: 361.9
click at [825, 624] on code "// Replace this array with an array of paths for pages in your app that do not …" at bounding box center [802, 390] width 473 height 518
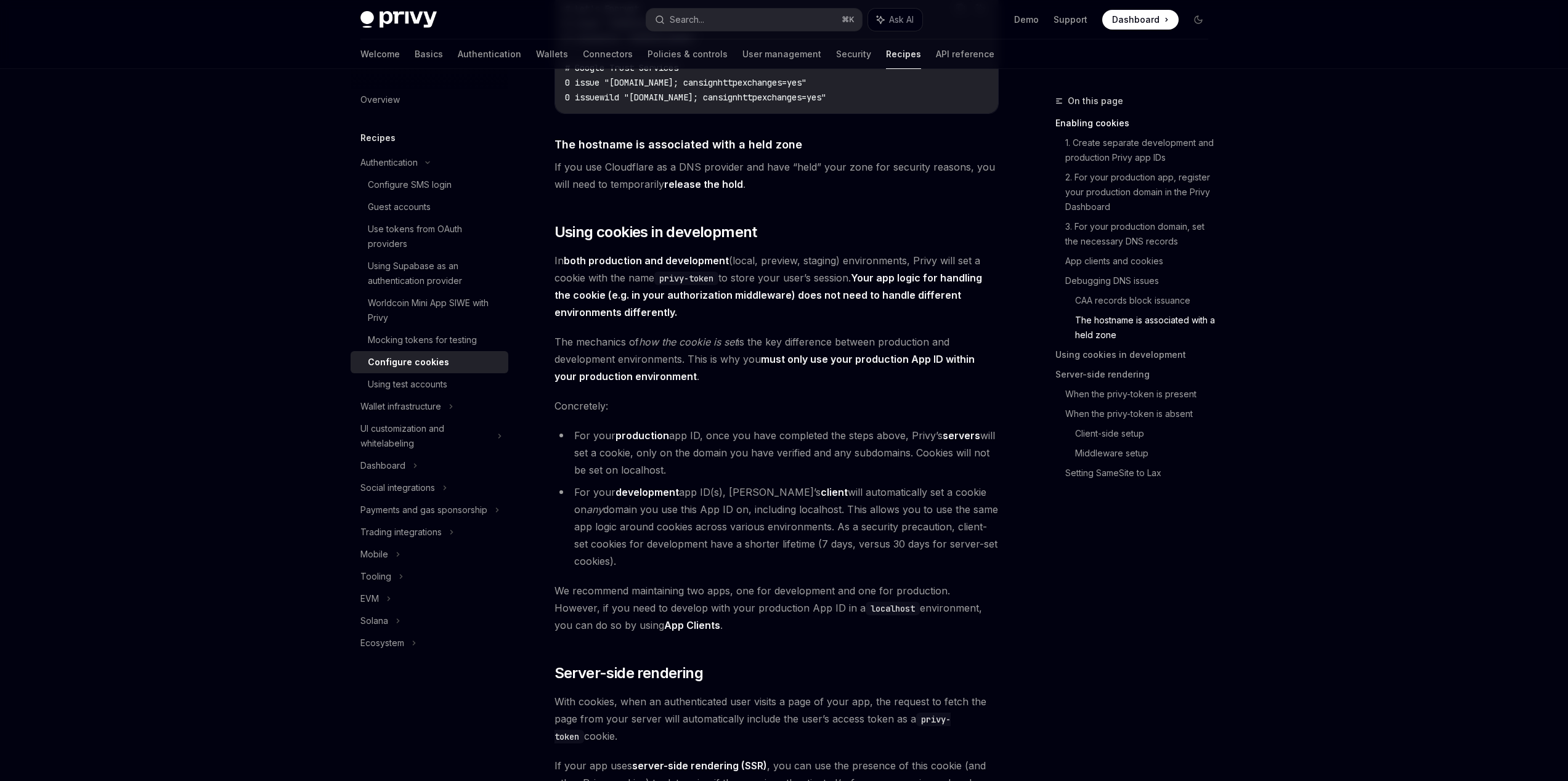
scroll to position [1632, 0]
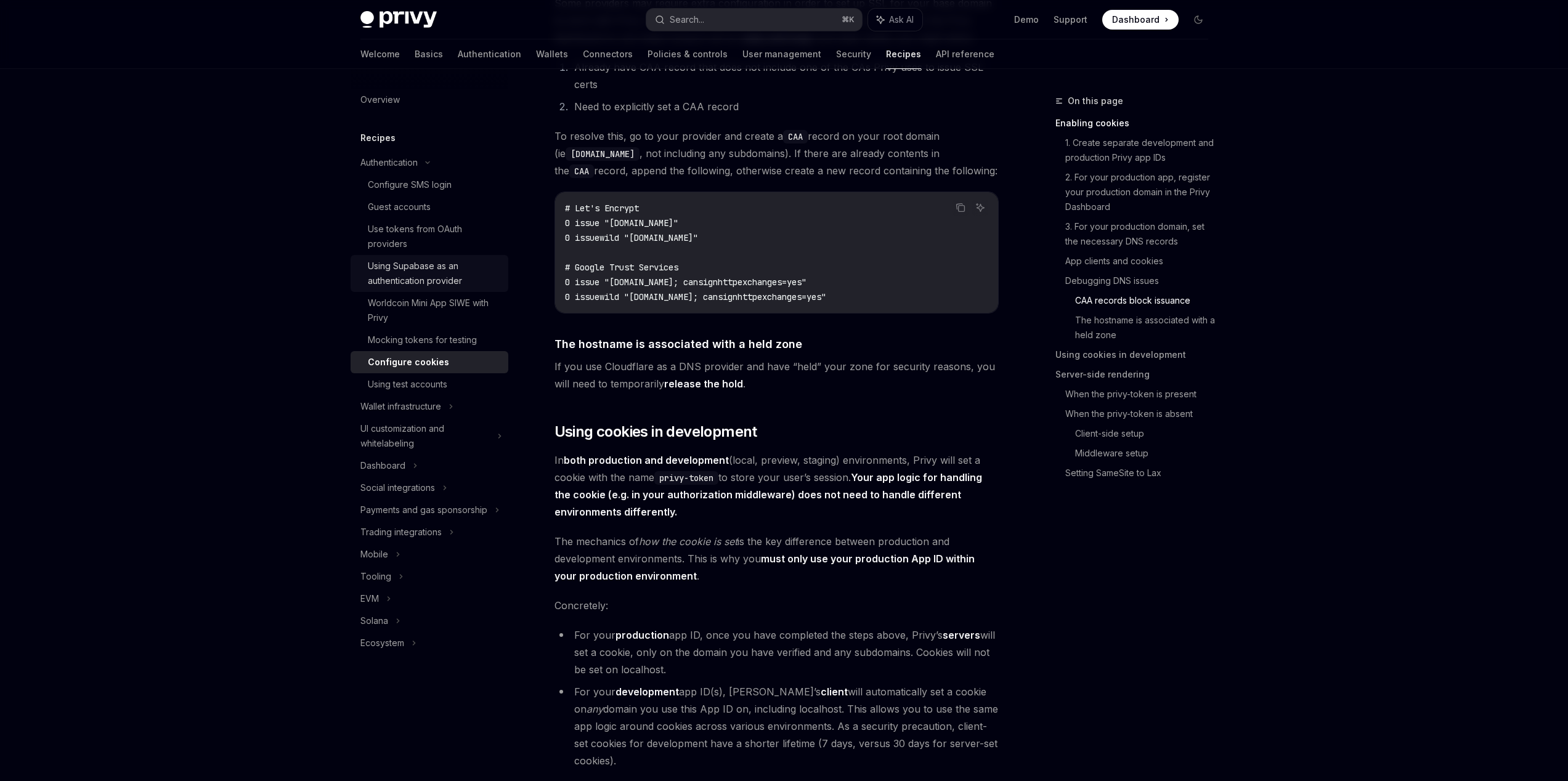
click at [408, 256] on link "Using Supabase as an authentication provider" at bounding box center [429, 274] width 157 height 37
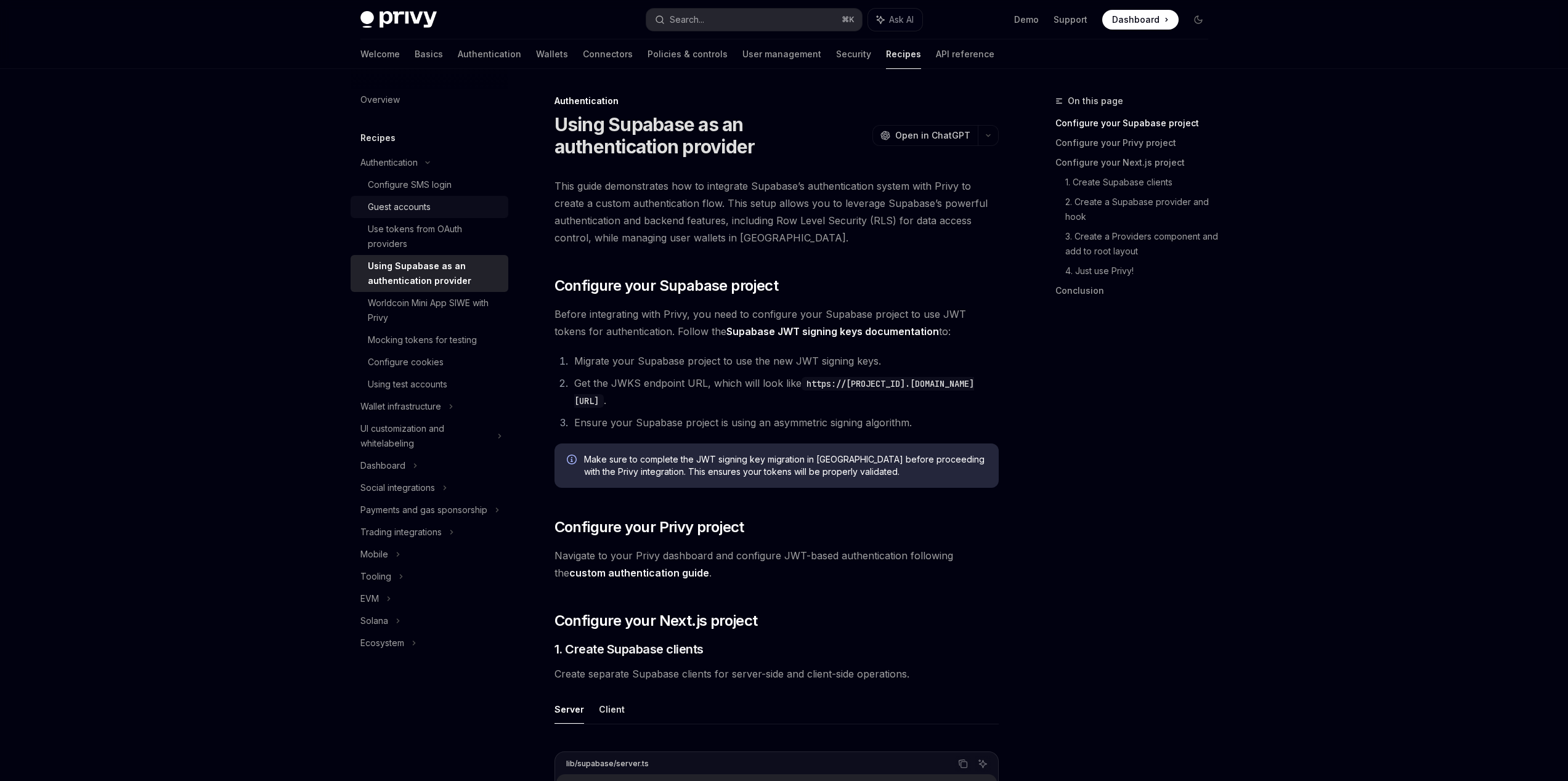
click at [409, 206] on div "Guest accounts" at bounding box center [399, 206] width 63 height 15
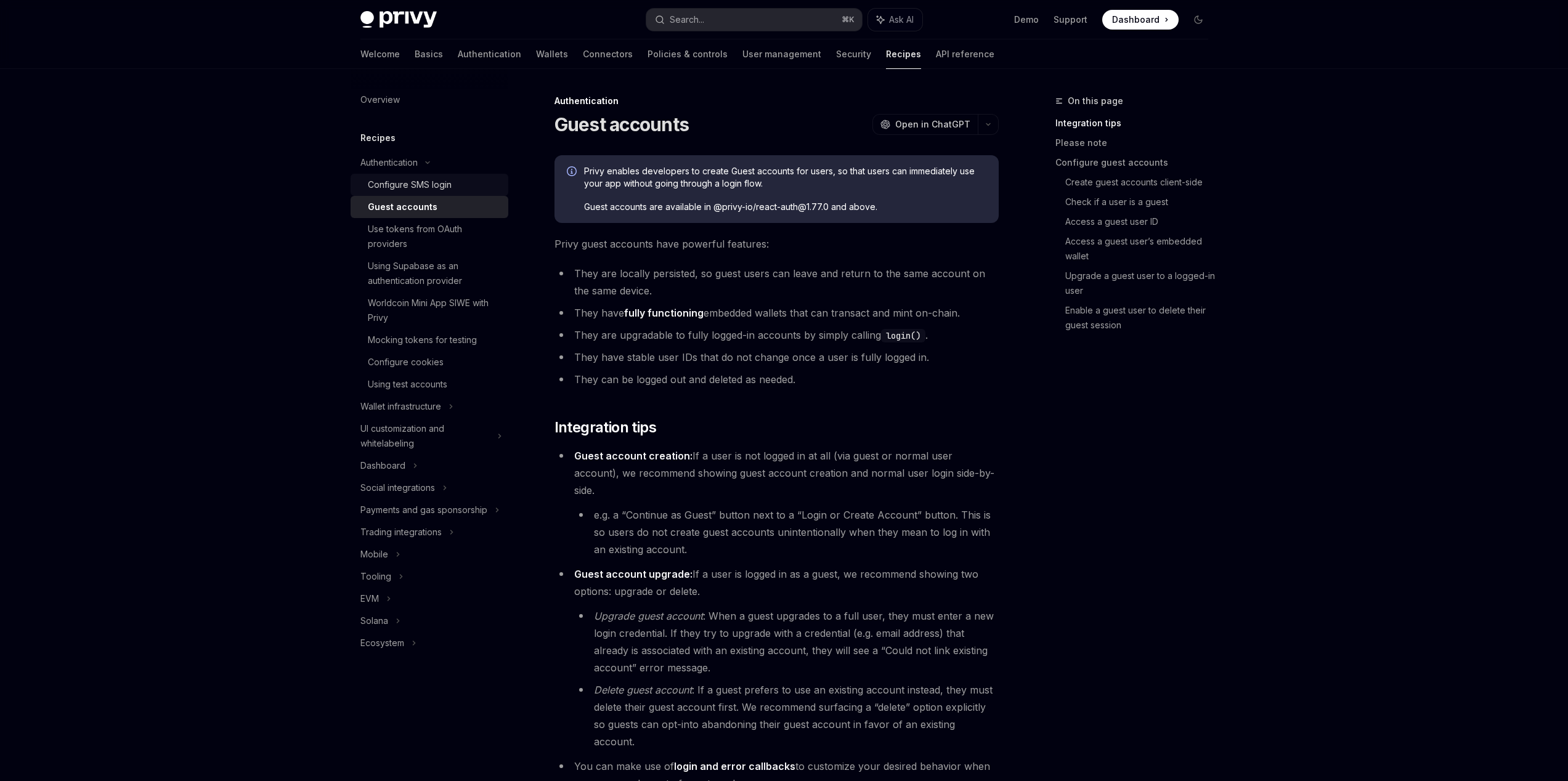
click at [419, 186] on div "Configure SMS login" at bounding box center [409, 184] width 83 height 15
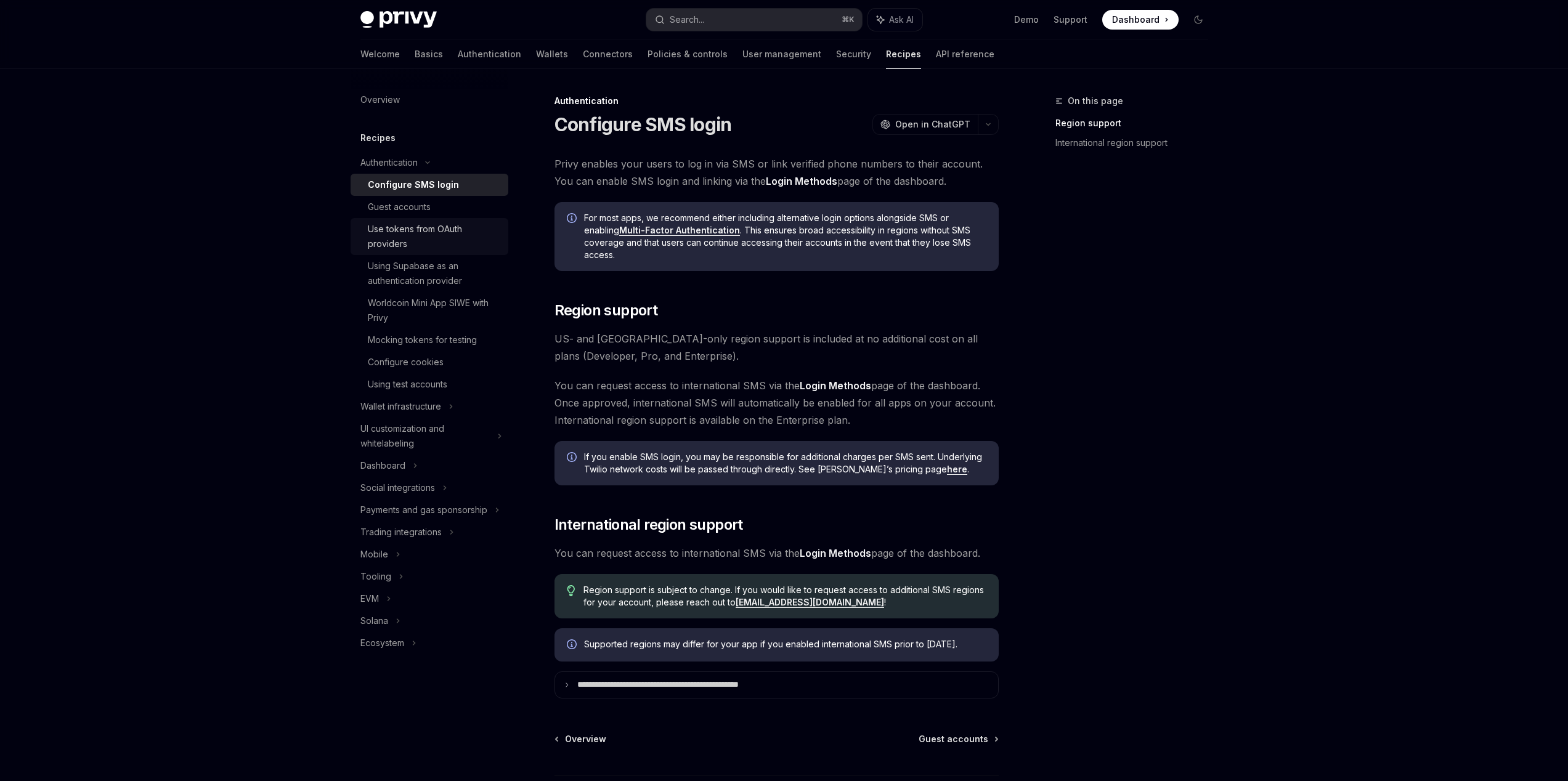
click at [405, 224] on div "Use tokens from OAuth providers" at bounding box center [434, 237] width 133 height 29
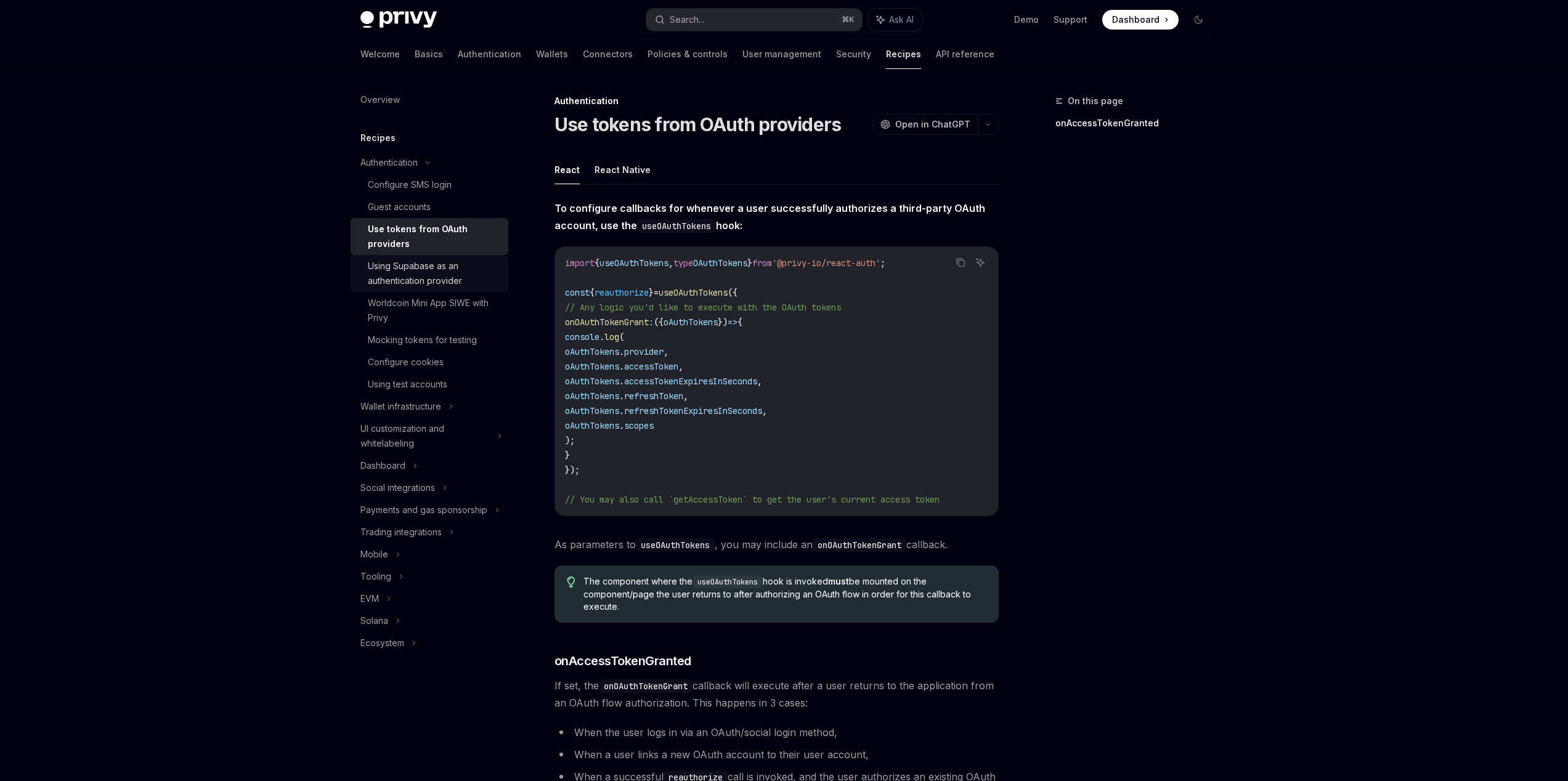
click at [407, 270] on div "Using Supabase as an authentication provider" at bounding box center [434, 274] width 133 height 29
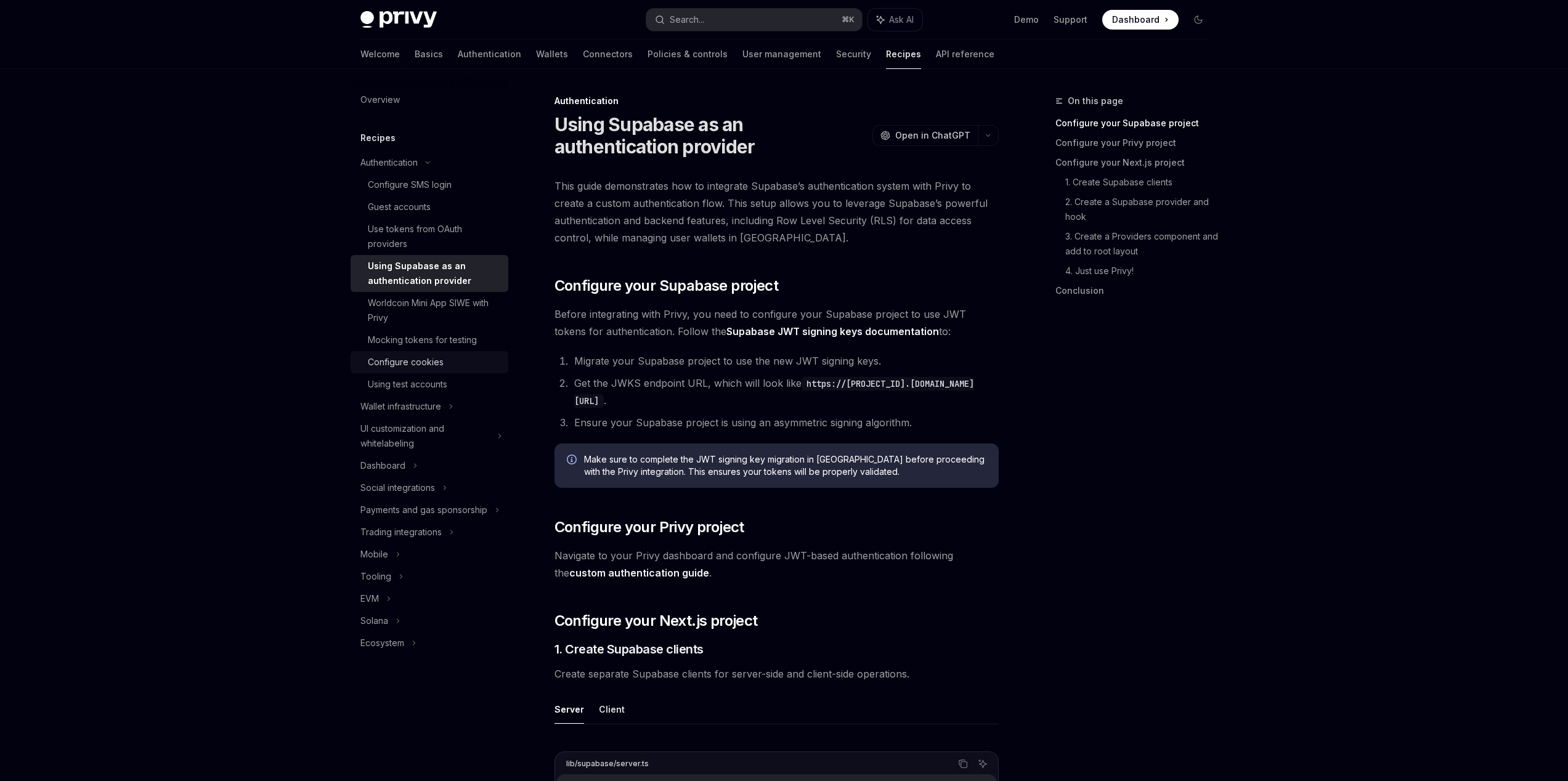
click at [385, 355] on div "Configure cookies" at bounding box center [406, 362] width 76 height 15
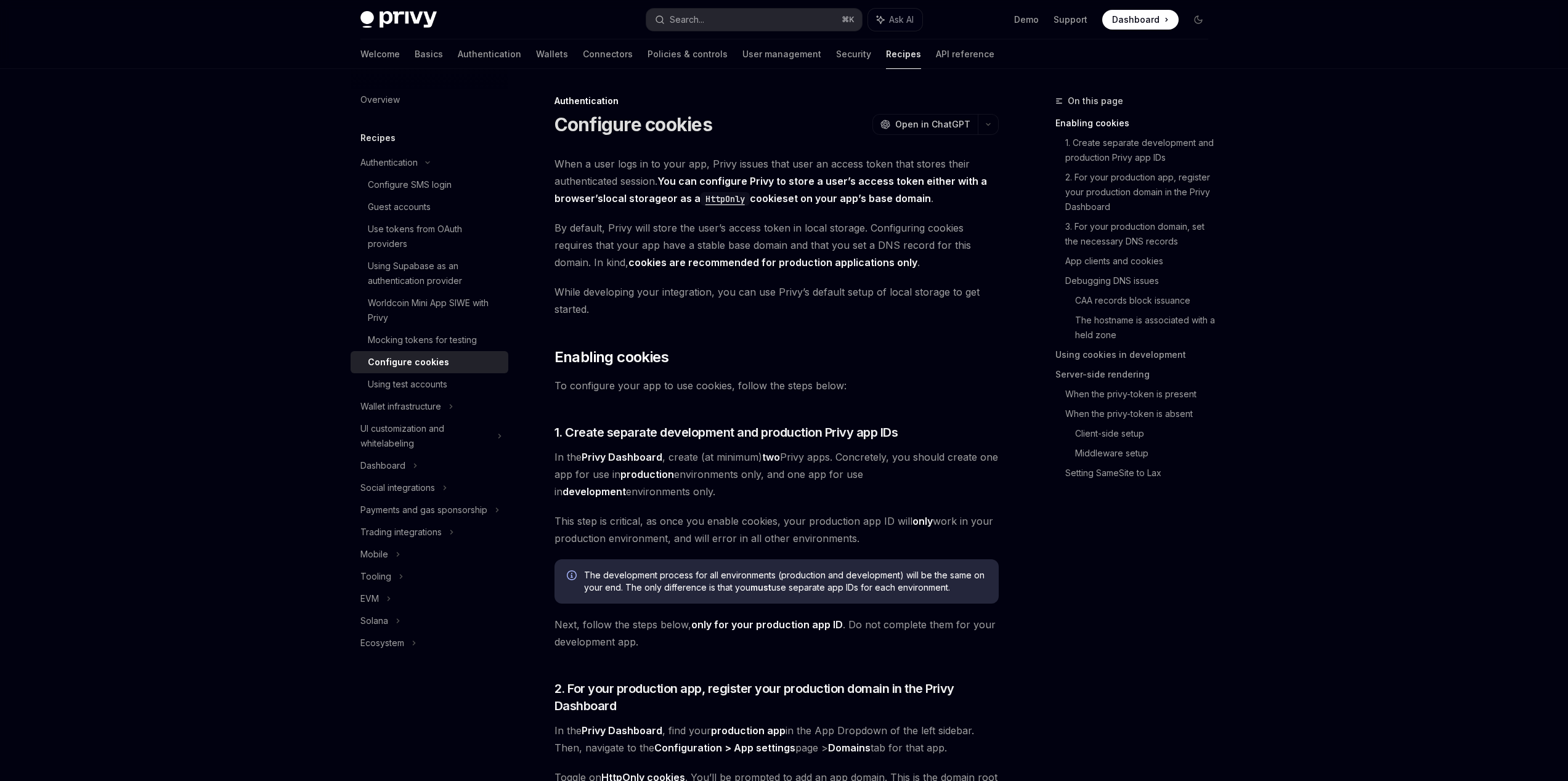
click at [429, 28] on img at bounding box center [398, 20] width 77 height 17
type textarea "*"
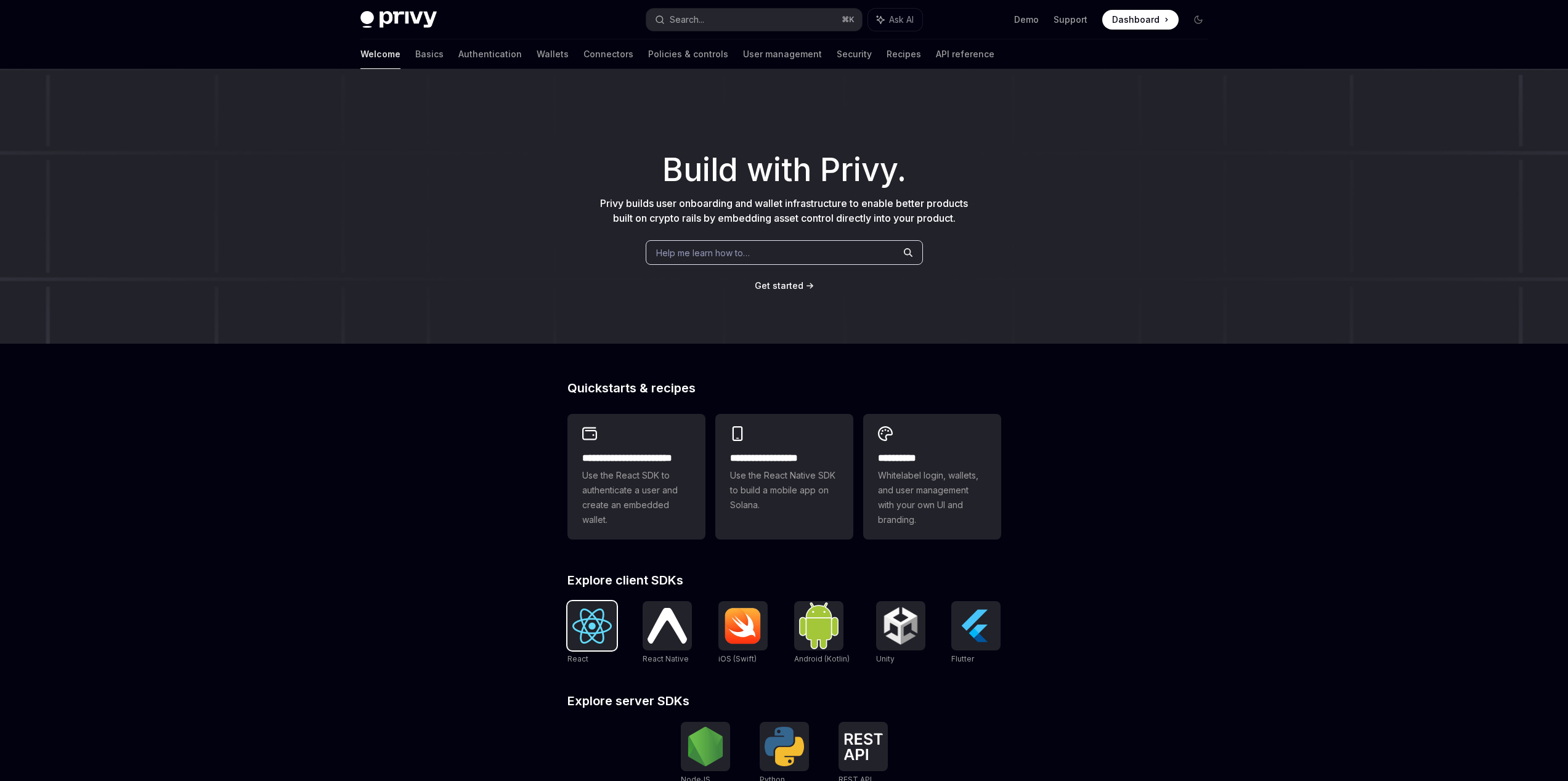
click at [578, 640] on img at bounding box center [592, 626] width 40 height 35
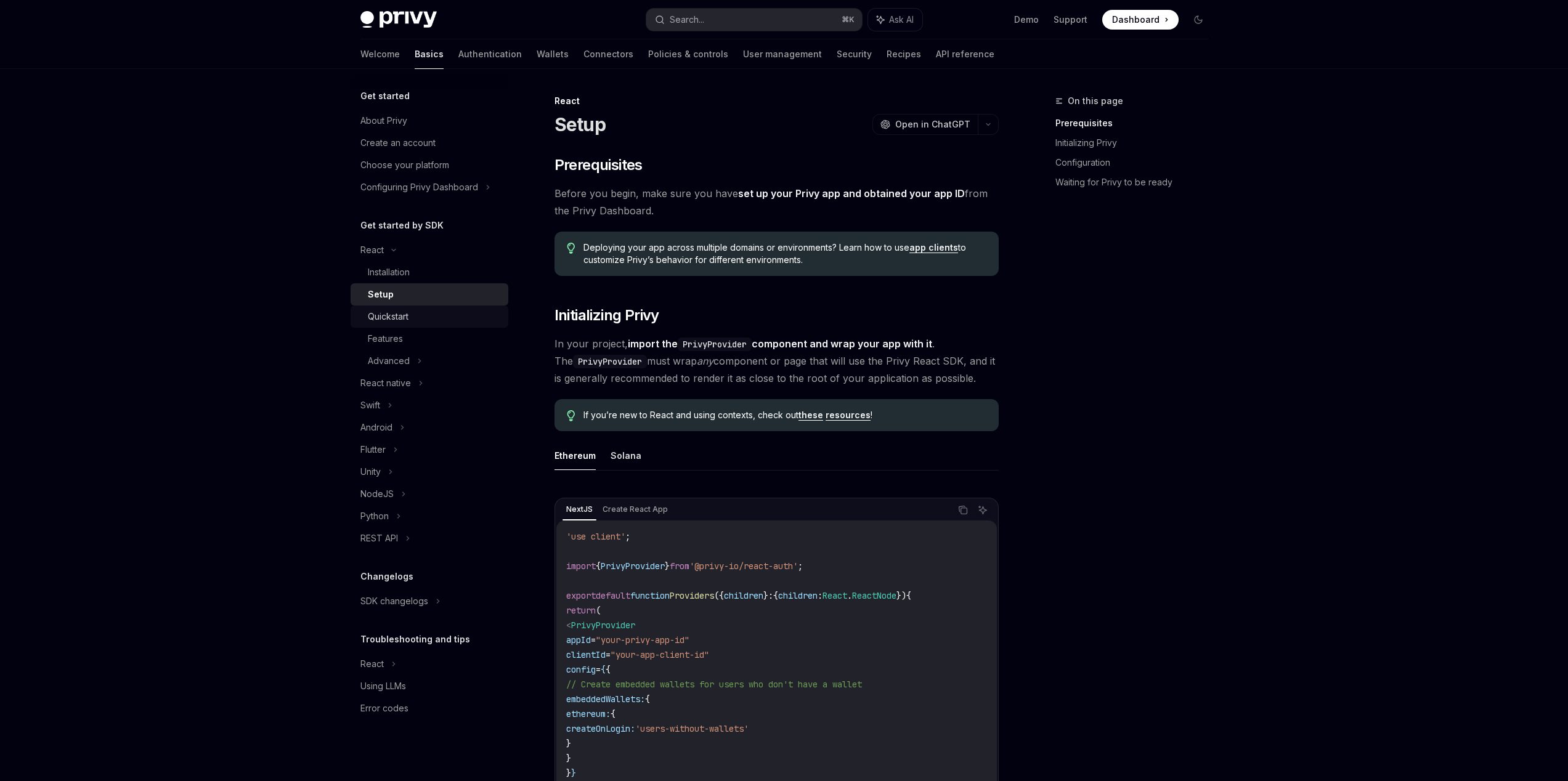
click at [407, 322] on div "Quickstart" at bounding box center [388, 317] width 40 height 15
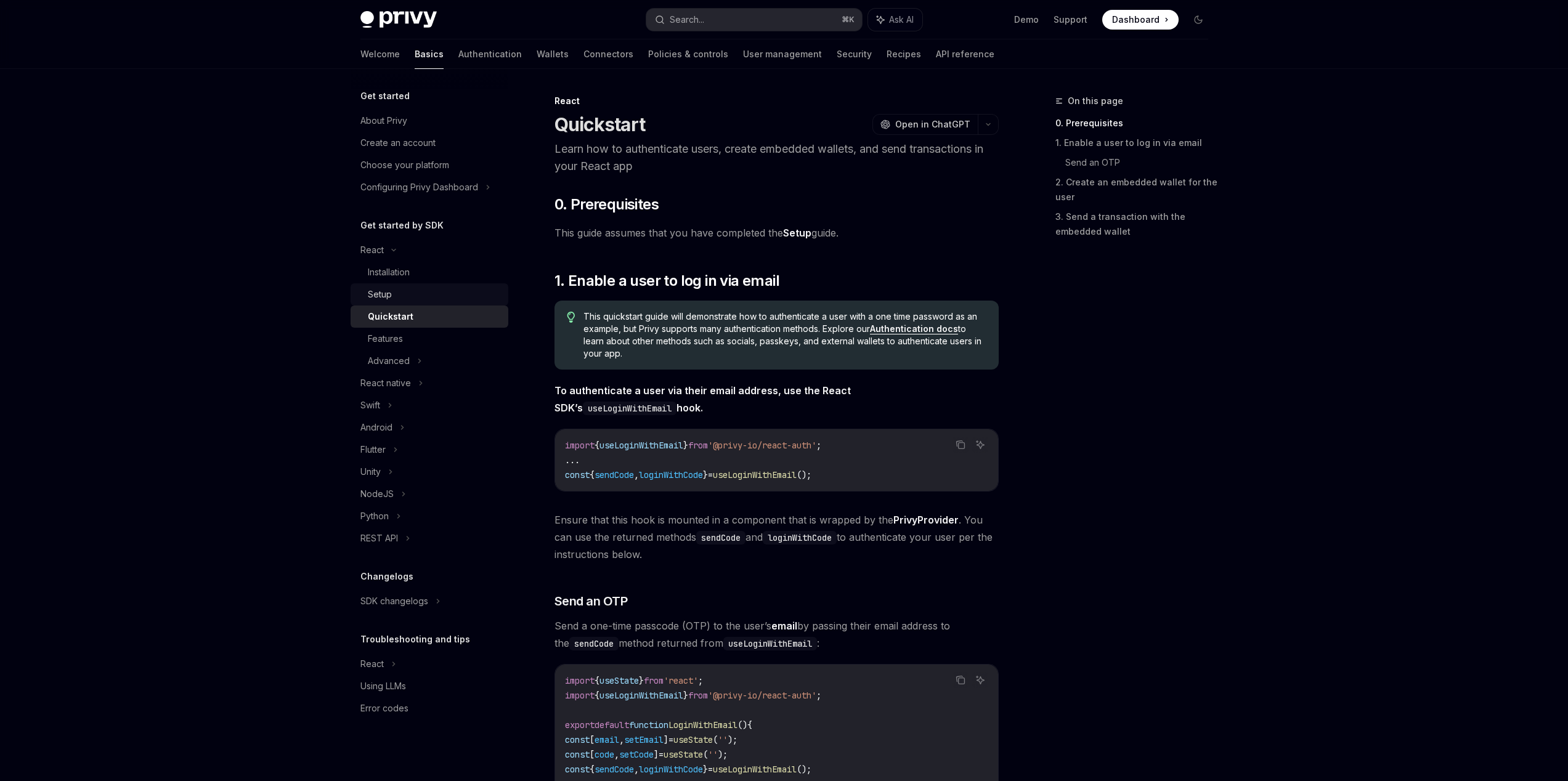
click at [387, 291] on div "Setup" at bounding box center [380, 294] width 24 height 15
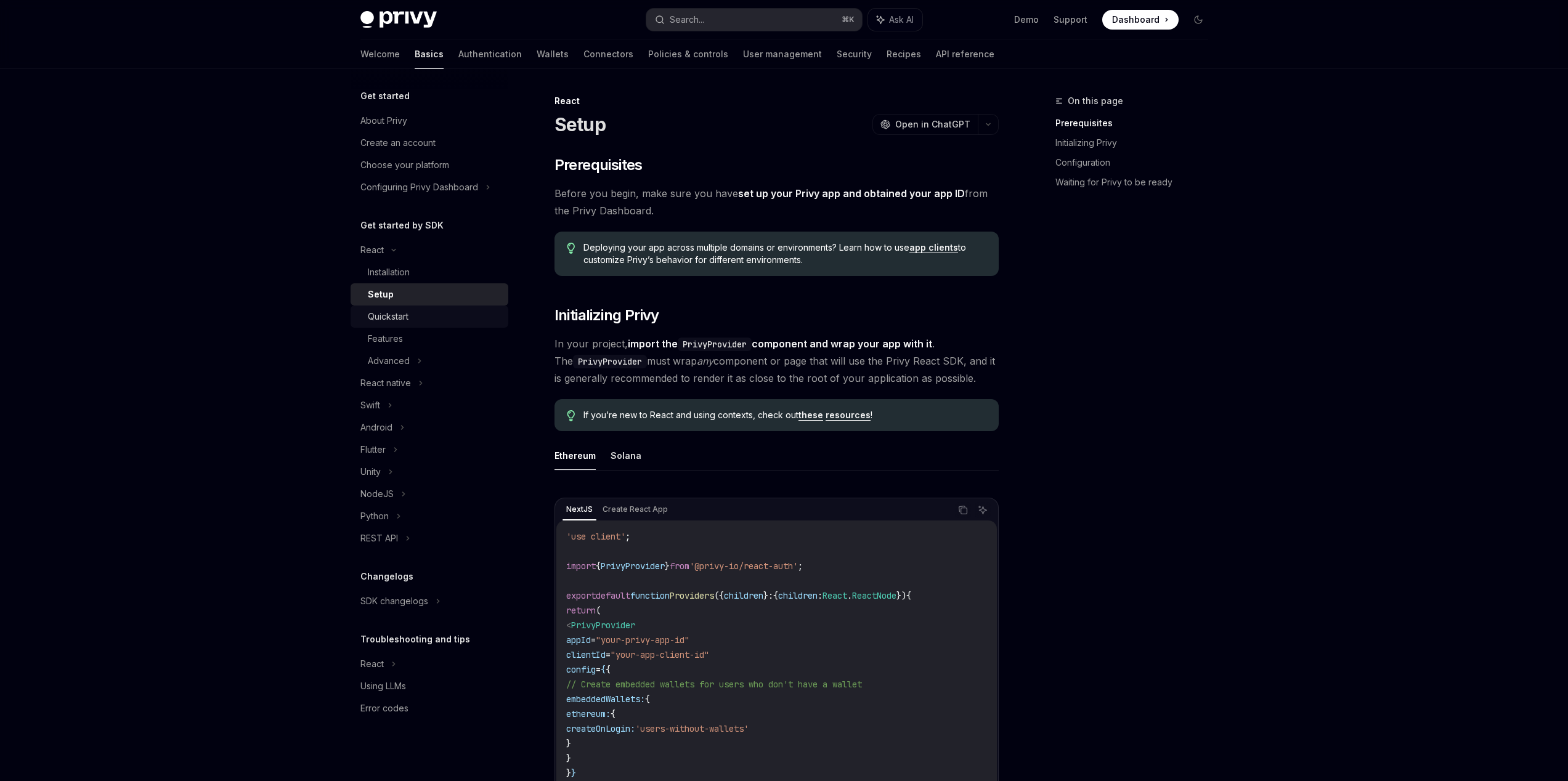
click at [403, 321] on div "Quickstart" at bounding box center [388, 317] width 40 height 15
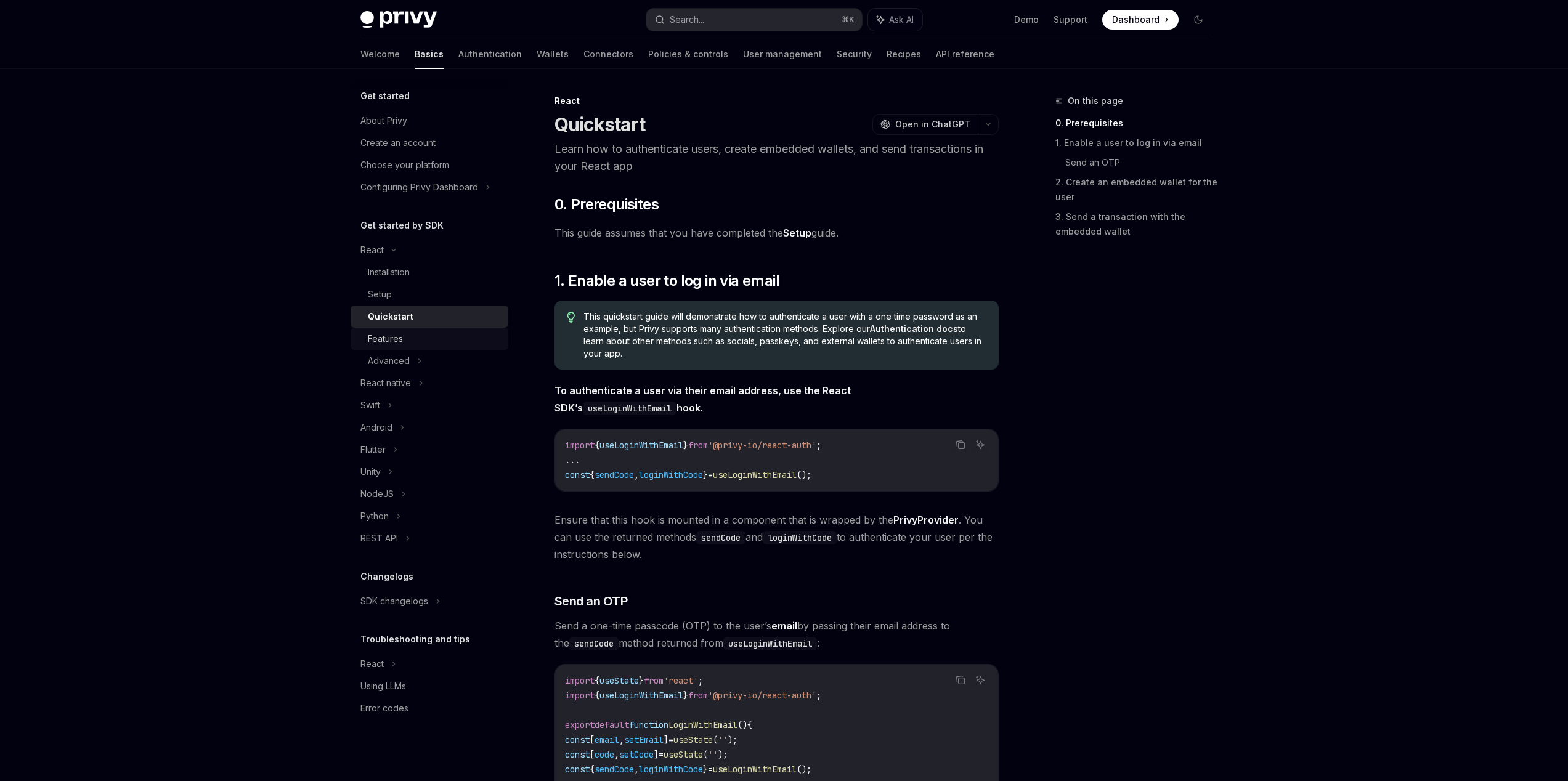
click at [410, 331] on div "Features" at bounding box center [434, 338] width 133 height 15
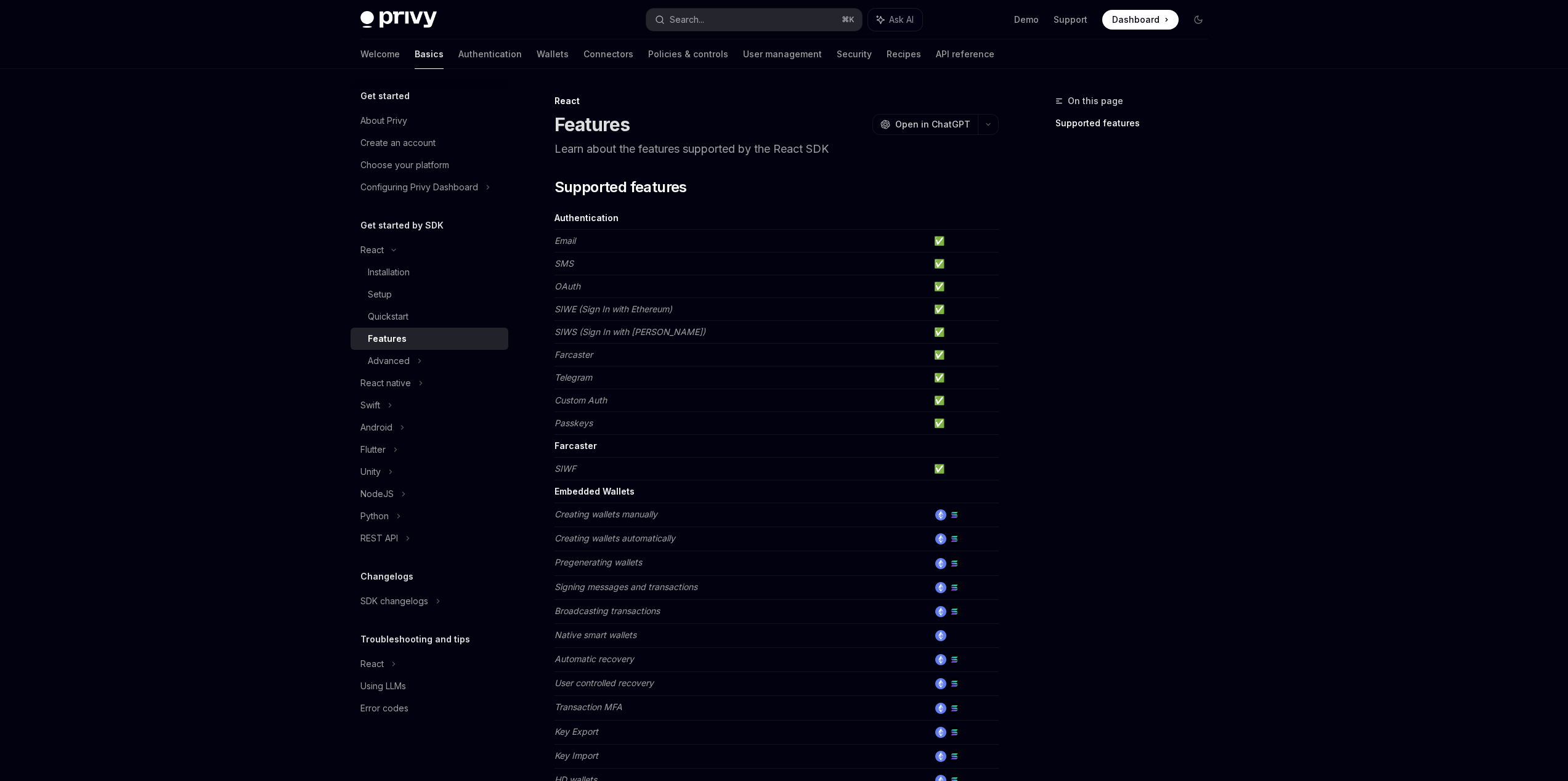
click at [247, 324] on div "Privy Docs home page Search... ⌘ K Ask AI Demo Support Dashboard Dashboard Sear…" at bounding box center [784, 655] width 1568 height 1311
click at [936, 45] on link "API reference" at bounding box center [965, 54] width 58 height 29
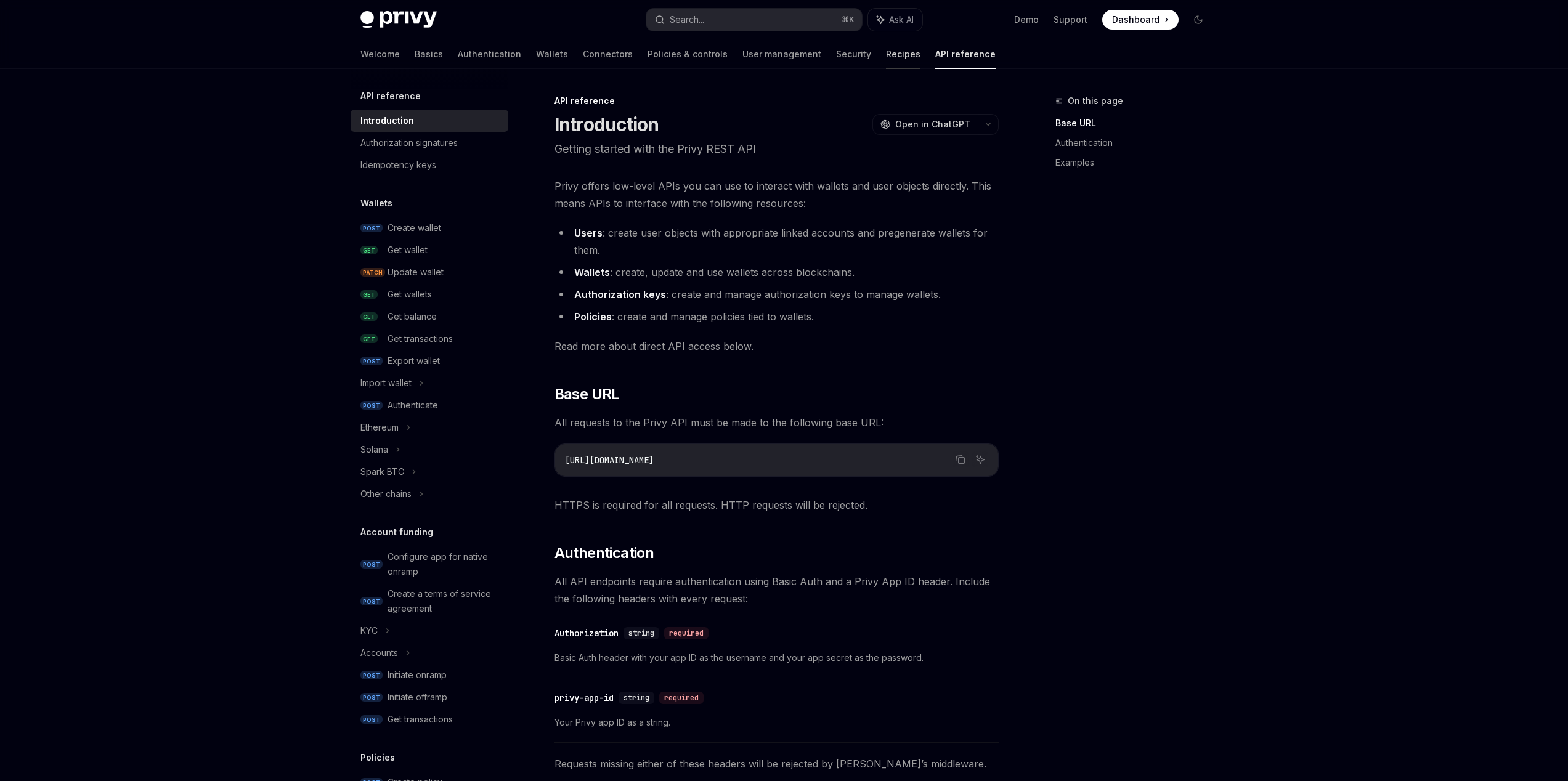
click at [886, 49] on link "Recipes" at bounding box center [903, 54] width 34 height 29
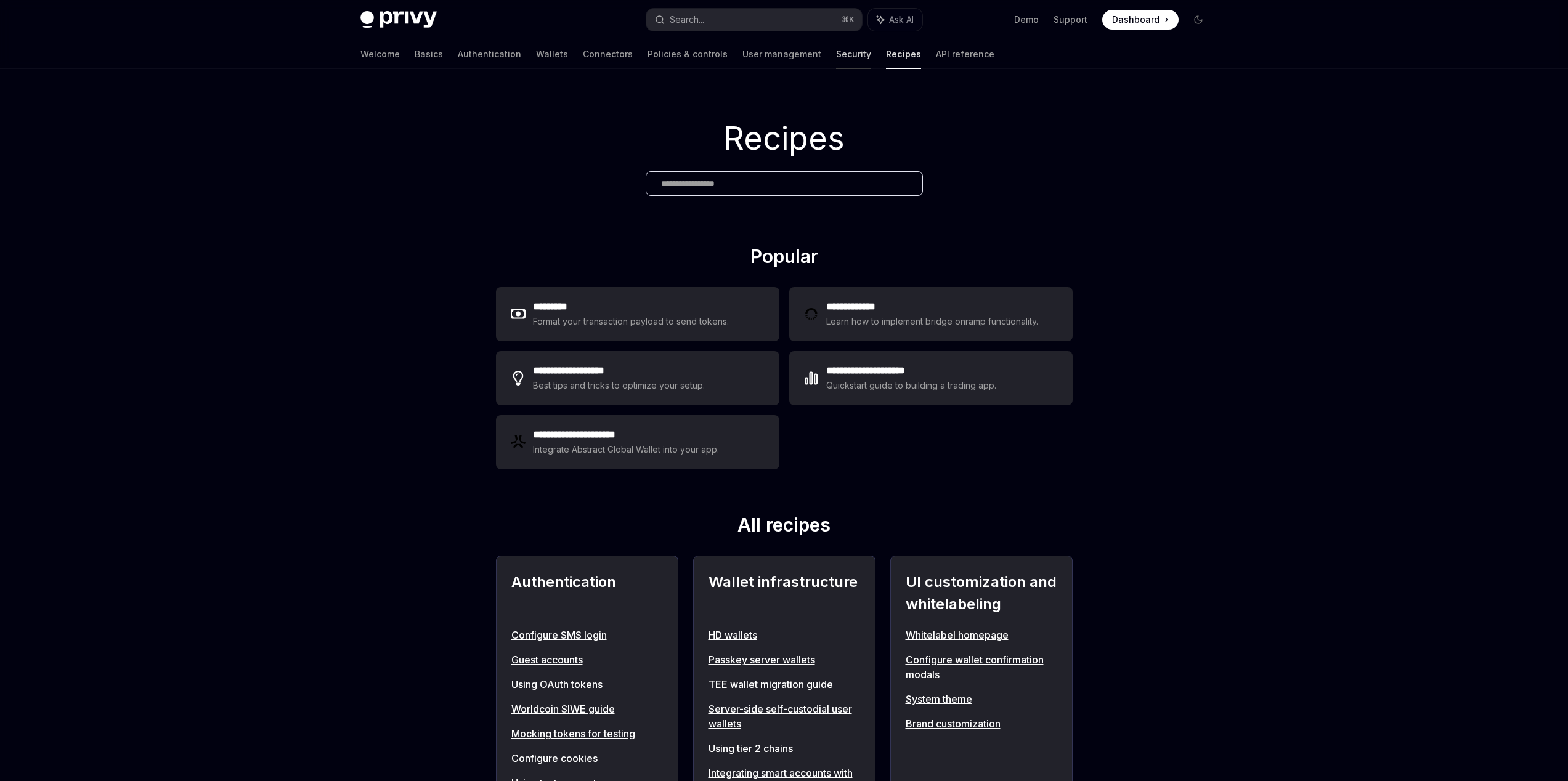
click at [836, 55] on link "Security" at bounding box center [853, 54] width 35 height 29
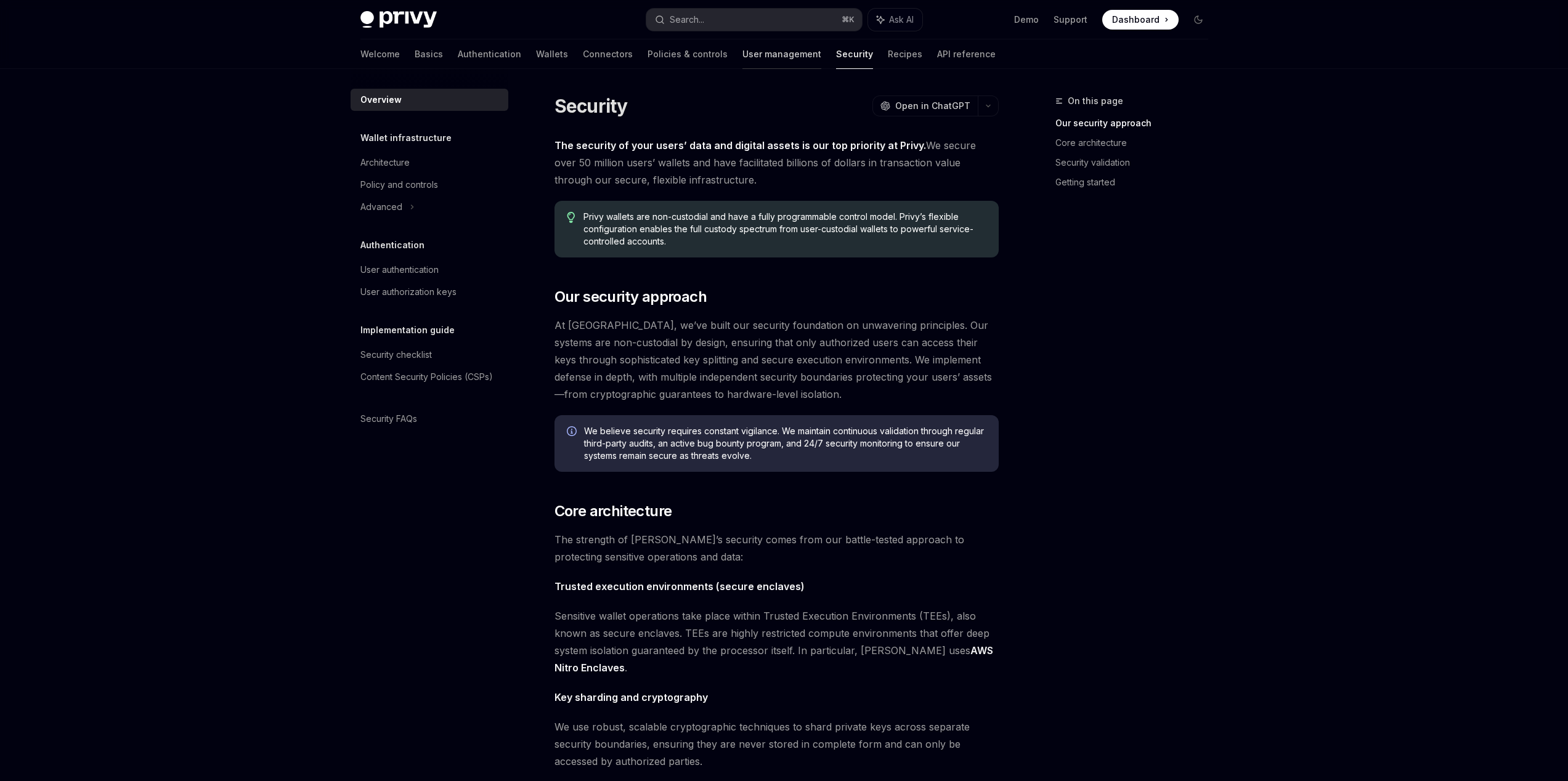
click at [742, 49] on link "User management" at bounding box center [782, 54] width 79 height 29
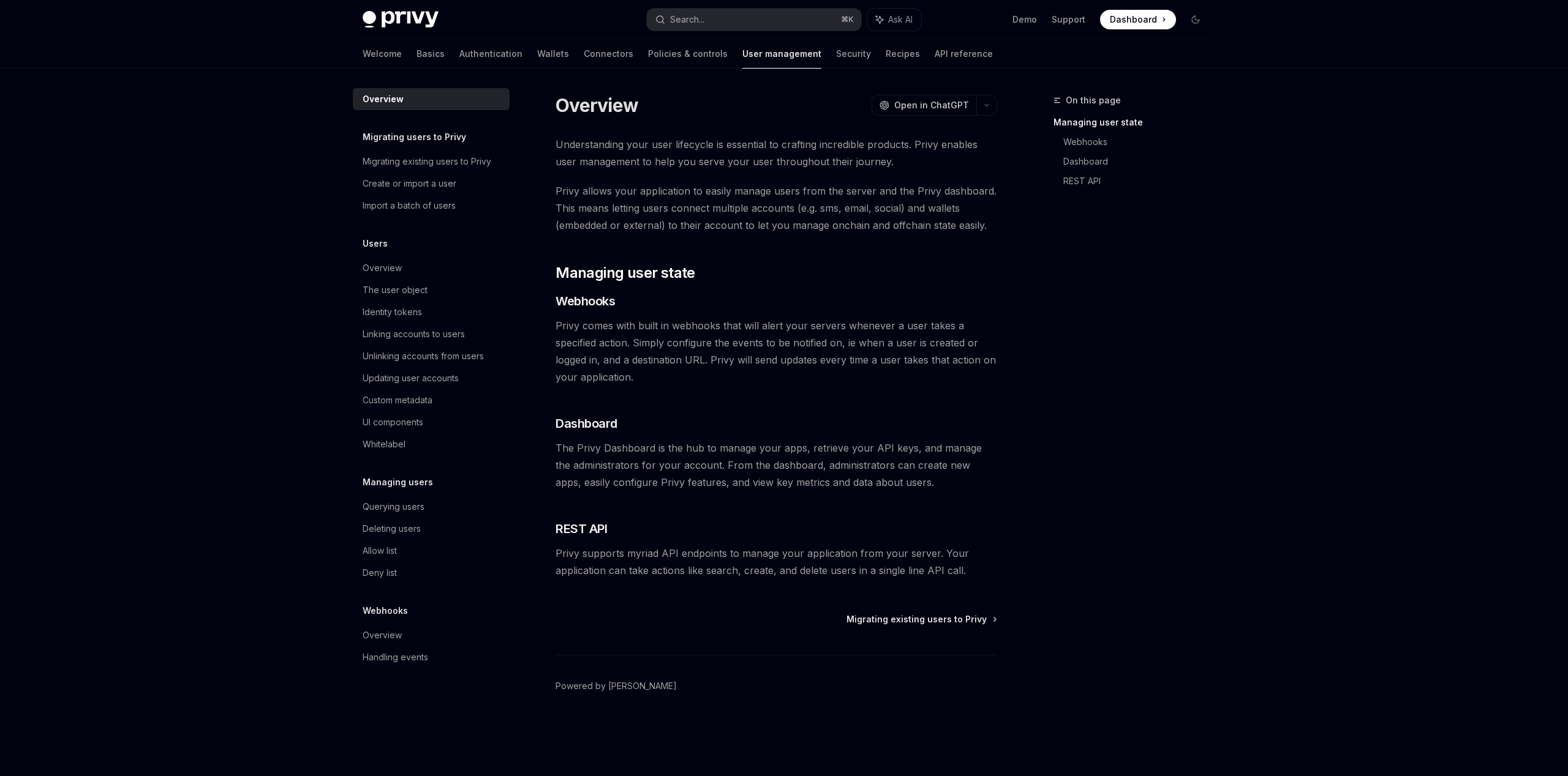
click at [929, 55] on div "Welcome Basics Authentication Wallets Connectors Policies & controls User manag…" at bounding box center [784, 54] width 901 height 29
click at [934, 56] on link "API reference" at bounding box center [964, 54] width 58 height 29
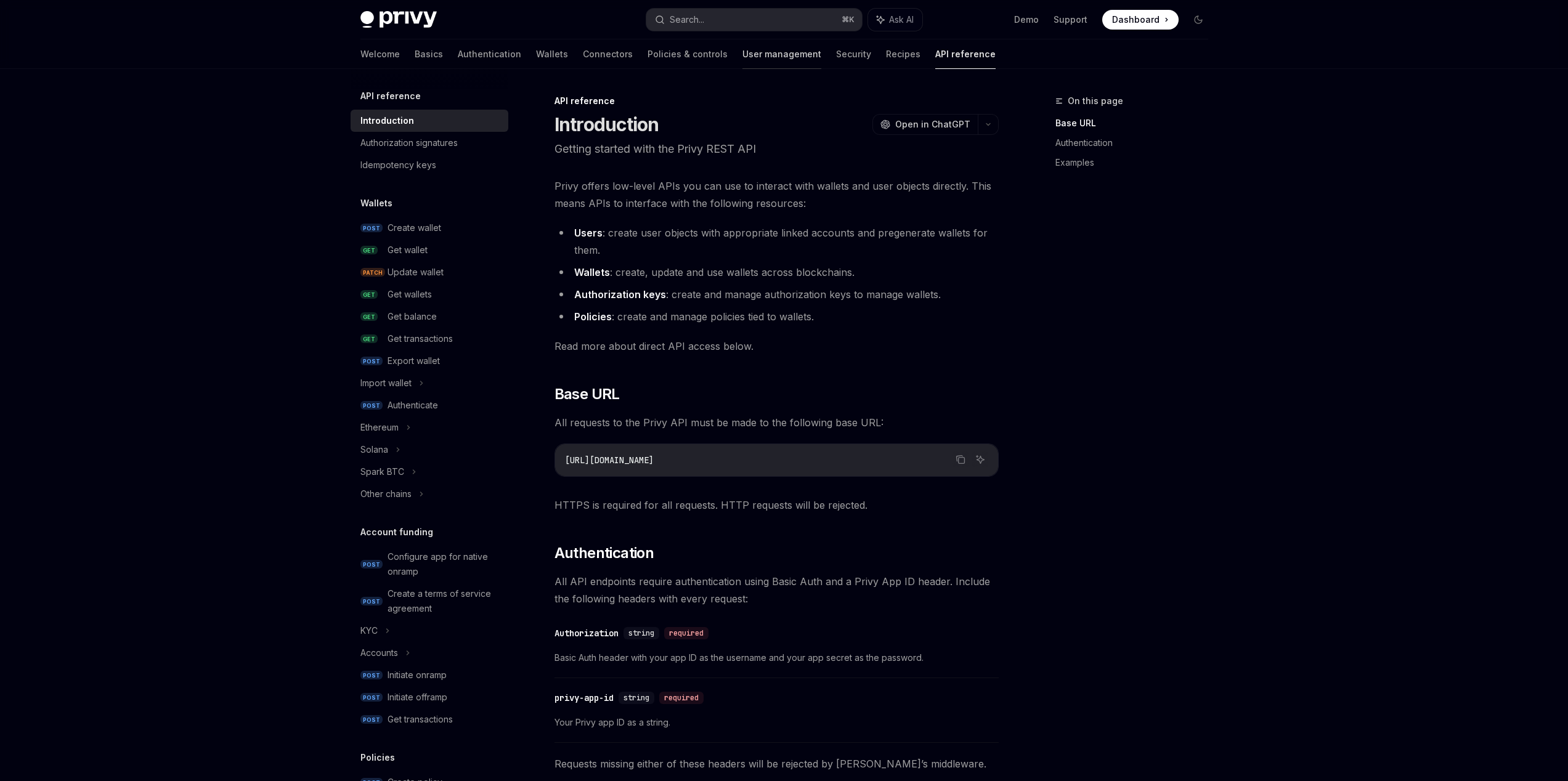
click at [742, 53] on link "User management" at bounding box center [782, 54] width 79 height 29
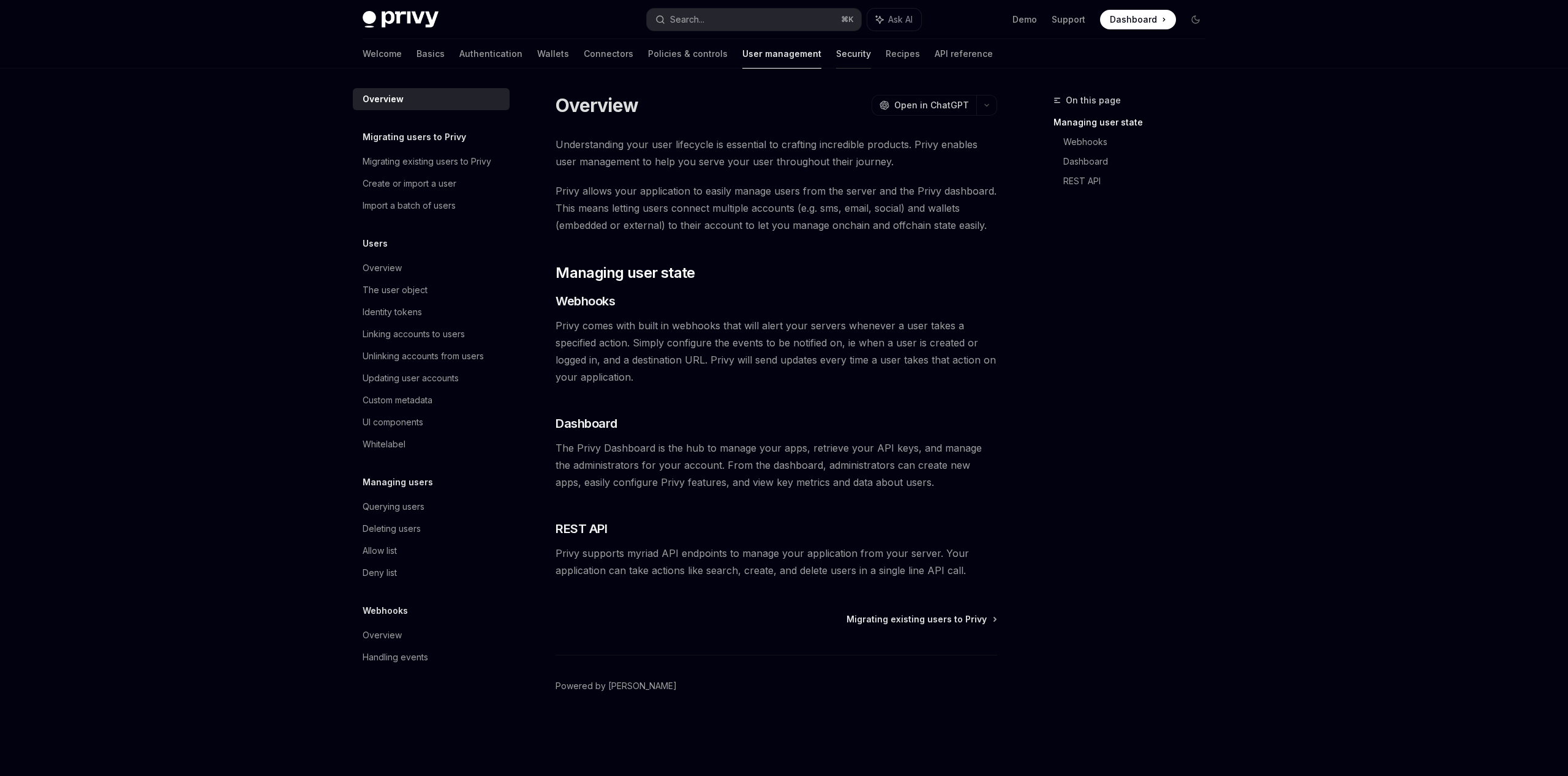
click at [836, 54] on link "Security" at bounding box center [853, 54] width 35 height 29
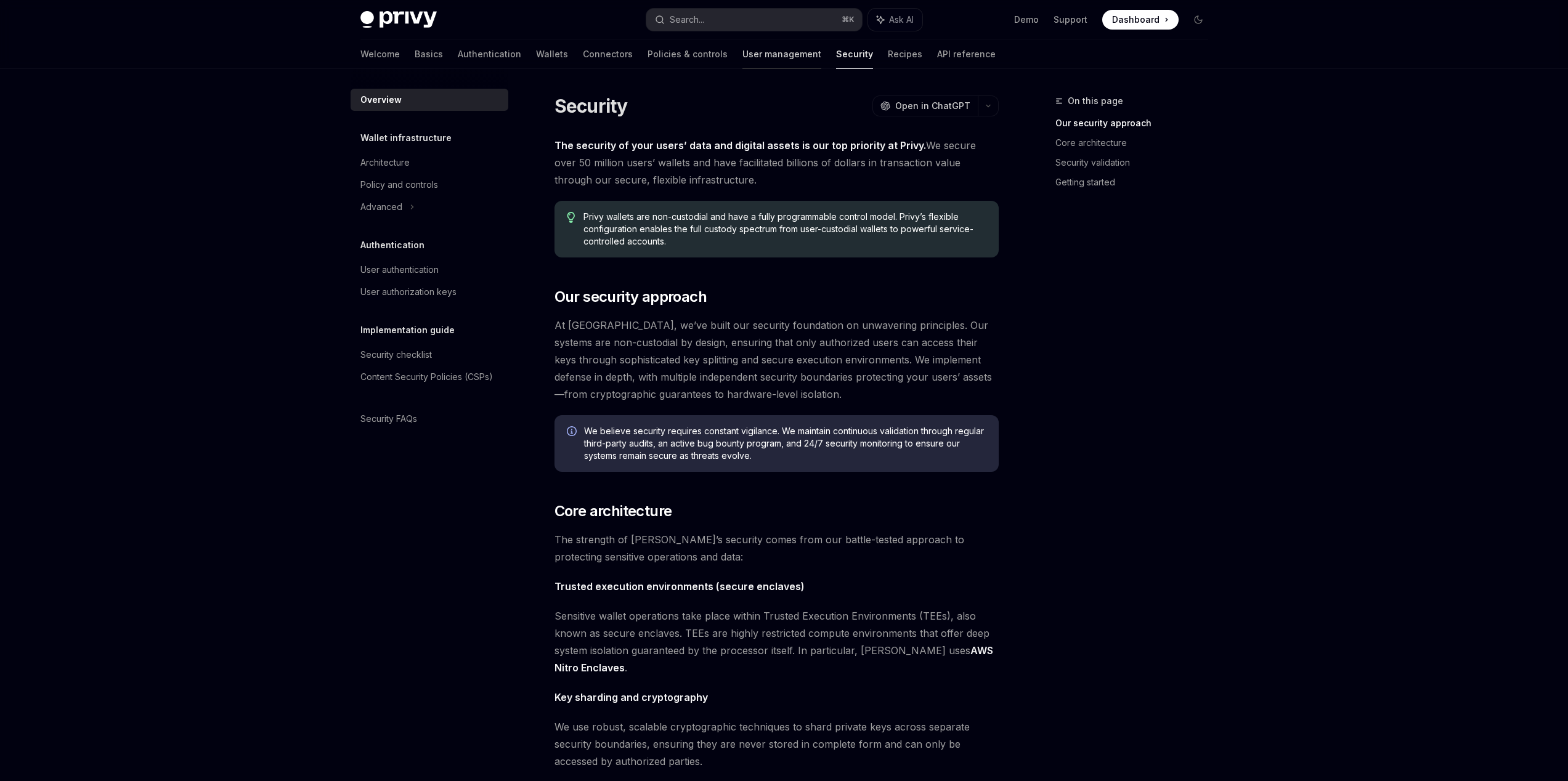
click at [742, 50] on link "User management" at bounding box center [782, 54] width 79 height 29
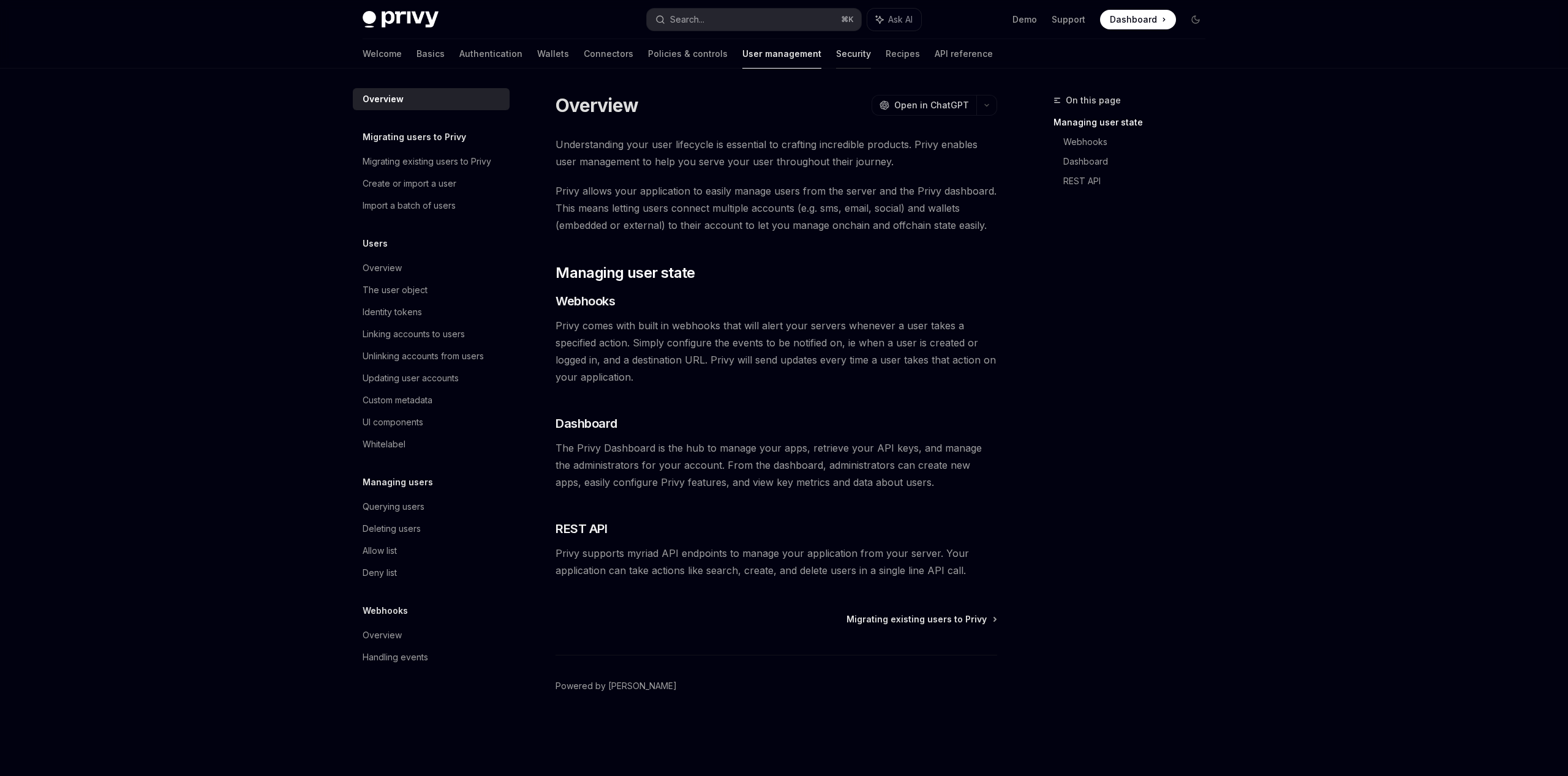
click at [836, 60] on link "Security" at bounding box center [853, 54] width 35 height 29
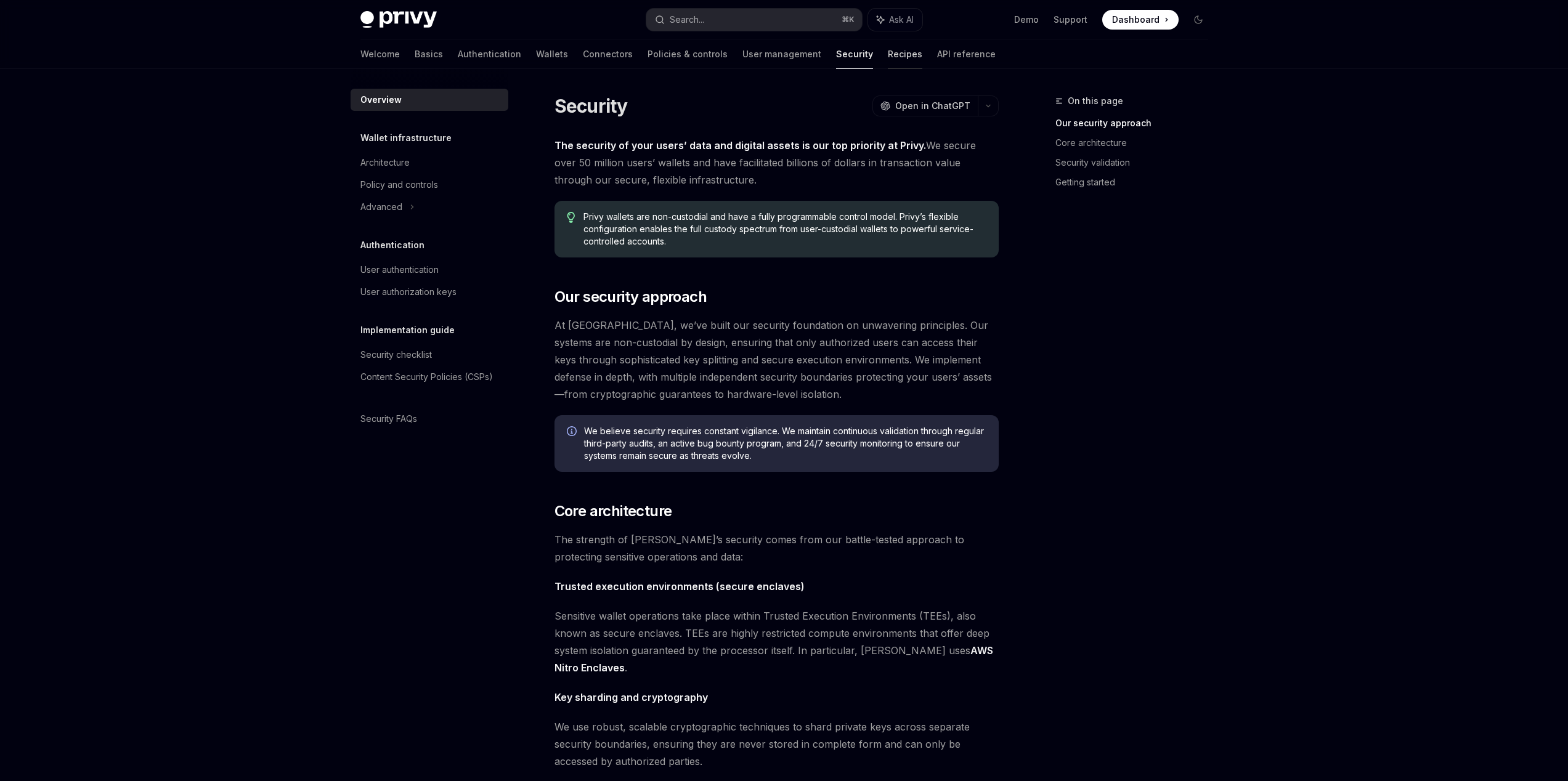
click at [888, 53] on link "Recipes" at bounding box center [905, 54] width 34 height 29
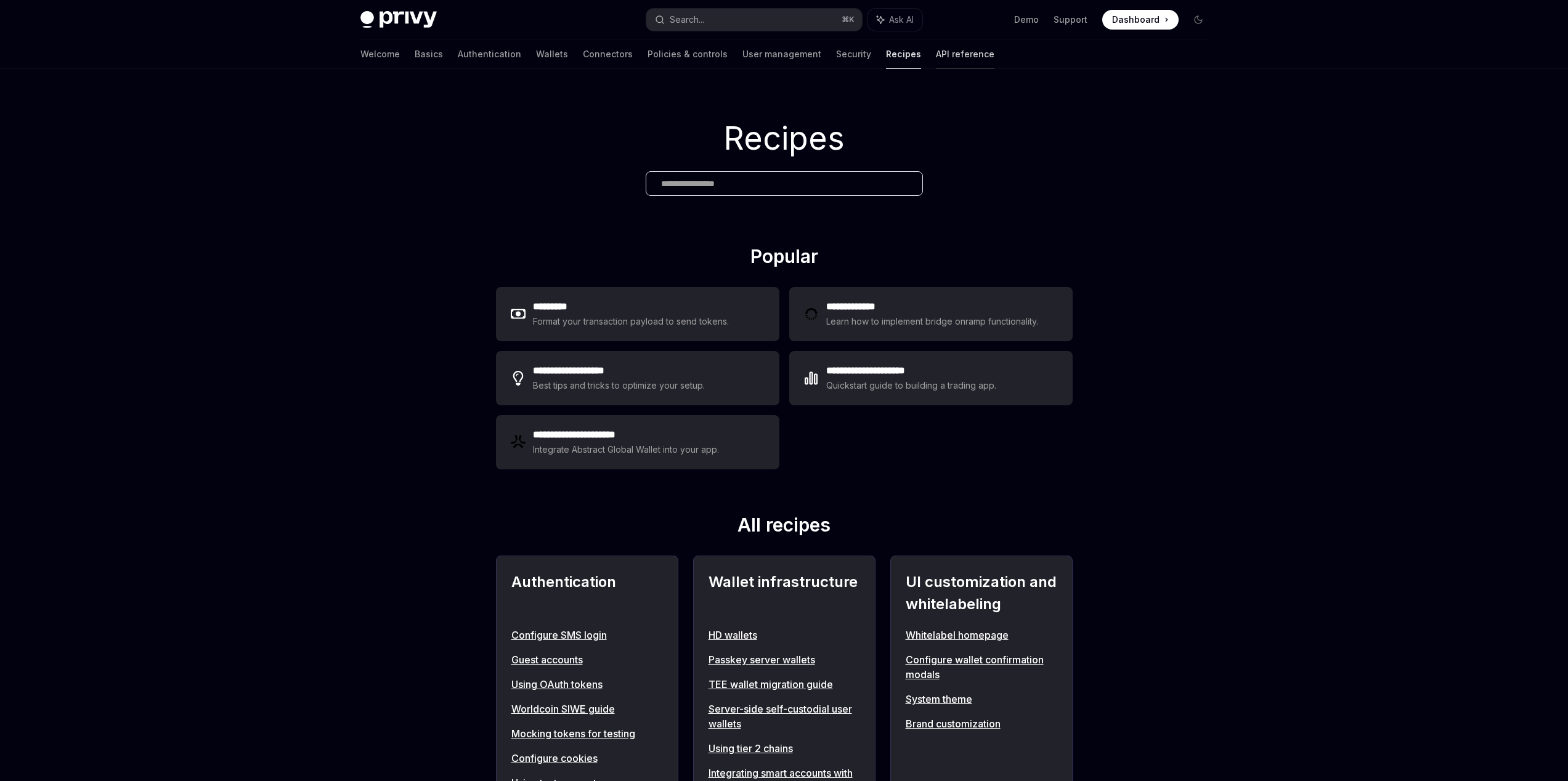
click at [936, 58] on link "API reference" at bounding box center [965, 54] width 58 height 29
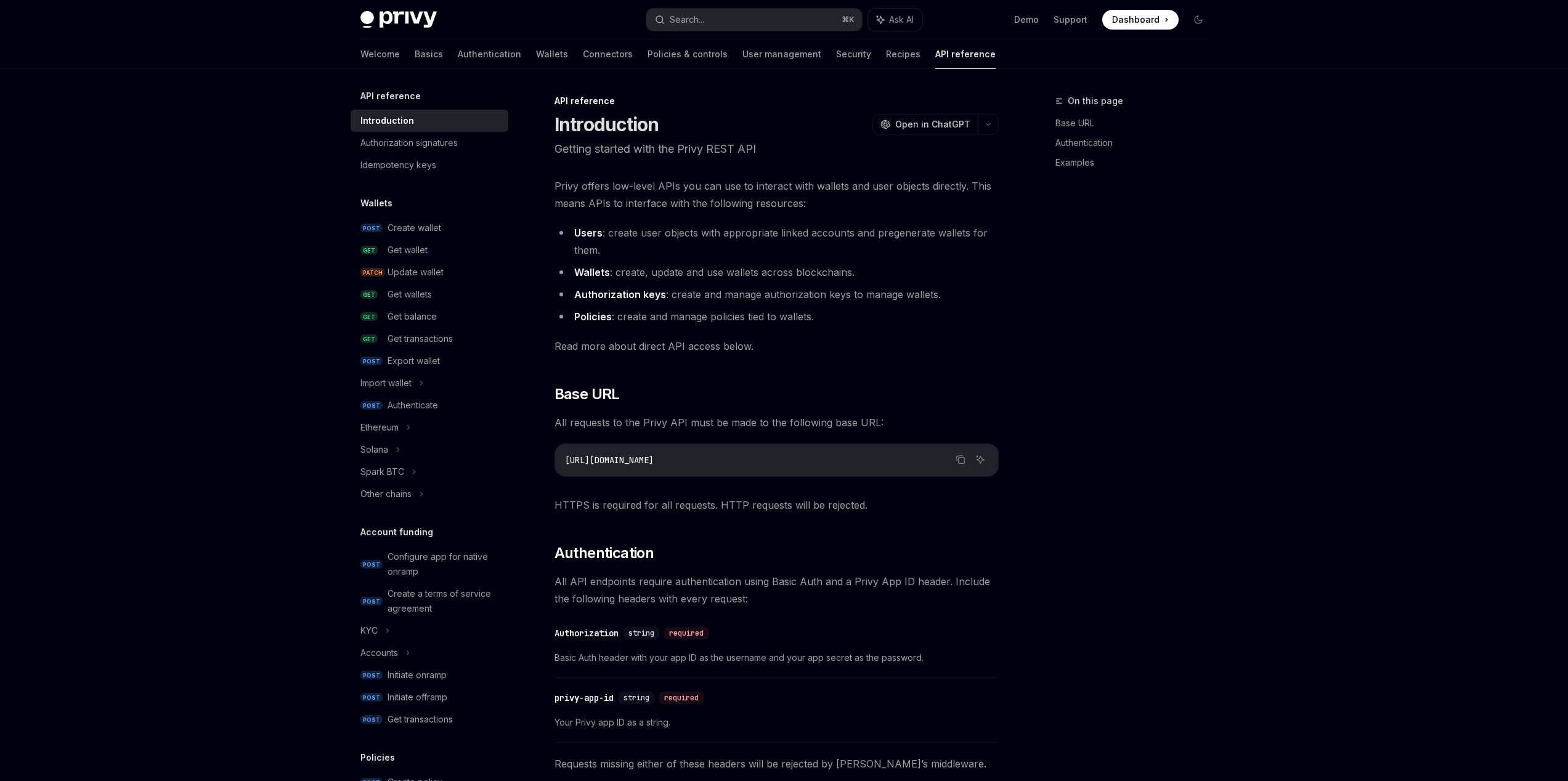
type textarea "*"
